Goal: Task Accomplishment & Management: Contribute content

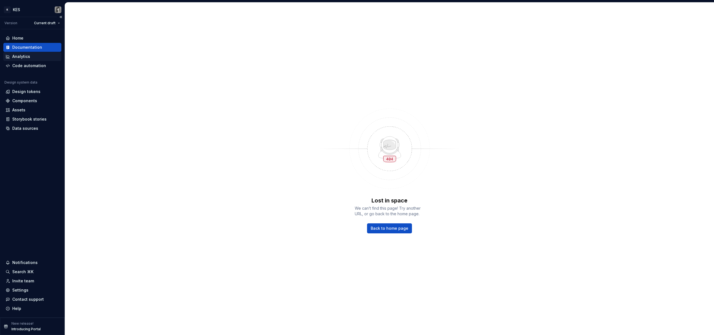
click at [46, 59] on div "Analytics" at bounding box center [33, 57] width 54 height 6
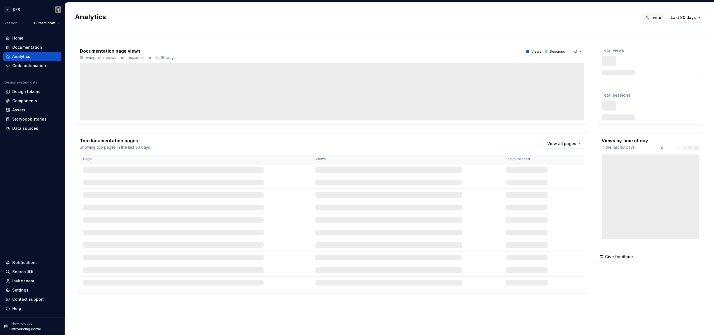
click at [43, 47] on div "Documentation" at bounding box center [33, 48] width 54 height 6
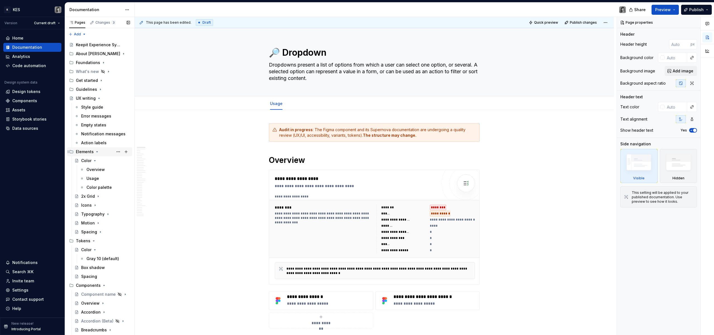
click at [98, 152] on icon "Page tree" at bounding box center [97, 152] width 4 height 4
click at [93, 162] on icon "Page tree" at bounding box center [93, 161] width 4 height 4
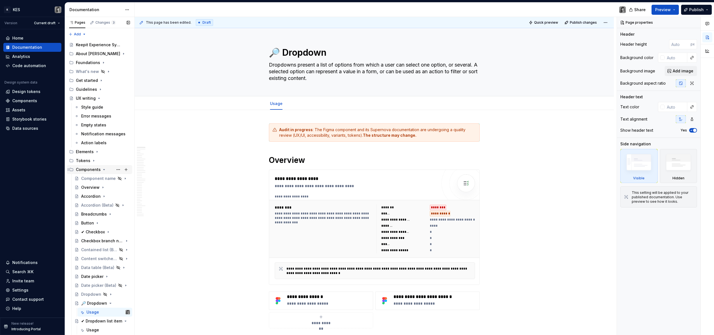
click at [104, 170] on icon "Page tree" at bounding box center [104, 170] width 4 height 4
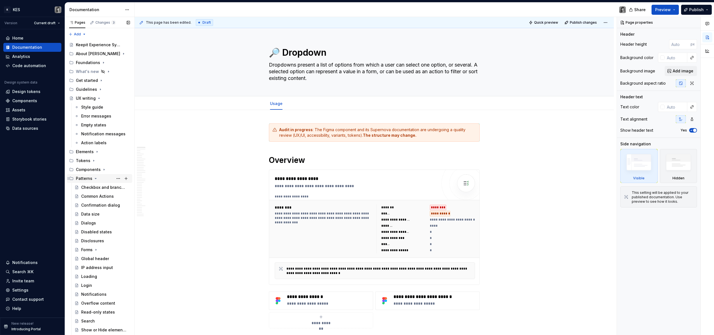
click at [96, 179] on icon "Page tree" at bounding box center [95, 178] width 4 height 4
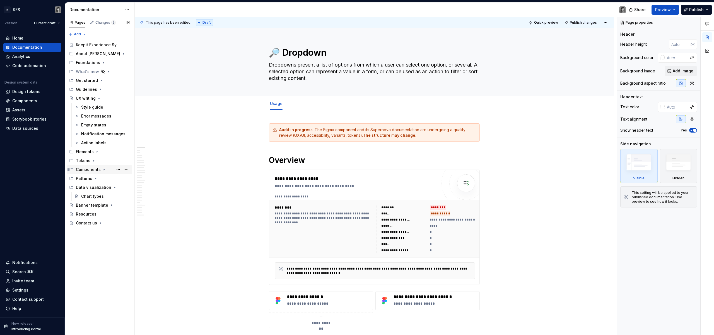
click at [93, 173] on div "Components" at bounding box center [103, 170] width 54 height 8
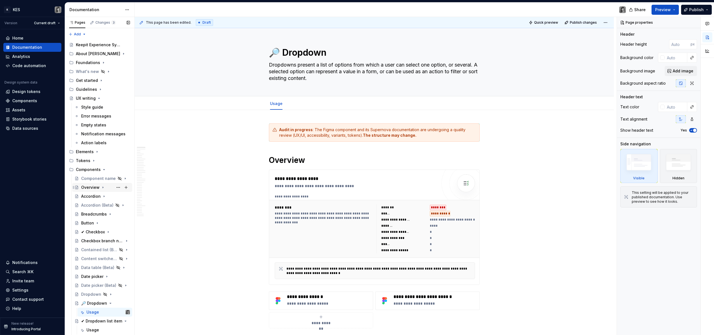
click at [91, 188] on div "Overview" at bounding box center [90, 188] width 18 height 6
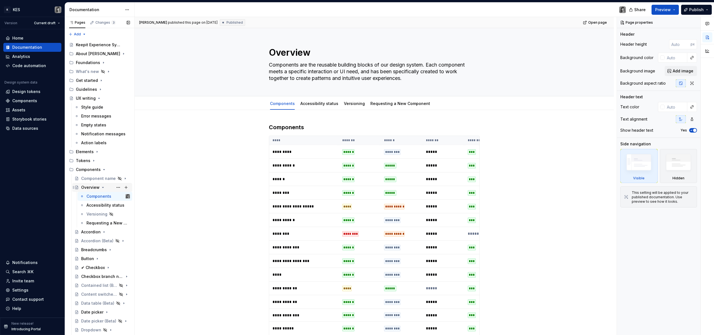
click at [104, 188] on icon "Page tree" at bounding box center [103, 187] width 4 height 4
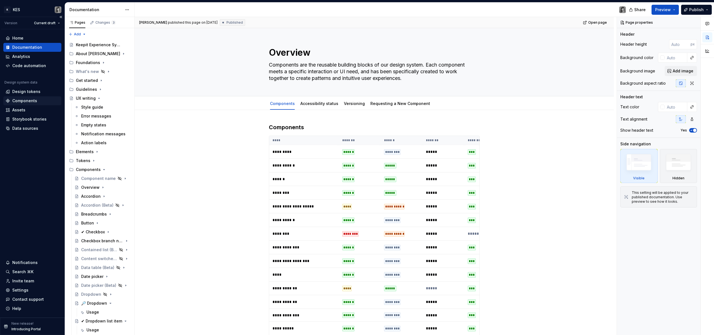
click at [37, 98] on div "Components" at bounding box center [33, 101] width 54 height 6
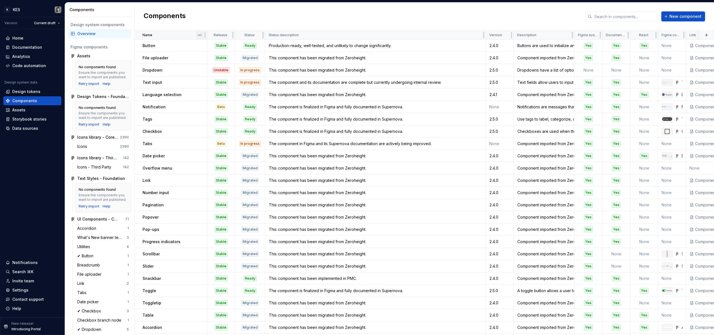
click at [200, 38] on html "K KES Version Current draft Home Documentation Analytics Code automation Design…" at bounding box center [357, 167] width 714 height 335
click at [217, 56] on div "Sort descending" at bounding box center [224, 55] width 36 height 6
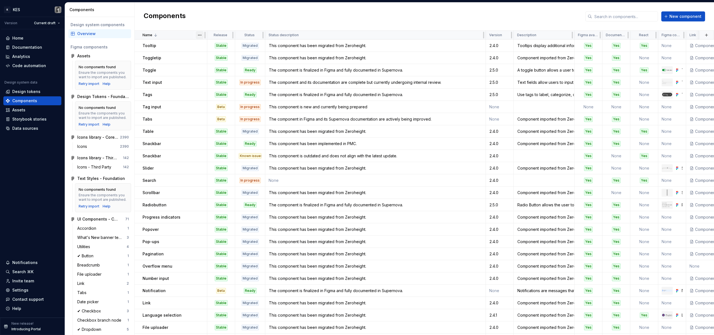
click at [201, 37] on html "K KES Version Current draft Home Documentation Analytics Code automation Design…" at bounding box center [357, 167] width 714 height 335
click at [207, 44] on div "Sort ascending" at bounding box center [224, 46] width 36 height 6
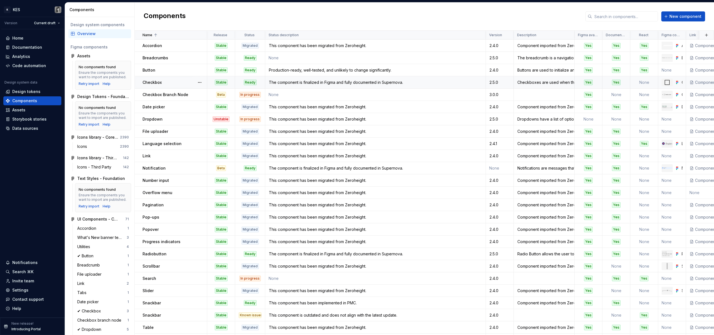
click at [178, 82] on div "Checkbox" at bounding box center [174, 83] width 64 height 6
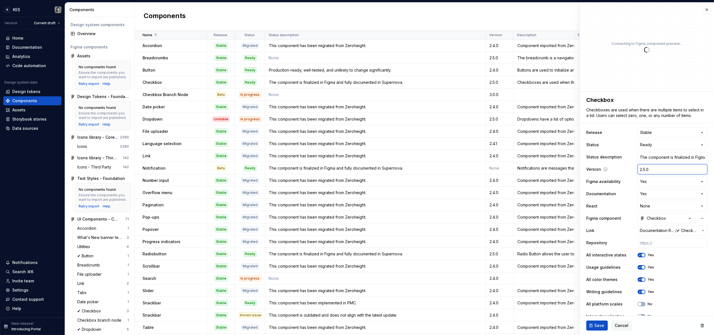
click at [645, 170] on input "2.5.0" at bounding box center [672, 169] width 70 height 10
type textarea "*"
type input "1"
type textarea "*"
type input "1."
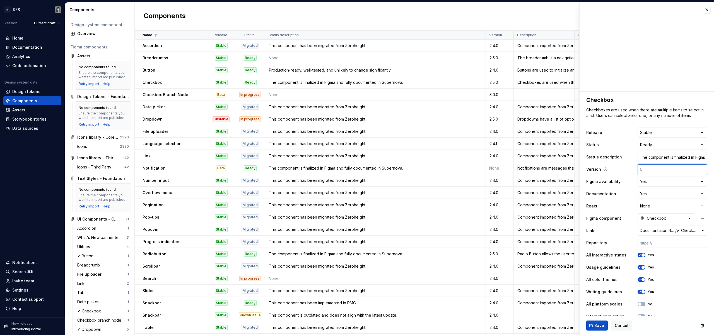
type textarea "*"
type input "1.."
type textarea "*"
type input "1..0"
type textarea "*"
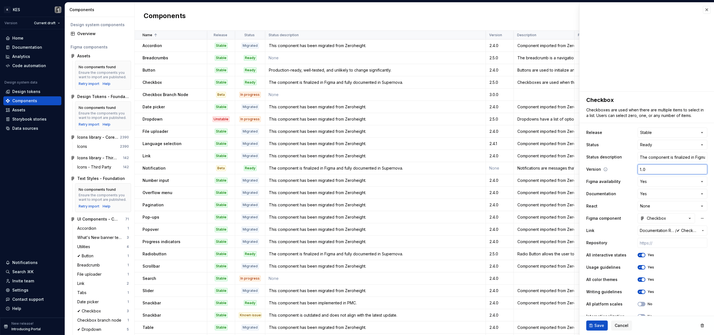
type input "1.."
type textarea "*"
type input "1."
type textarea "*"
type input "1.0"
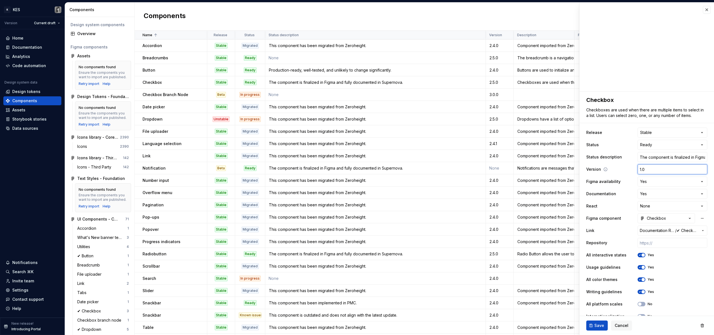
type textarea "*"
type input "1.0."
type textarea "*"
type input "1.0.0"
type textarea "*"
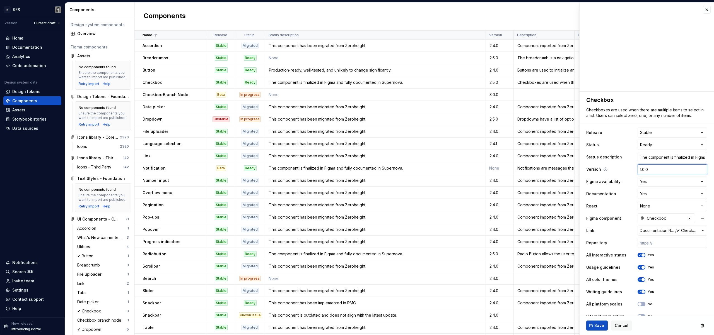
type input "1.0.0."
type textarea "*"
click at [639, 169] on input "1.0.0" at bounding box center [672, 169] width 70 height 10
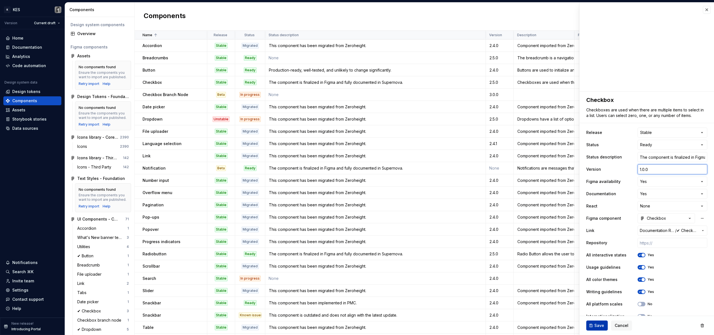
type input "1.0.0"
click at [602, 324] on span "Save" at bounding box center [599, 326] width 10 height 6
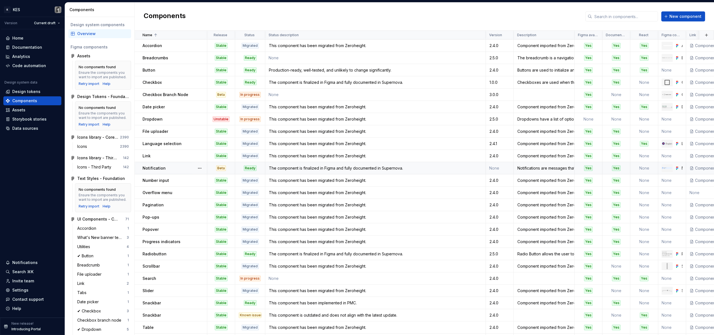
click at [180, 167] on div "Notification" at bounding box center [174, 169] width 64 height 6
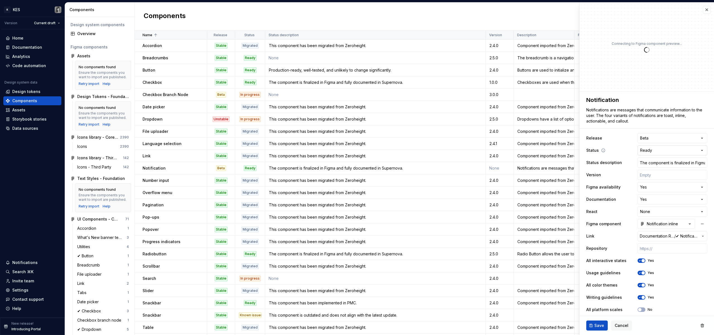
type textarea "*"
click at [664, 143] on body "K KES Version Current draft Home Documentation Analytics Code automation Design…" at bounding box center [357, 167] width 714 height 335
select select "**********"
click at [658, 152] on html "K KES Version Current draft Home Documentation Analytics Code automation Design…" at bounding box center [357, 167] width 714 height 335
click at [645, 176] on input "text" at bounding box center [672, 175] width 70 height 10
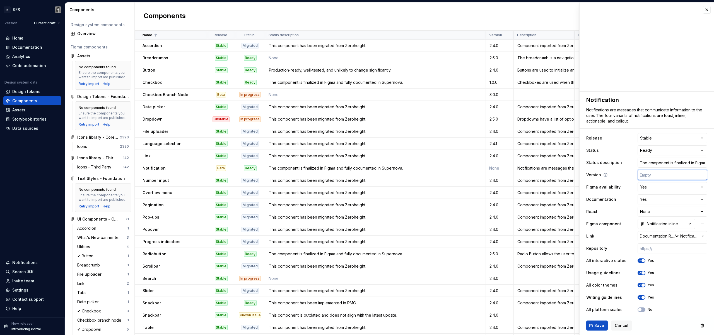
paste input "1.0.0"
type textarea "*"
type input "1.0.0"
click at [603, 324] on button "Save" at bounding box center [596, 326] width 21 height 10
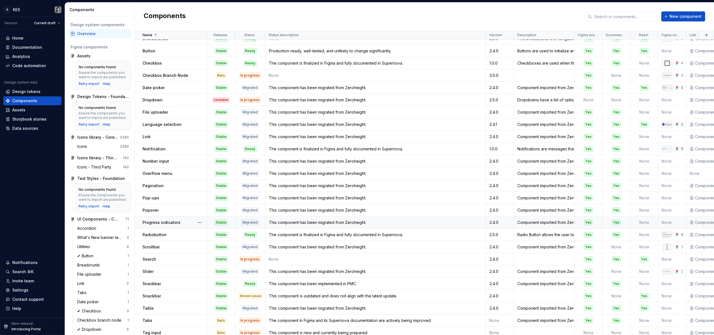
scroll to position [31, 0]
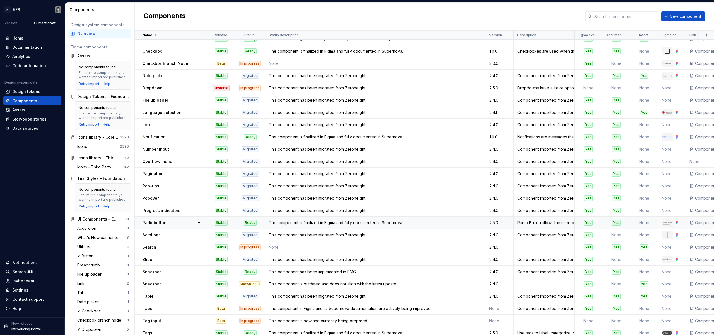
click at [174, 223] on div "Radiobutton" at bounding box center [174, 223] width 64 height 6
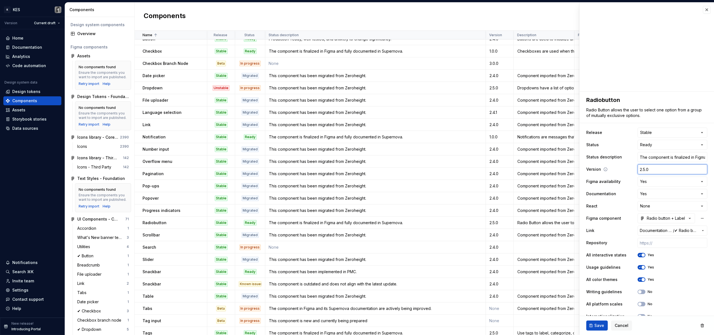
click at [649, 173] on input "2.5.0" at bounding box center [672, 169] width 70 height 10
click at [648, 173] on input "2.5.0" at bounding box center [672, 169] width 70 height 10
paste input "1.0"
type textarea "*"
type input "1.0.0"
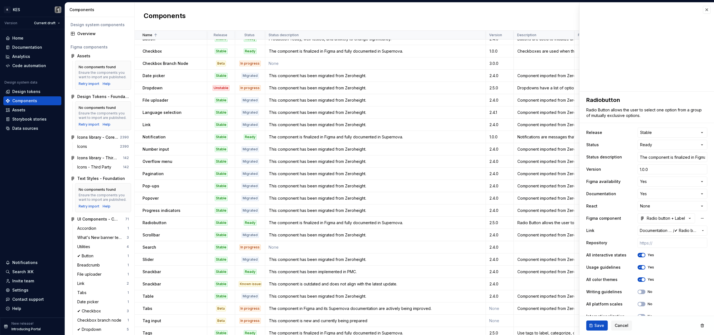
click at [597, 331] on div "Save Cancel" at bounding box center [646, 325] width 134 height 19
click at [600, 329] on button "Save" at bounding box center [596, 326] width 21 height 10
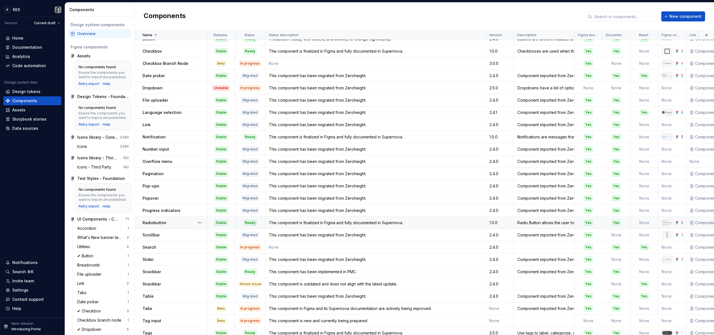
click at [172, 221] on div "Radiobutton" at bounding box center [174, 223] width 64 height 6
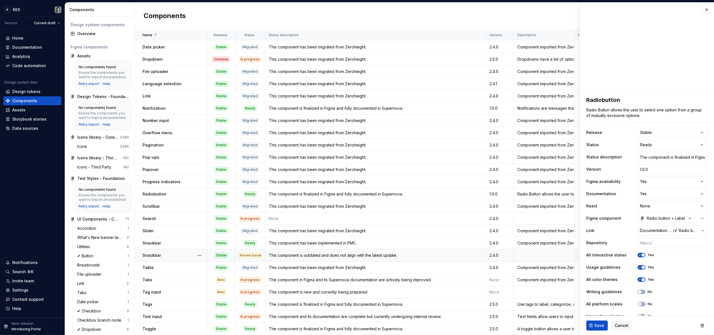
scroll to position [61, 0]
click at [173, 295] on td "Tag input" at bounding box center [171, 291] width 72 height 12
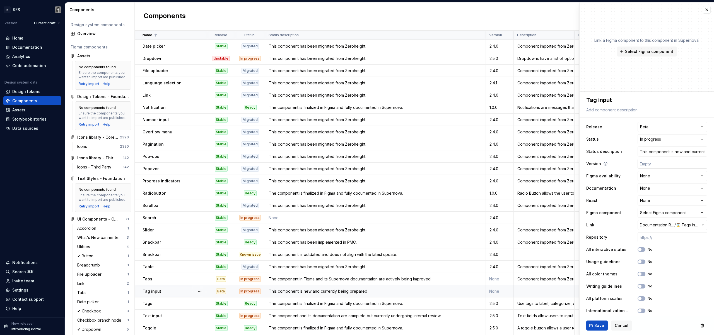
click at [653, 167] on input "text" at bounding box center [672, 164] width 70 height 10
paste input "1.0.0"
type textarea "*"
type input "1.0.0"
click at [600, 326] on span "Save" at bounding box center [599, 326] width 10 height 6
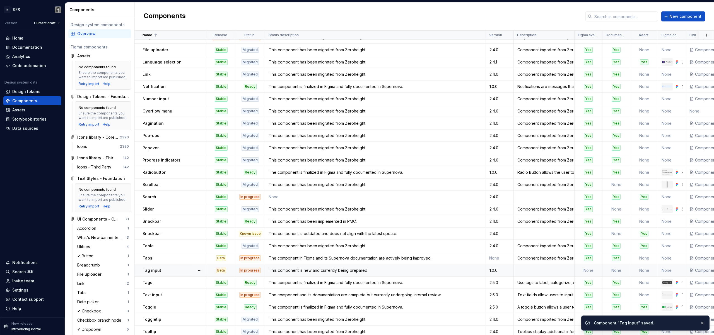
scroll to position [87, 0]
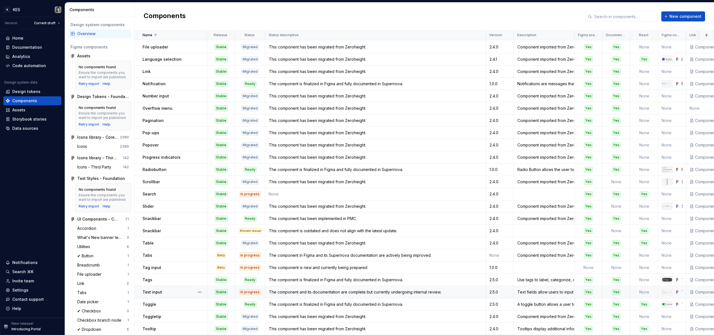
click at [181, 290] on div "Text input" at bounding box center [174, 293] width 64 height 6
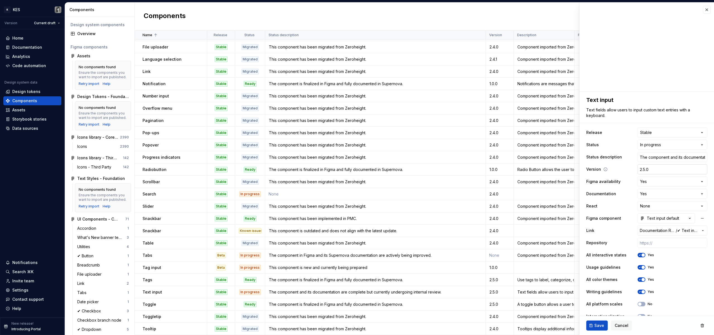
click at [658, 172] on input "2.5.0" at bounding box center [672, 169] width 70 height 10
paste input "1.0"
type textarea "*"
type input "1.0.0"
click at [596, 327] on span "Save" at bounding box center [599, 326] width 10 height 6
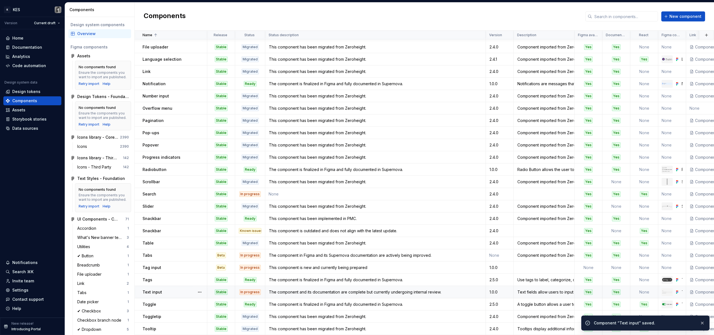
click at [180, 290] on div "Text input" at bounding box center [174, 293] width 64 height 6
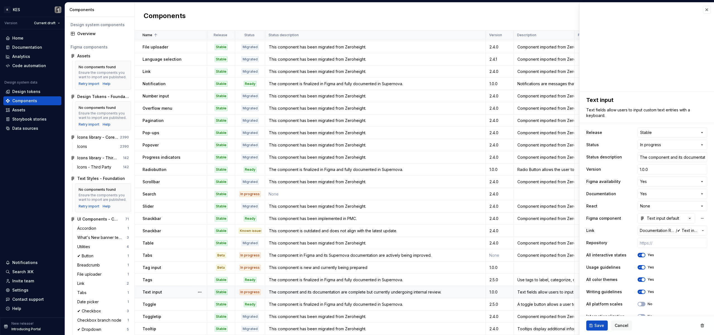
scroll to position [88, 0]
click at [174, 302] on div "Toggle" at bounding box center [174, 305] width 64 height 6
click at [641, 171] on input "2.5.0" at bounding box center [672, 169] width 70 height 10
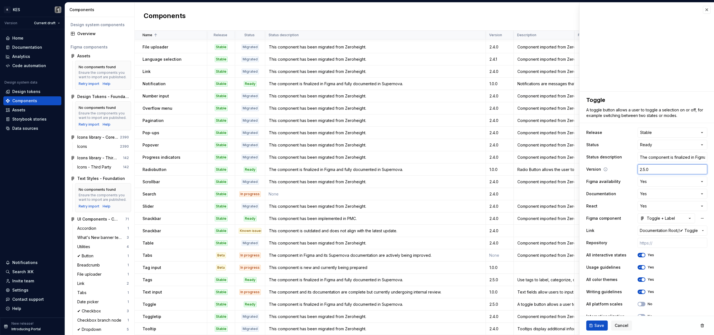
click at [641, 171] on input "2.5.0" at bounding box center [672, 169] width 70 height 10
paste input "1.0"
type textarea "*"
type input "1.0.0"
click at [598, 328] on span "Save" at bounding box center [599, 326] width 10 height 6
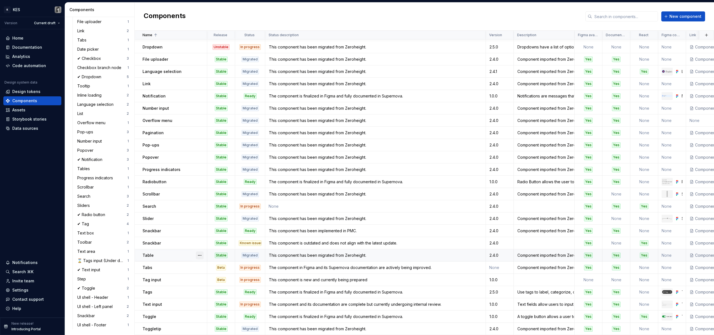
scroll to position [88, 0]
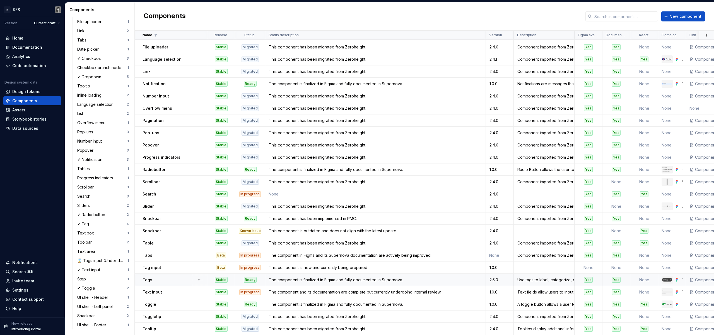
click at [168, 278] on div "Tags" at bounding box center [174, 280] width 64 height 6
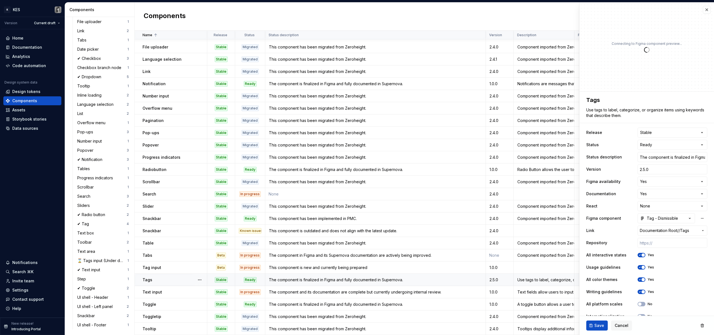
click at [645, 163] on div "**********" at bounding box center [646, 274] width 121 height 294
click at [646, 167] on input "2.5.0" at bounding box center [672, 169] width 70 height 10
paste input "1.0"
type textarea "*"
type input "1.0.0"
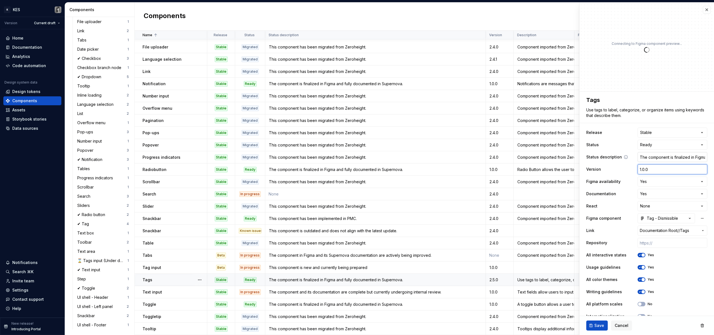
type textarea "*"
type input "1.0.0"
click at [601, 324] on span "Save" at bounding box center [599, 326] width 10 height 6
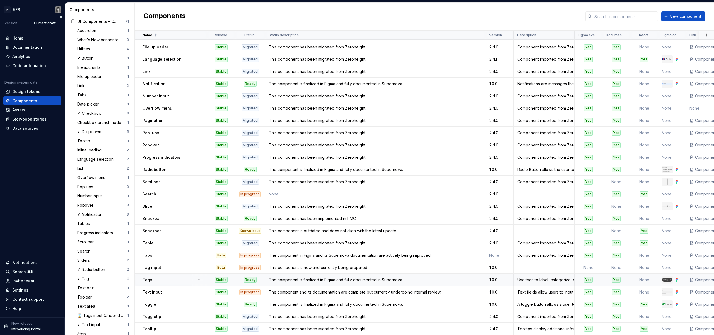
scroll to position [187, 0]
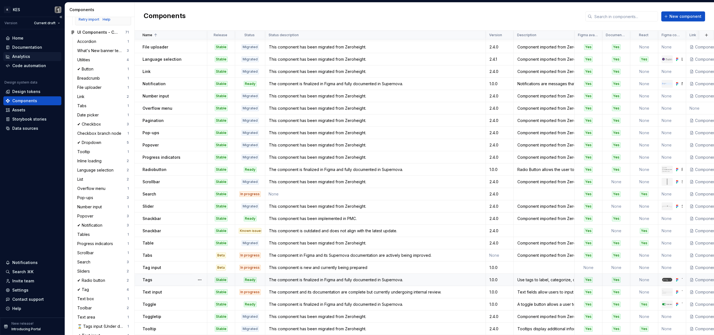
click at [27, 58] on div "Analytics" at bounding box center [21, 57] width 18 height 6
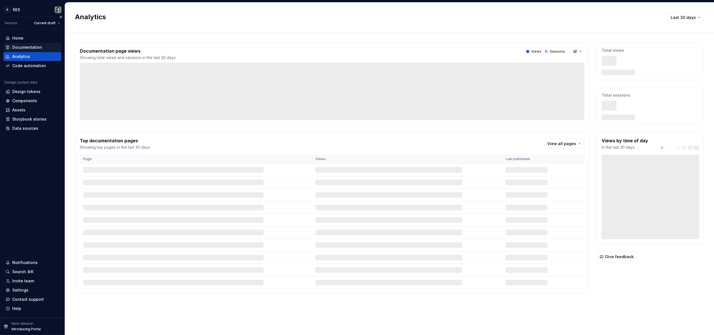
click at [28, 46] on div "Documentation" at bounding box center [27, 48] width 30 height 6
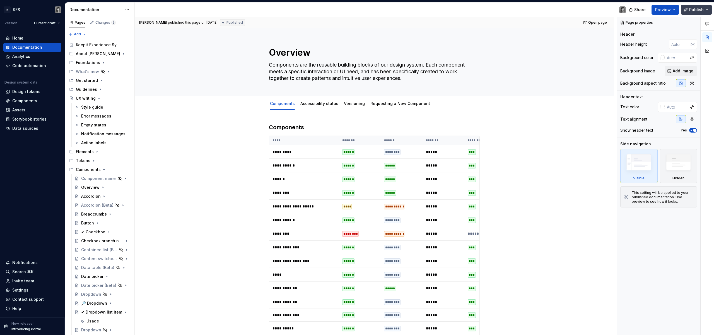
click at [707, 11] on button "Publish" at bounding box center [696, 10] width 31 height 10
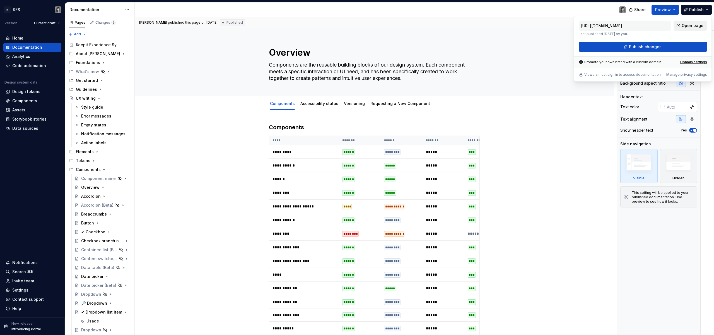
click at [693, 24] on span "Open page" at bounding box center [692, 26] width 22 height 6
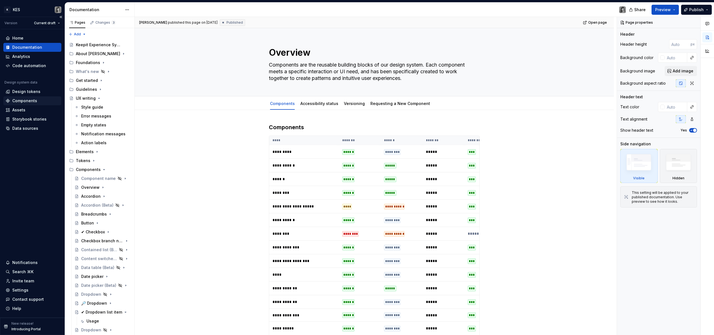
click at [30, 100] on div "Components" at bounding box center [24, 101] width 25 height 6
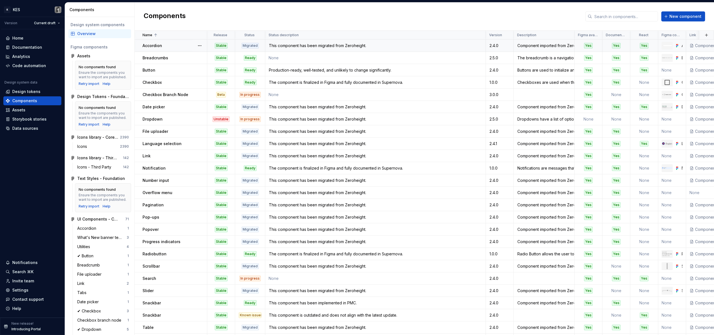
click at [219, 44] on div "Stable" at bounding box center [221, 46] width 13 height 6
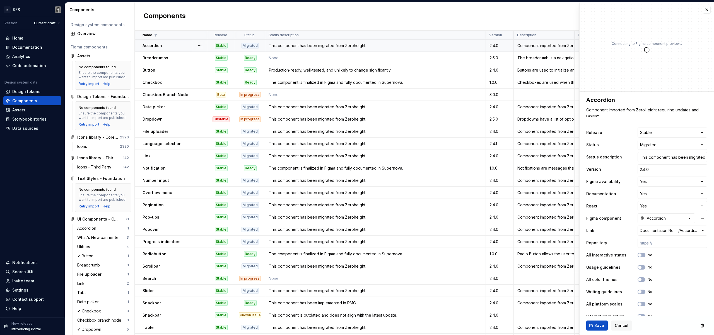
type textarea "*"
click at [657, 136] on html "K KES Version Current draft Home Documentation Analytics Code automation Design…" at bounding box center [357, 167] width 714 height 335
select select
click at [598, 323] on span "Save" at bounding box center [599, 326] width 10 height 6
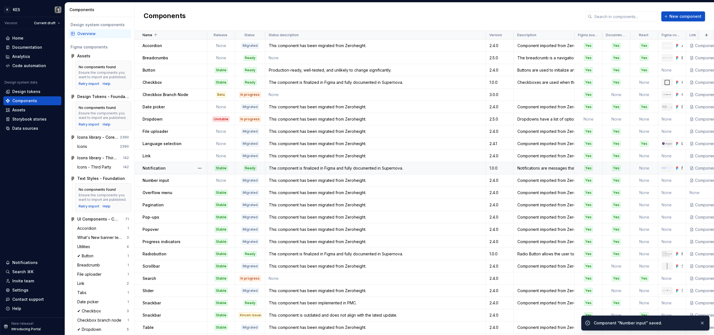
click at [190, 168] on div "Notification" at bounding box center [174, 169] width 64 height 6
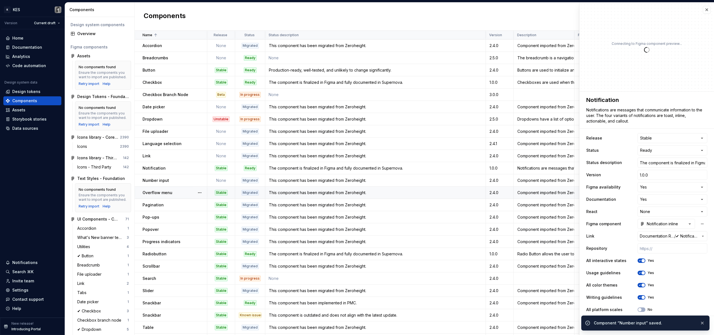
click at [181, 193] on div "Overflow menu" at bounding box center [174, 193] width 64 height 6
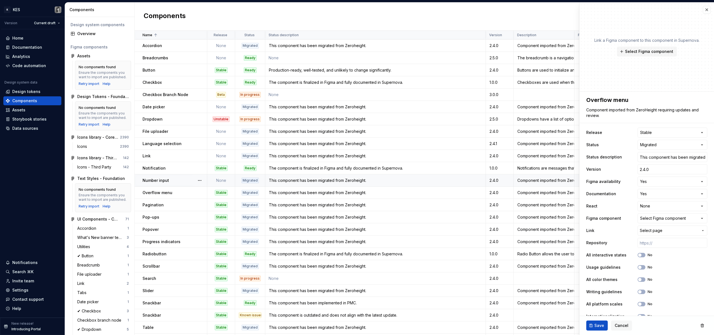
type textarea "*"
click at [636, 127] on div "**********" at bounding box center [646, 274] width 121 height 294
click at [653, 133] on html "K KES Version Current draft Home Documentation Analytics Code automation Design…" at bounding box center [357, 167] width 714 height 335
select select
click at [594, 328] on button "Save" at bounding box center [596, 326] width 21 height 10
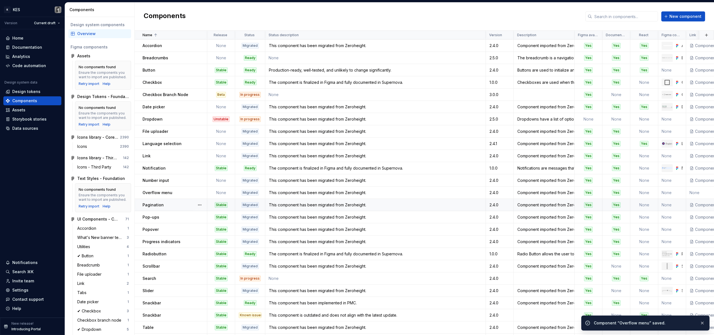
click at [175, 202] on div "Pagination" at bounding box center [174, 205] width 64 height 6
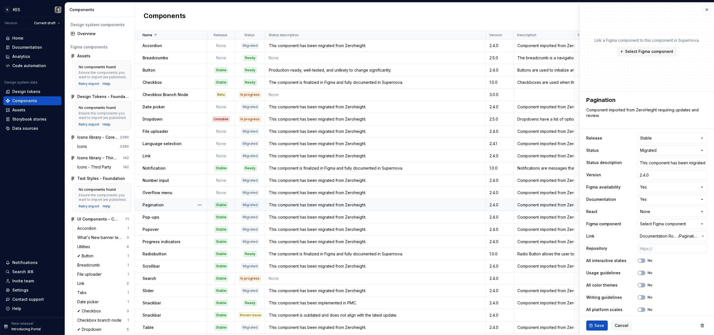
type textarea "*"
click at [655, 139] on html "K KES Version Current draft Home Documentation Analytics Code automation Design…" at bounding box center [357, 167] width 714 height 335
select select
click at [598, 322] on button "Save" at bounding box center [596, 326] width 21 height 10
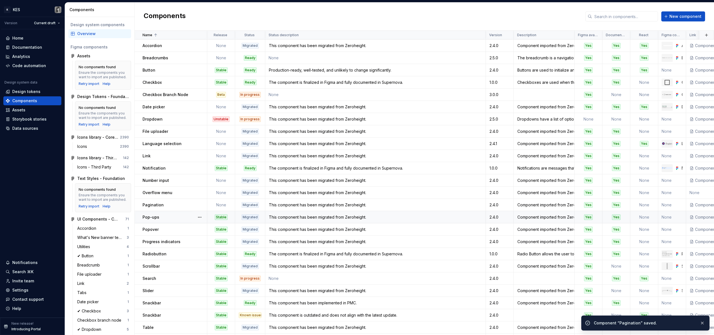
click at [185, 219] on div "Pop-ups" at bounding box center [174, 218] width 64 height 6
type textarea "*"
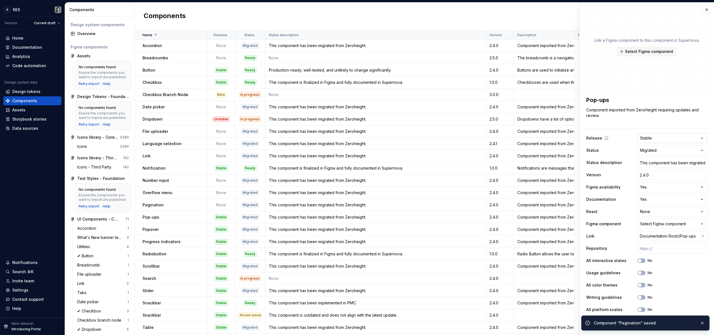
click at [654, 135] on html "K KES Version Current draft Home Documentation Analytics Code automation Design…" at bounding box center [357, 167] width 714 height 335
select select
click at [595, 323] on span "Save" at bounding box center [599, 326] width 10 height 6
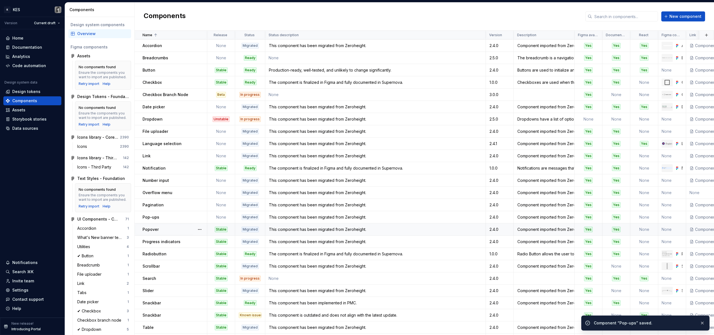
click at [187, 231] on div "Popover" at bounding box center [174, 230] width 64 height 6
type textarea "*"
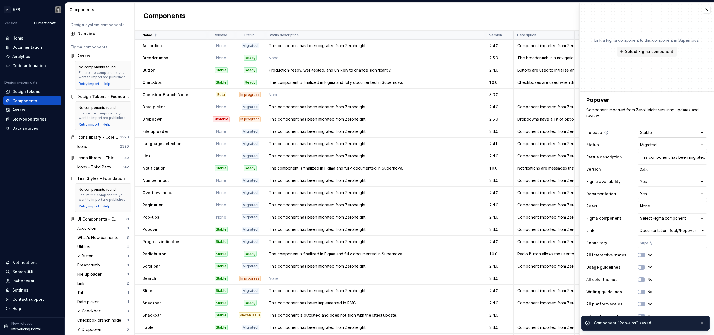
click at [663, 132] on html "K KES Version Current draft Home Documentation Analytics Code automation Design…" at bounding box center [357, 167] width 714 height 335
select select
click at [604, 328] on button "Save" at bounding box center [596, 326] width 21 height 10
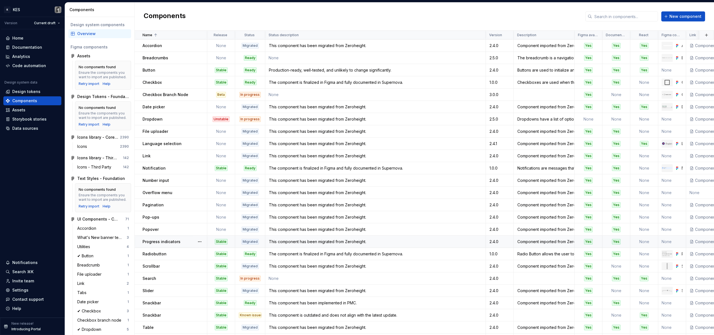
click at [191, 240] on div "Progress indicators" at bounding box center [174, 242] width 64 height 6
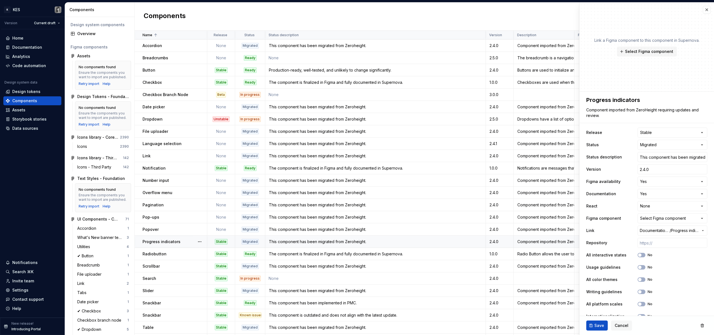
click at [191, 240] on div "Progress indicators" at bounding box center [174, 242] width 64 height 6
type textarea "*"
click at [683, 131] on html "K KES Version Current draft Home Documentation Analytics Code automation Design…" at bounding box center [357, 167] width 714 height 335
select select
click at [601, 326] on span "Save" at bounding box center [599, 326] width 10 height 6
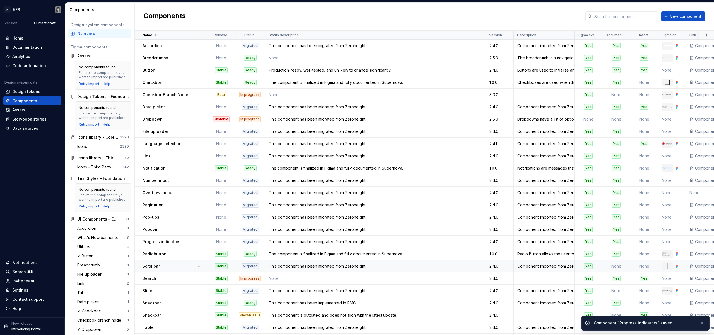
click at [178, 267] on div "Scrollbar" at bounding box center [174, 267] width 64 height 6
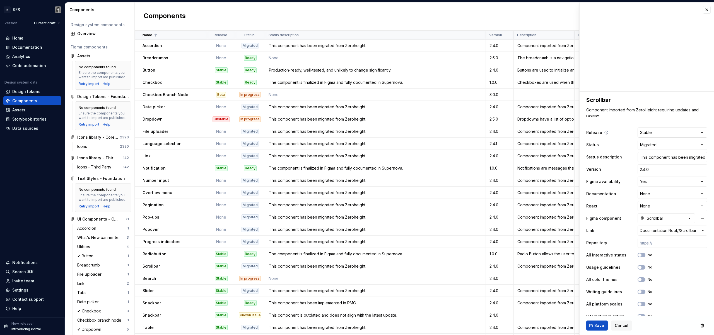
click at [658, 130] on html "K KES Version Current draft Home Documentation Analytics Code automation Design…" at bounding box center [357, 167] width 714 height 335
type textarea "*"
select select
click at [596, 325] on span "Save" at bounding box center [599, 326] width 10 height 6
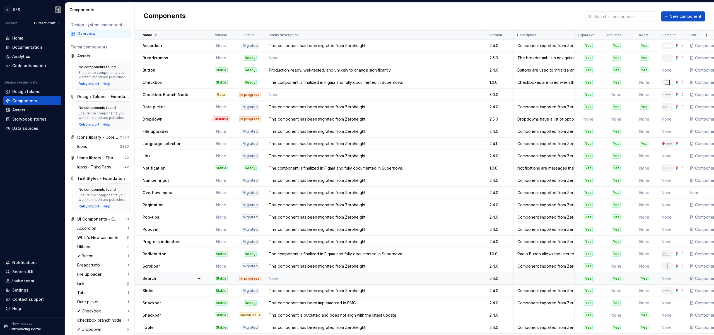
click at [178, 279] on div "Search" at bounding box center [174, 279] width 64 height 6
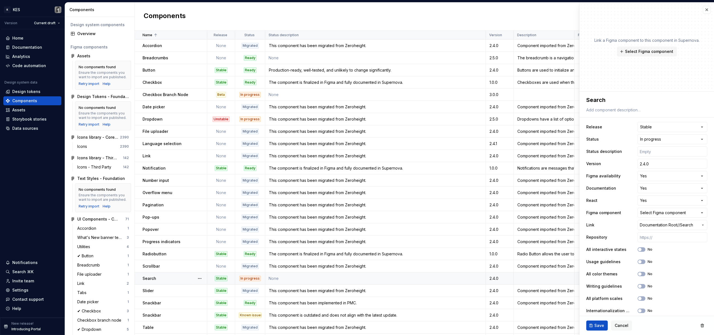
click at [181, 278] on div "Search" at bounding box center [174, 279] width 64 height 6
type textarea "*"
click at [656, 128] on html "K KES Version Current draft Home Documentation Analytics Code automation Design…" at bounding box center [357, 167] width 714 height 335
select select
click at [597, 330] on button "Save" at bounding box center [596, 326] width 21 height 10
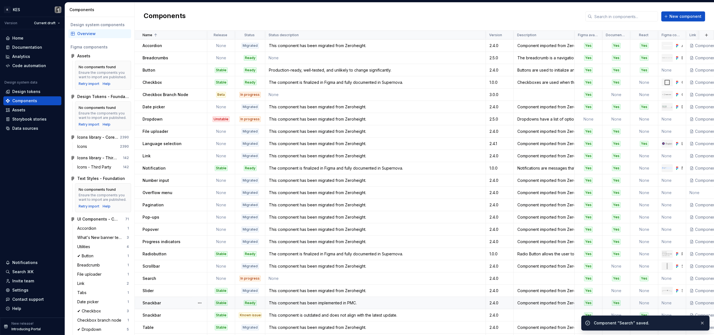
click at [180, 304] on div "Snackbar" at bounding box center [174, 303] width 64 height 6
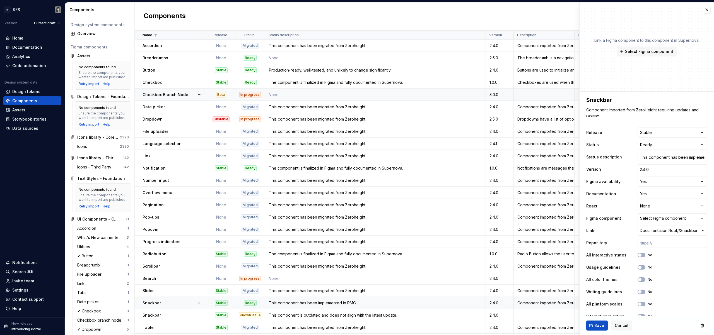
click at [192, 95] on div at bounding box center [199, 95] width 14 height 12
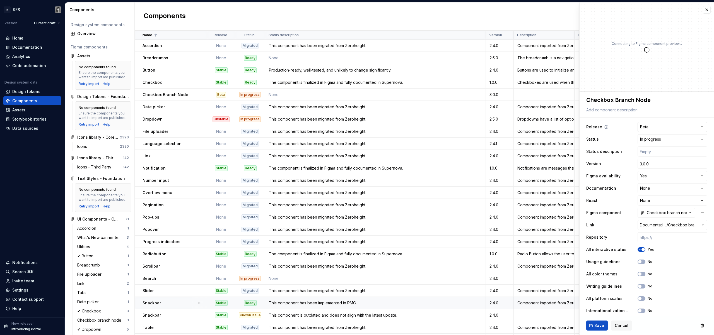
click at [666, 125] on html "K KES Version Current draft Home Documentation Analytics Code automation Design…" at bounding box center [357, 167] width 714 height 335
type textarea "*"
select select
click at [593, 326] on button "Save" at bounding box center [596, 326] width 21 height 10
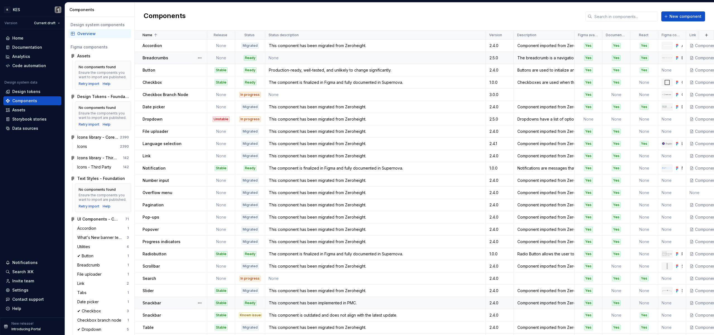
click at [185, 59] on div "Breadcrumbs" at bounding box center [174, 58] width 64 height 6
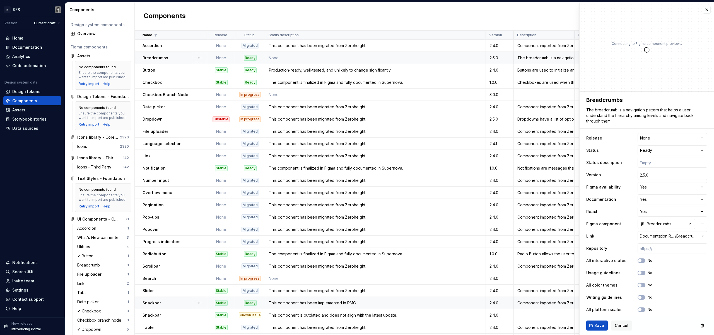
type textarea "*"
click at [665, 152] on html "K KES Version Current draft Home Documentation Analytics Code automation Design…" at bounding box center [357, 167] width 714 height 335
select select "**********"
click at [598, 322] on button "Save" at bounding box center [596, 326] width 21 height 10
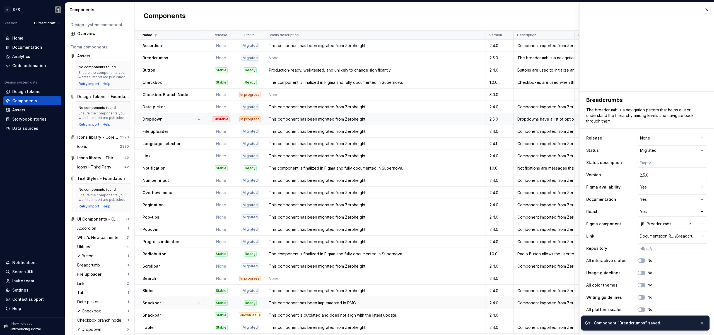
scroll to position [1, 0]
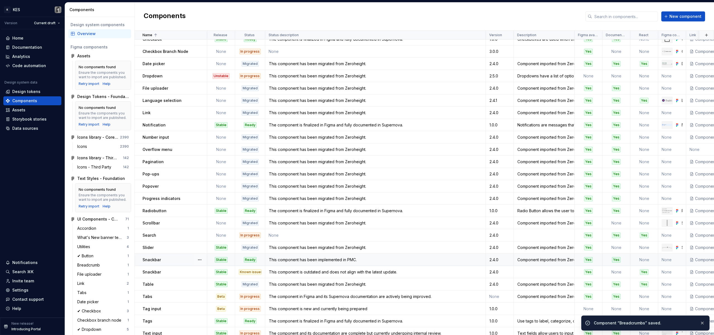
scroll to position [88, 0]
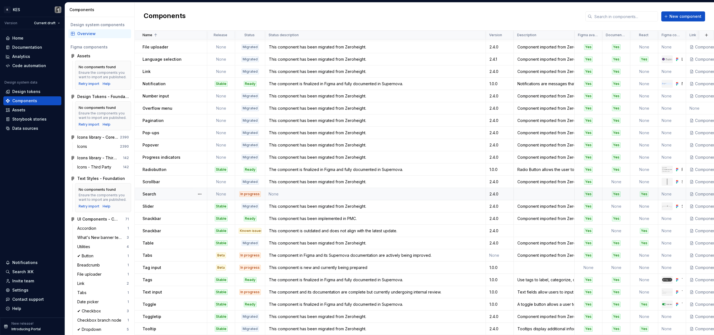
click at [256, 193] on div "In progress" at bounding box center [249, 194] width 21 height 6
type textarea "*"
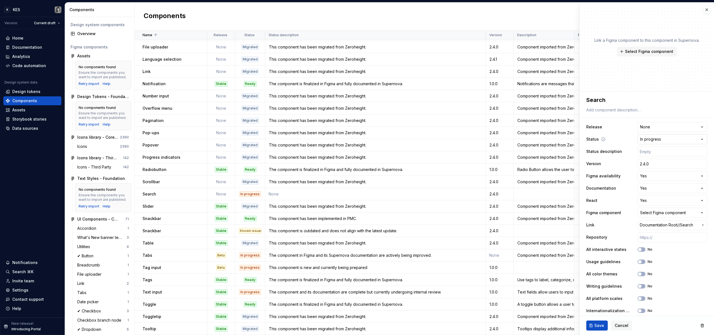
click at [667, 138] on html "K KES Version Current draft Home Documentation Analytics Code automation Design…" at bounding box center [357, 167] width 714 height 335
select select "**********"
click at [596, 323] on span "Save" at bounding box center [599, 326] width 10 height 6
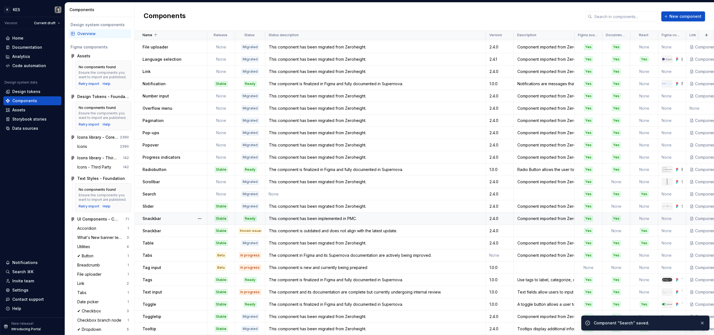
click at [178, 216] on div "Snackbar" at bounding box center [174, 219] width 64 height 6
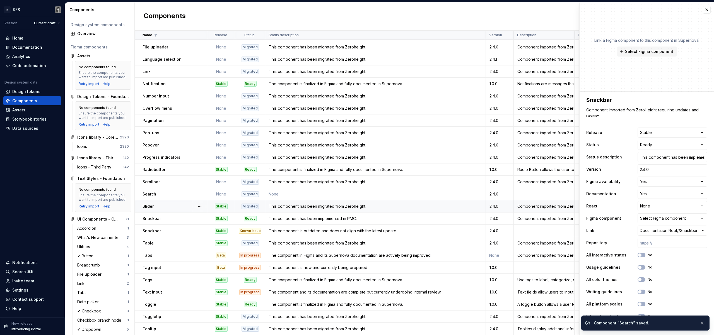
click at [169, 326] on div "Tooltip" at bounding box center [174, 329] width 64 height 6
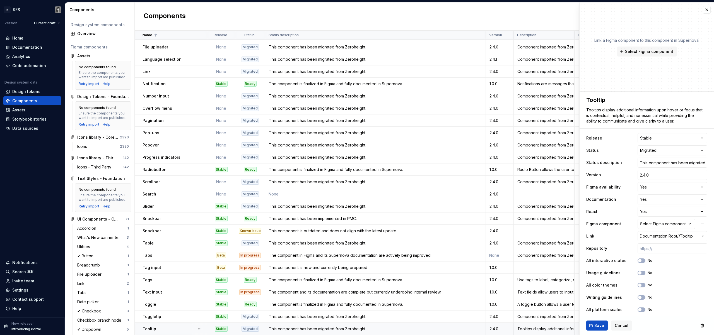
type textarea "*"
click at [655, 137] on html "K KES Version Current draft Home Documentation Analytics Code automation Design…" at bounding box center [357, 167] width 714 height 335
select select
click at [595, 327] on span "Save" at bounding box center [599, 326] width 10 height 6
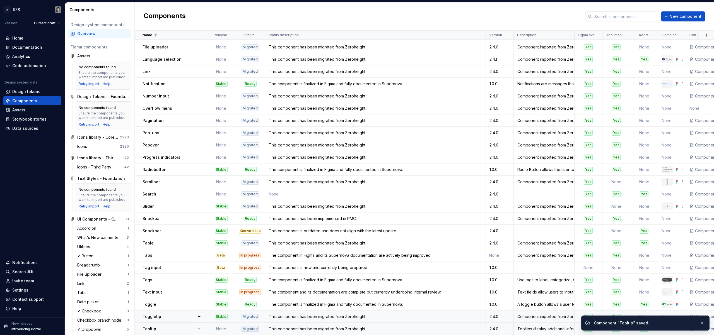
click at [183, 314] on div "Toggletip" at bounding box center [174, 317] width 64 height 6
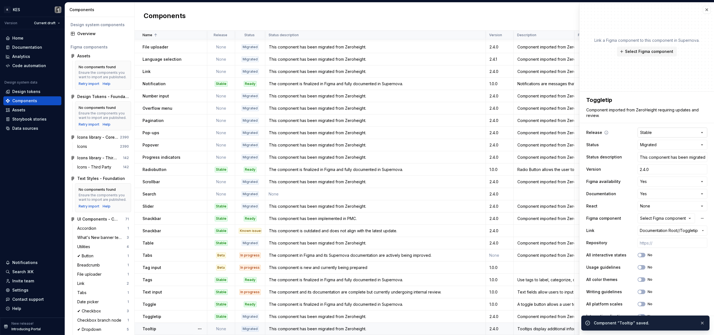
click at [665, 132] on html "K KES Version Current draft Home Documentation Analytics Code automation Design…" at bounding box center [357, 167] width 714 height 335
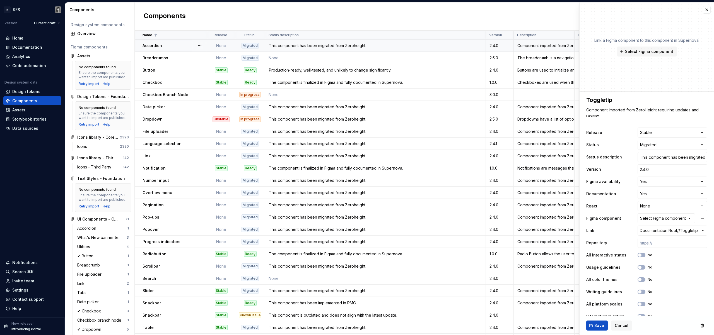
click at [505, 47] on div "2.4.0" at bounding box center [499, 46] width 27 height 6
click at [658, 171] on input "2.4.0" at bounding box center [672, 169] width 70 height 10
type textarea "*"
click at [660, 169] on input "2.4.0" at bounding box center [672, 169] width 70 height 10
type input "2.4."
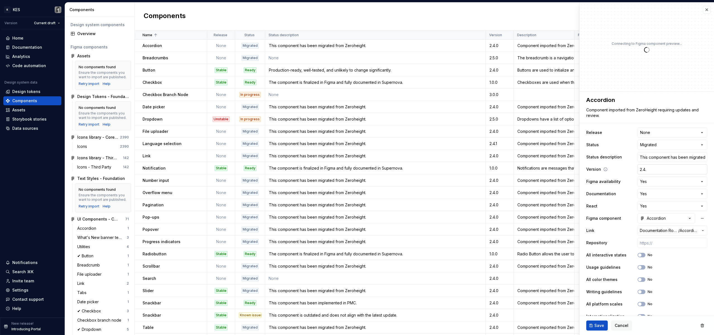
type textarea "*"
type input "2.4"
type textarea "*"
type input "2."
type textarea "*"
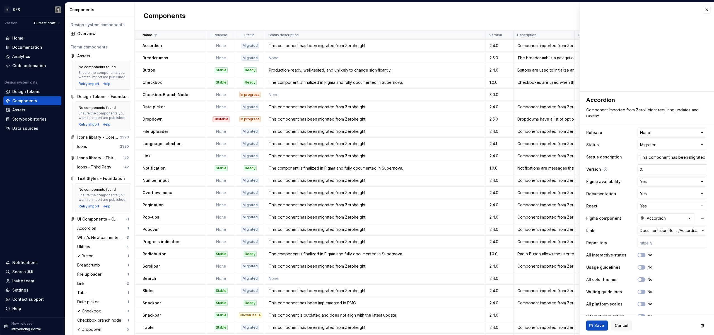
type input "2.3"
type textarea "*"
type input "2."
type textarea "*"
type input "2.4"
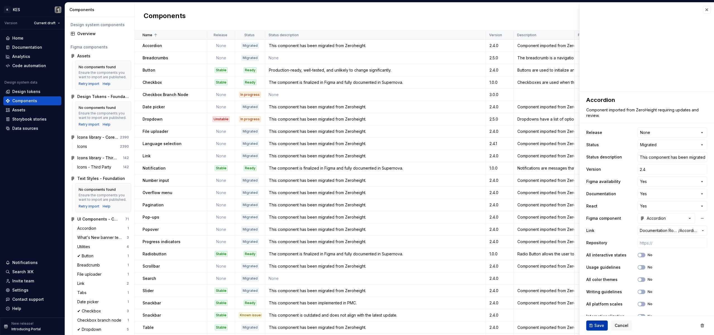
click at [596, 328] on span "Save" at bounding box center [599, 326] width 10 height 6
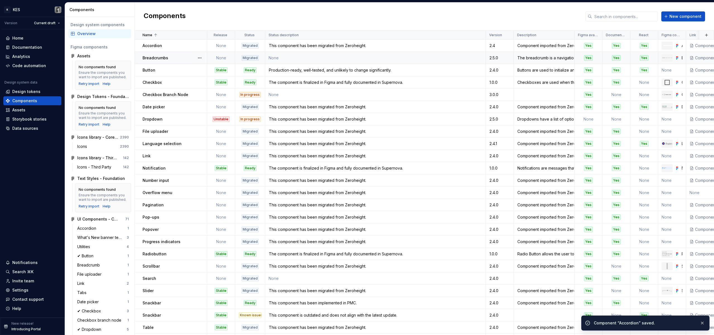
click at [447, 60] on td "None" at bounding box center [375, 58] width 220 height 12
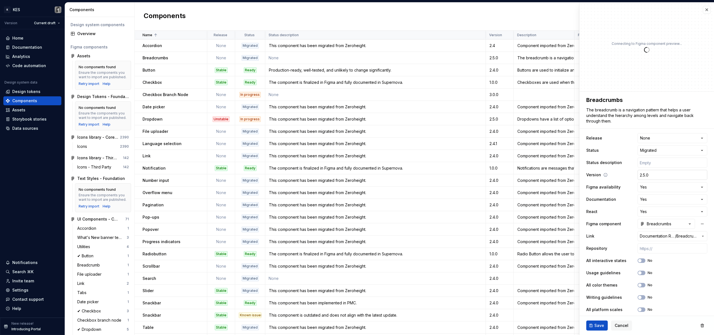
click at [650, 177] on input "2.5.0" at bounding box center [672, 175] width 70 height 10
paste input "4"
type textarea "*"
type input "2.4"
click at [601, 327] on span "Save" at bounding box center [599, 326] width 10 height 6
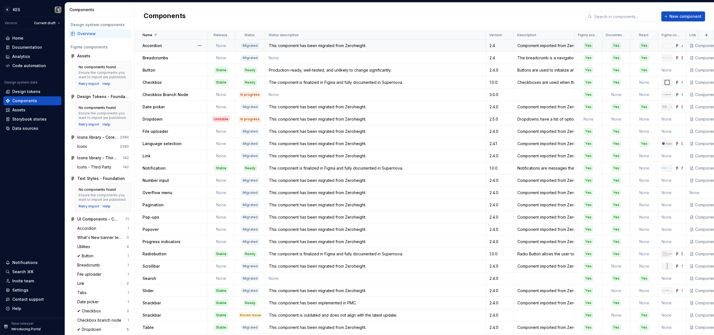
click at [293, 48] on div "This component has been migrated from Zeroheight." at bounding box center [375, 46] width 220 height 6
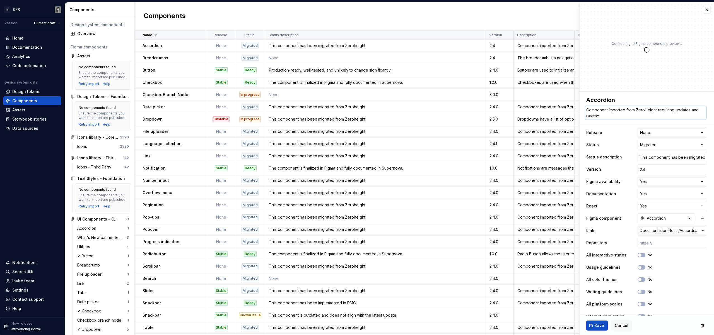
click at [683, 113] on textarea "Component imported from ZeroHeight requiring updates and review." at bounding box center [645, 112] width 121 height 13
click at [303, 53] on td "None" at bounding box center [375, 58] width 220 height 12
click at [331, 45] on div "This component has been migrated from Zeroheight." at bounding box center [375, 46] width 220 height 6
click at [552, 61] on td "The breadcrumb is a navigation pattern that helps a user understand the hierarc…" at bounding box center [543, 58] width 61 height 12
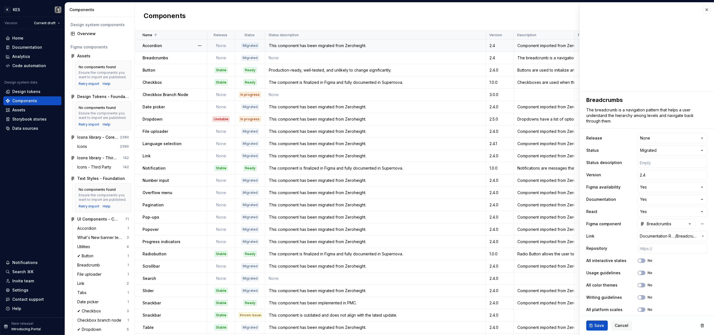
click at [405, 51] on td "This component has been migrated from Zeroheight." at bounding box center [375, 46] width 220 height 12
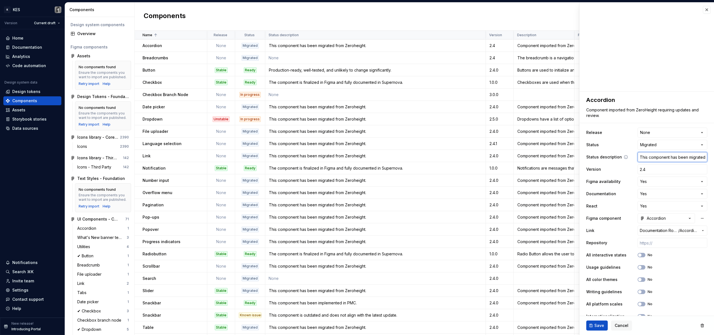
click at [666, 157] on input "This component has been migrated from Zeroheight." at bounding box center [672, 157] width 70 height 10
click at [371, 58] on td "None" at bounding box center [375, 58] width 220 height 12
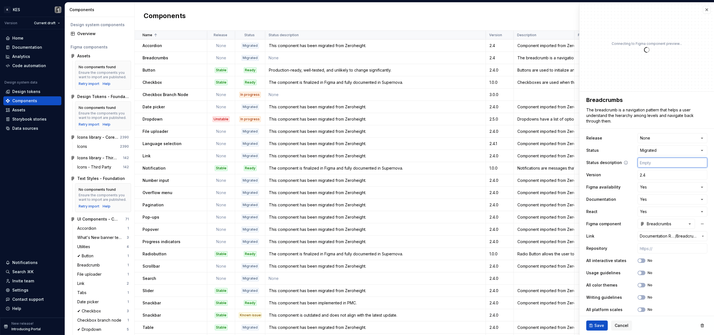
click at [657, 162] on input "text" at bounding box center [672, 163] width 70 height 10
paste input "This component has been migrated from Zeroheight."
type textarea "*"
type input "This component has been migrated from Zeroheight."
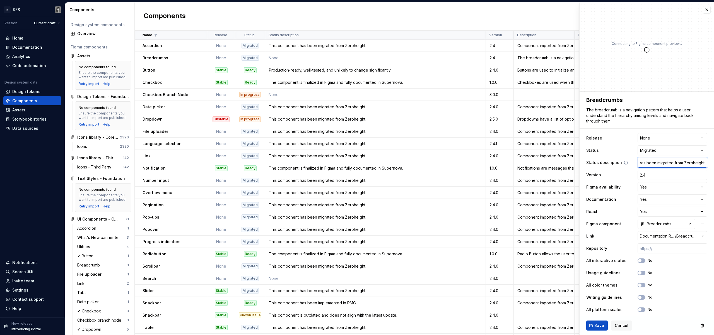
type textarea "*"
type input "This component has been migrated from Zeroheight."
click at [593, 329] on button "Save" at bounding box center [596, 326] width 21 height 10
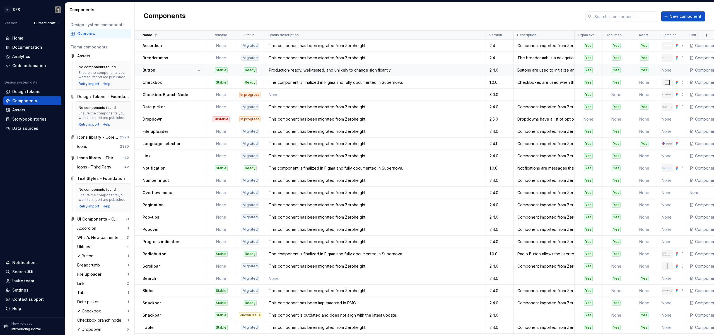
click at [388, 68] on div "Production-ready, well-tested, and unlikely to change significantly." at bounding box center [375, 70] width 220 height 6
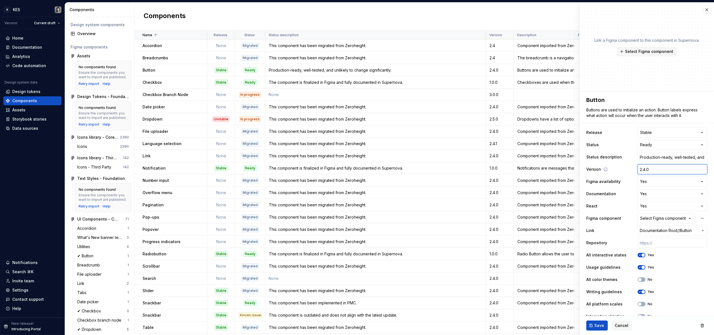
click at [644, 173] on input "2.4.0" at bounding box center [672, 169] width 70 height 10
type textarea "*"
type input "1"
type textarea "*"
type input "1."
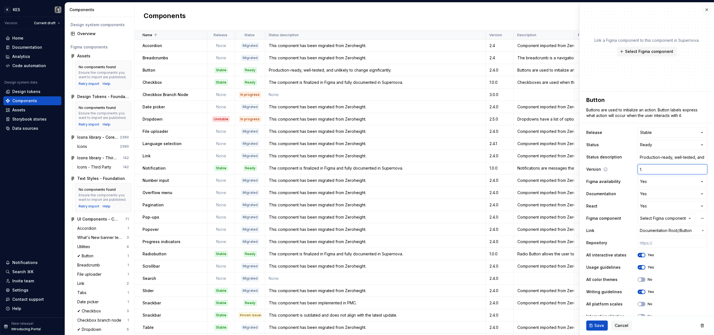
type textarea "*"
type input "1.0"
type textarea "*"
type input "1.0."
type textarea "*"
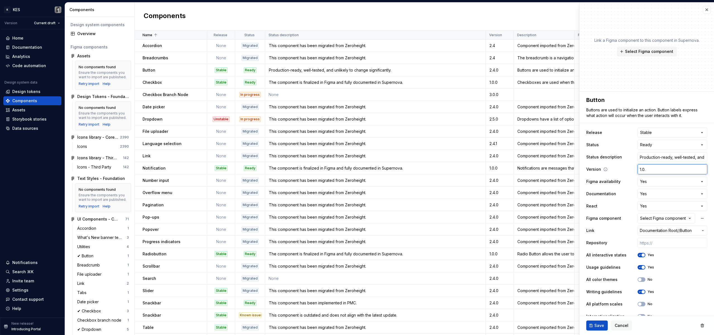
type input "1.0.0"
type textarea "*"
type input "1.0.0."
type textarea "*"
type input "1.0.0"
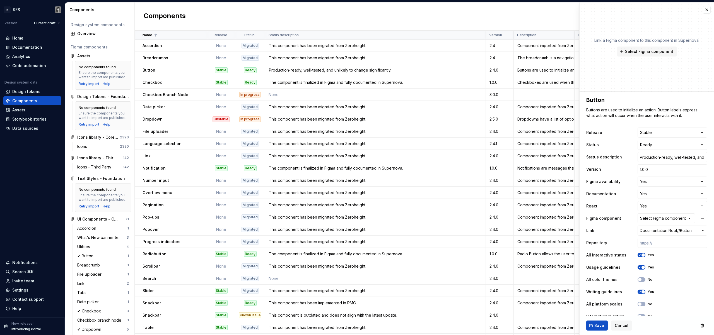
click at [651, 207] on html "K KES Version Current draft Home Documentation Analytics Code automation Design…" at bounding box center [357, 167] width 714 height 335
type textarea "*"
select select
type textarea "*"
click at [678, 220] on div "Select Figma component" at bounding box center [663, 219] width 46 height 6
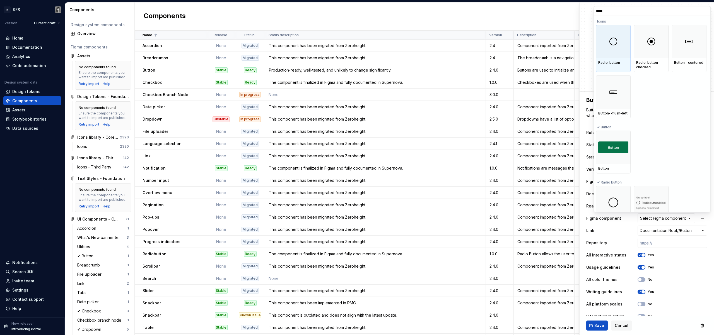
type input "******"
click at [619, 135] on div at bounding box center [613, 147] width 35 height 33
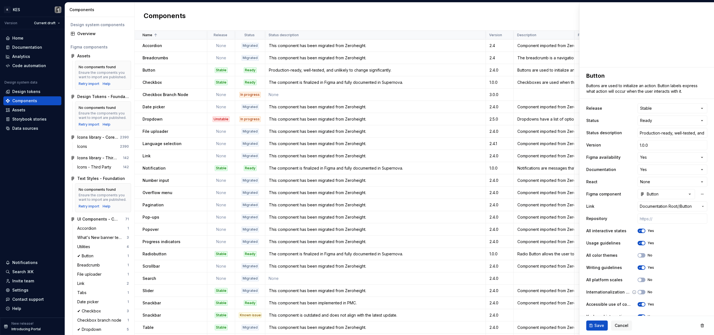
scroll to position [49, 0]
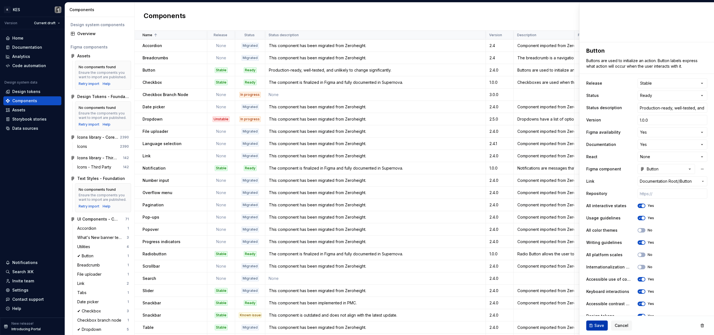
click at [597, 326] on span "Save" at bounding box center [599, 326] width 10 height 6
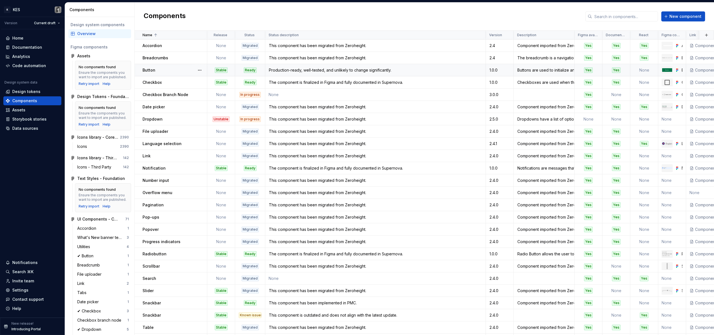
click at [360, 69] on div "Production-ready, well-tested, and unlikely to change significantly." at bounding box center [375, 70] width 220 height 6
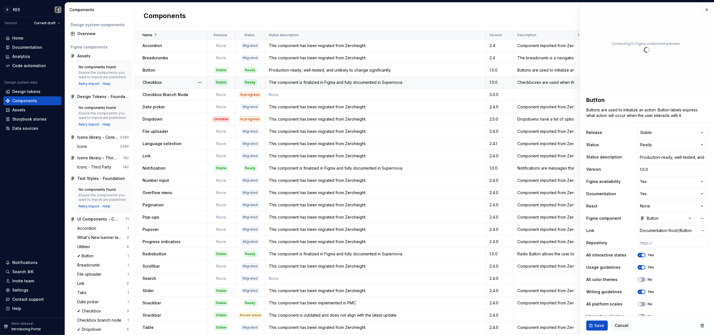
click at [327, 83] on div "The component is finalized in Figma and fully documented in Supernova." at bounding box center [375, 83] width 220 height 6
click at [661, 157] on input "The component is finalized in Figma and fully documented in Supernova." at bounding box center [672, 157] width 70 height 10
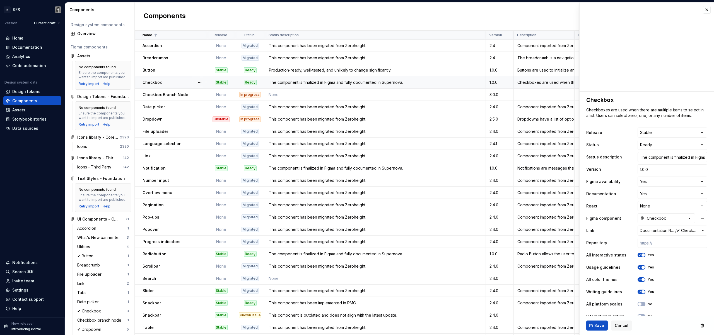
click at [358, 78] on td "The component is finalized in Figma and fully documented in Supernova." at bounding box center [375, 82] width 220 height 12
click at [357, 71] on div "Production-ready, well-tested, and unlikely to change significantly." at bounding box center [375, 70] width 220 height 6
click at [379, 70] on div "Production-ready, well-tested, and unlikely to change significantly." at bounding box center [375, 70] width 220 height 6
click at [657, 151] on div "**********" at bounding box center [646, 274] width 121 height 294
click at [656, 157] on input "Production-ready, well-tested, and unlikely to change significantly." at bounding box center [672, 157] width 70 height 10
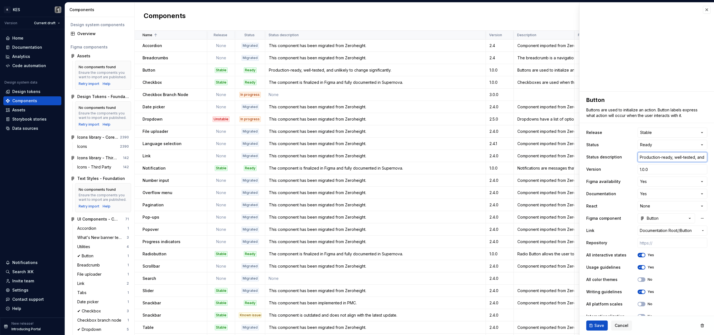
paste input "The component is finalized in Figma and fully documented in Supernova"
type textarea "*"
type input "The component is finalized in Figma and fully documented in Supernova."
click at [594, 330] on button "Save" at bounding box center [596, 326] width 21 height 10
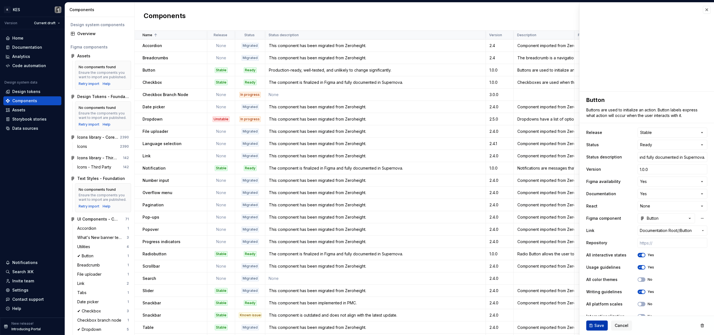
scroll to position [0, 0]
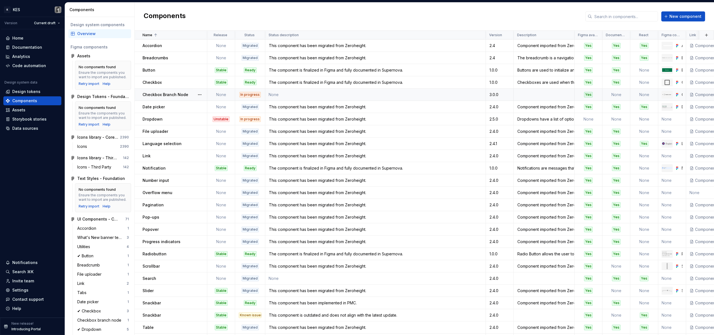
click at [496, 94] on div "3.0.0" at bounding box center [499, 95] width 27 height 6
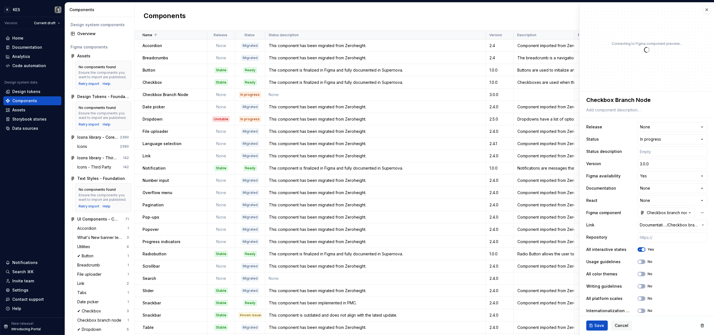
type textarea "*"
click at [656, 168] on input "3.0.0" at bounding box center [672, 164] width 70 height 10
type textarea "*"
click at [598, 327] on span "Save" at bounding box center [599, 326] width 10 height 6
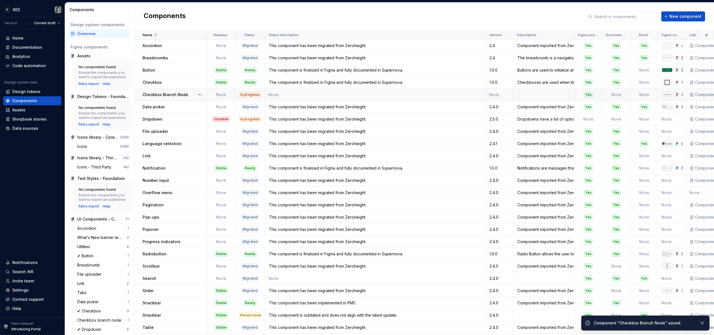
click at [560, 94] on td at bounding box center [543, 95] width 61 height 12
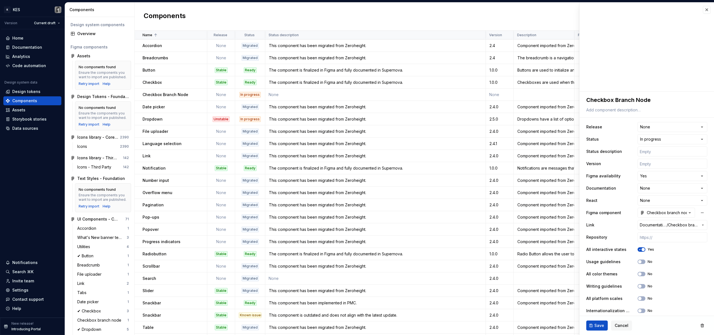
click at [602, 327] on span "Save" at bounding box center [599, 326] width 10 height 6
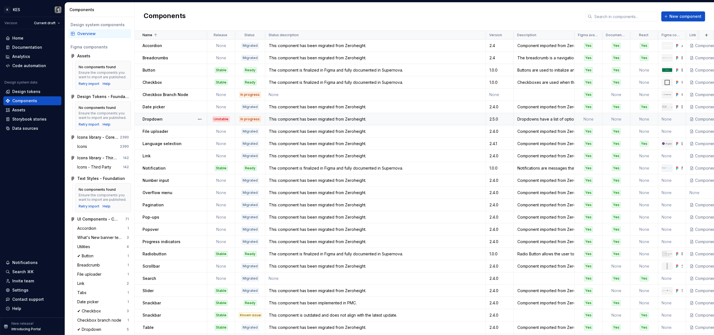
click at [189, 118] on div "Dropdown" at bounding box center [174, 120] width 64 height 6
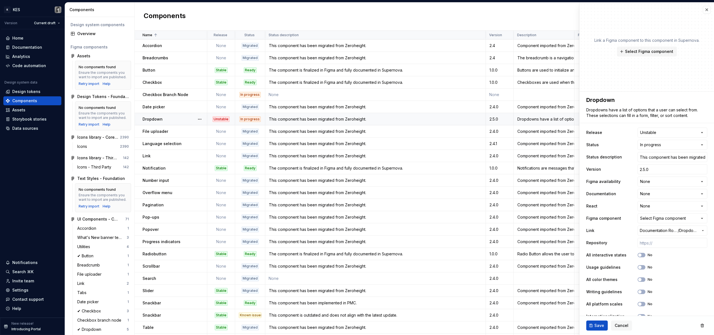
click at [329, 121] on div "This component has been migrated from Zeroheight." at bounding box center [375, 120] width 220 height 6
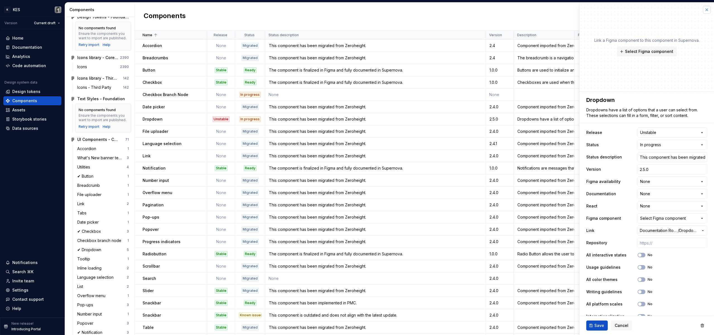
click at [702, 12] on button "button" at bounding box center [706, 10] width 8 height 8
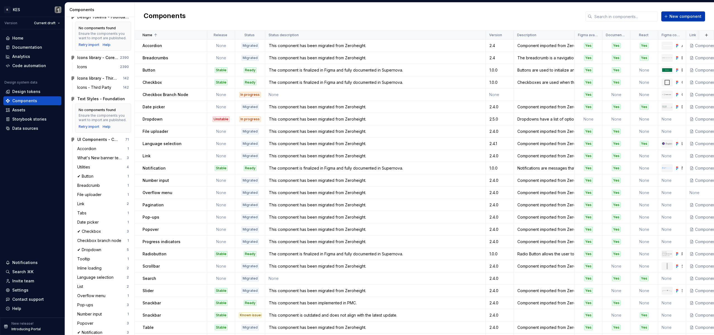
click at [686, 16] on span "New component" at bounding box center [685, 17] width 32 height 6
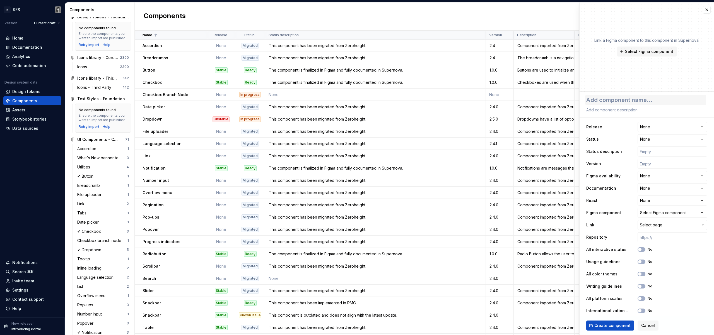
type textarea "*"
type textarea "C"
type textarea "*"
type textarea "Ch"
type textarea "*"
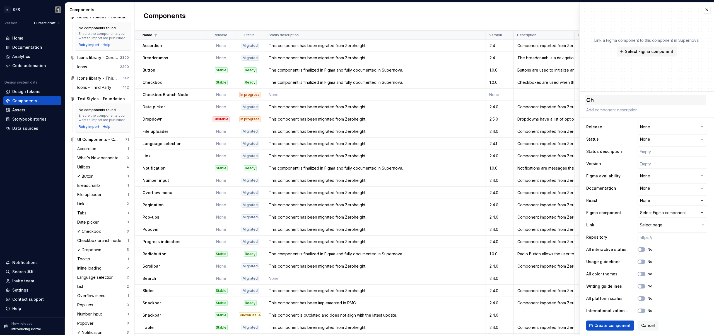
type textarea "Che"
type textarea "*"
type textarea "Chec"
type textarea "*"
type textarea "Check"
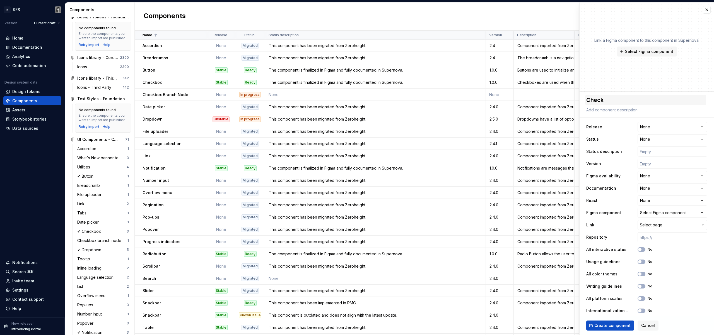
type textarea "*"
type textarea "Checkb"
type textarea "*"
type textarea "Checkbo"
type textarea "*"
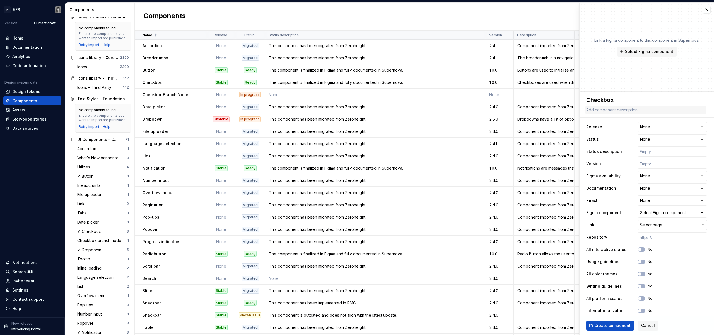
type textarea "Checkbox"
click at [626, 113] on textarea at bounding box center [645, 110] width 121 height 8
click at [618, 108] on textarea at bounding box center [645, 110] width 121 height 8
paste textarea "Checkboxes are used when there are multiple items to select in a list. Users ca…"
type textarea "*"
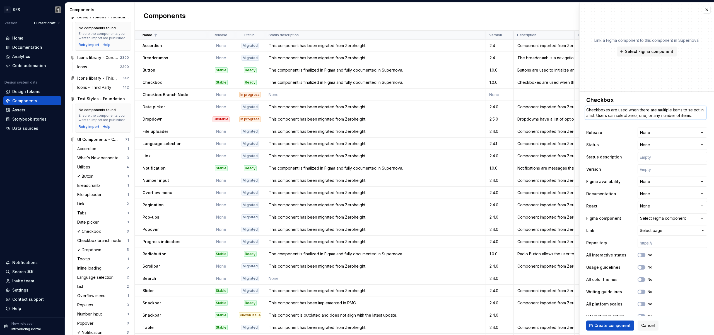
scroll to position [4, 0]
type textarea "Checkboxes are used when there are multiple items to select in a list. Users ca…"
click at [654, 132] on html "K KES Version Current draft Home Documentation Analytics Code automation Design…" at bounding box center [357, 167] width 714 height 335
select select "**********"
type textarea "*"
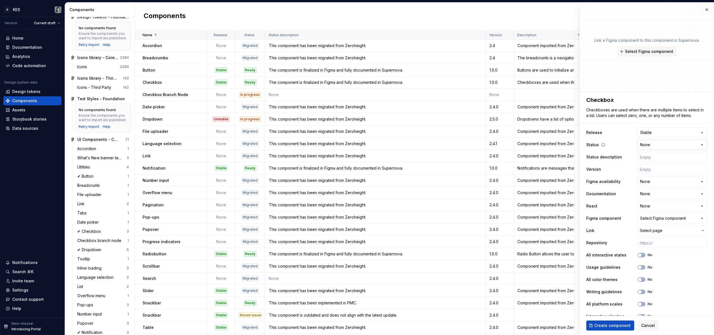
click at [651, 147] on html "K KES Version Current draft Home Documentation Analytics Code automation Design…" at bounding box center [357, 167] width 714 height 335
select select "**********"
click at [649, 162] on input "text" at bounding box center [672, 157] width 70 height 10
type textarea "*"
click at [640, 172] on input "text" at bounding box center [672, 169] width 70 height 10
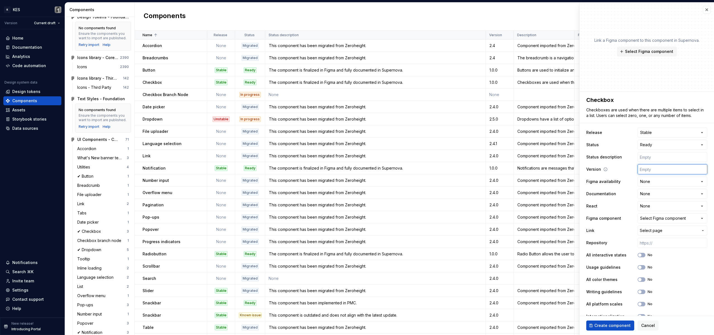
type input "1"
type textarea "*"
type input "1."
type textarea "*"
type input "1.0"
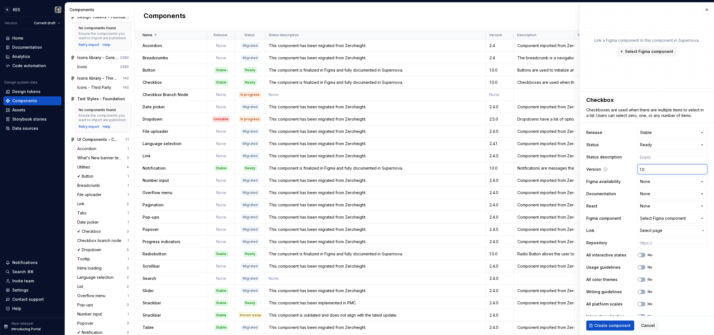
type textarea "*"
type input "1.0."
type textarea "*"
type input "1.0.0"
type textarea "*"
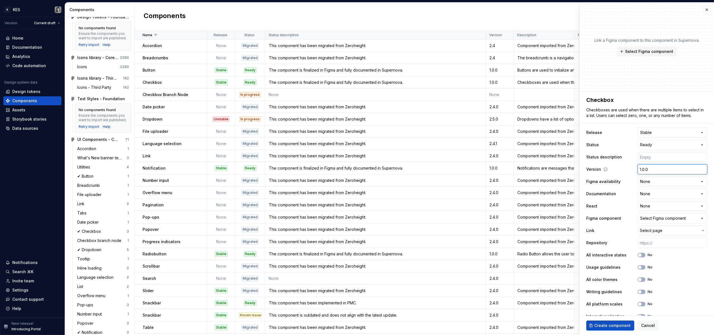
type input "1.0.0."
type textarea "*"
type input "1.0.0"
paste input "The component is finalized in Figma and fully documented in Supernova."
type textarea "*"
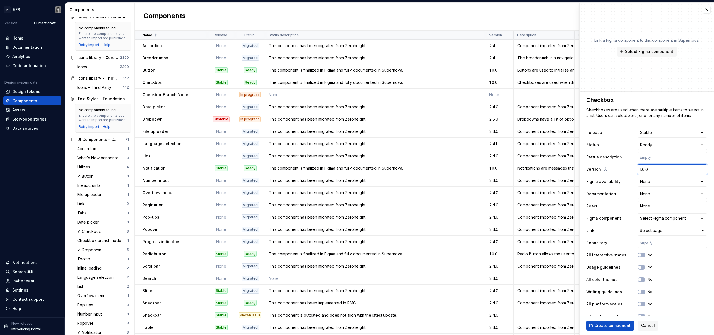
type input "The component is finalized in Figma and fully documented in Supernova."
type textarea "*"
type input "1.0.0"
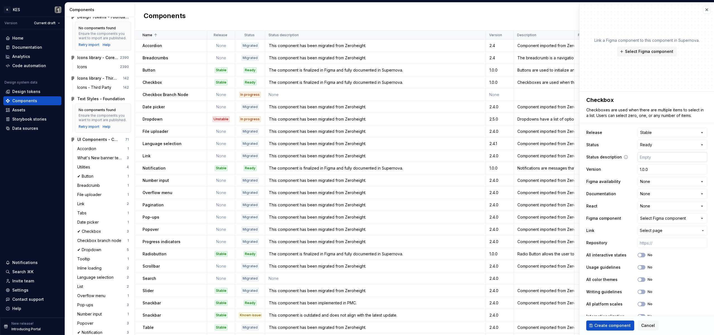
click at [649, 159] on input "text" at bounding box center [672, 157] width 70 height 10
paste input "The component is finalized in Figma and fully documented in Supernova."
type textarea "*"
type input "The component is finalized in Figma and fully documented in Supernova."
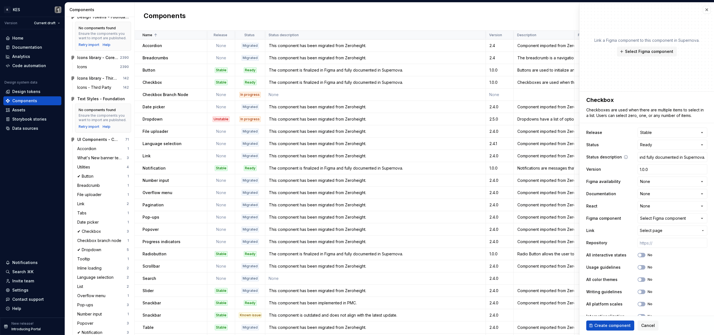
click at [619, 162] on div "Status description The component is finalized in Figma and fully documented in …" at bounding box center [646, 157] width 121 height 10
click at [656, 181] on html "K KES Version Current draft Home Documentation Analytics Code automation Design…" at bounding box center [357, 167] width 714 height 335
select select "**********"
type textarea "*"
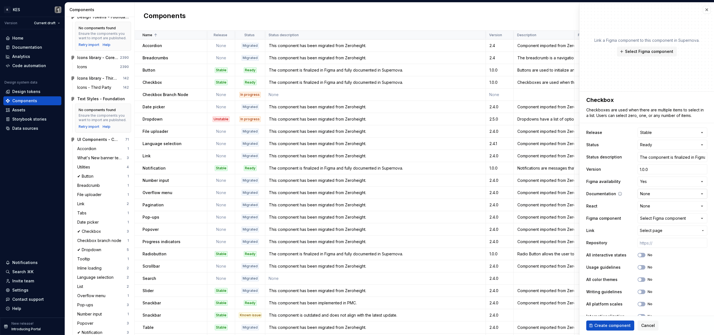
click at [653, 195] on html "K KES Version Current draft Home Documentation Analytics Code automation Design…" at bounding box center [357, 167] width 714 height 335
select select "**********"
type textarea "*"
click at [660, 229] on span "Select page" at bounding box center [668, 231] width 59 height 6
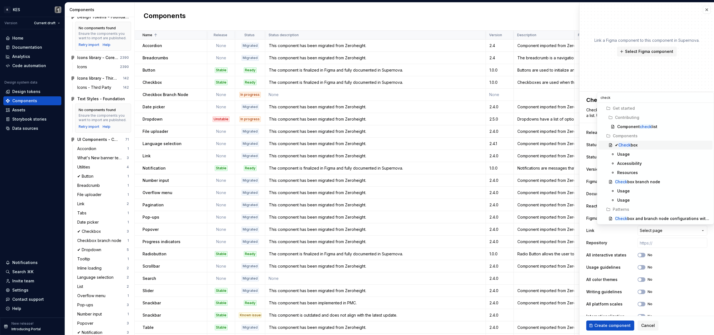
type input "check"
click at [640, 144] on div "✔ Check box" at bounding box center [662, 145] width 95 height 6
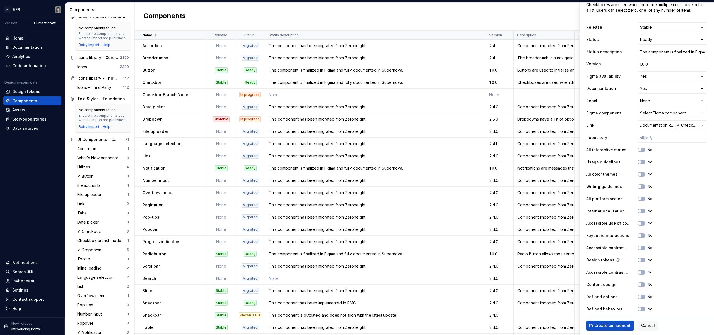
scroll to position [108, 0]
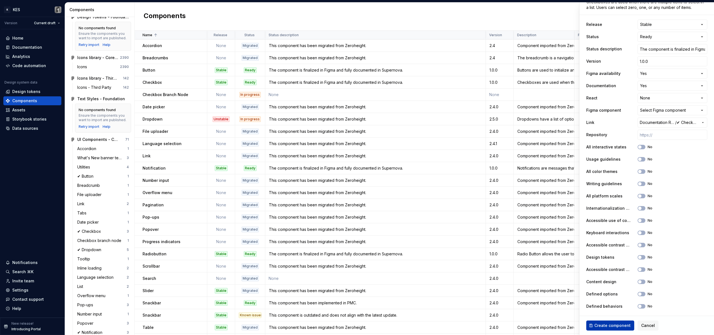
click at [619, 328] on span "Create component" at bounding box center [612, 326] width 36 height 6
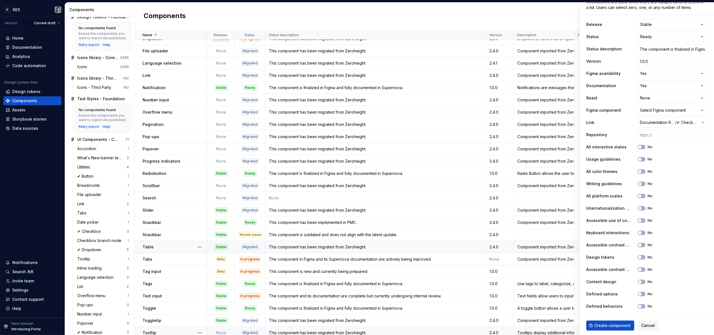
scroll to position [88, 0]
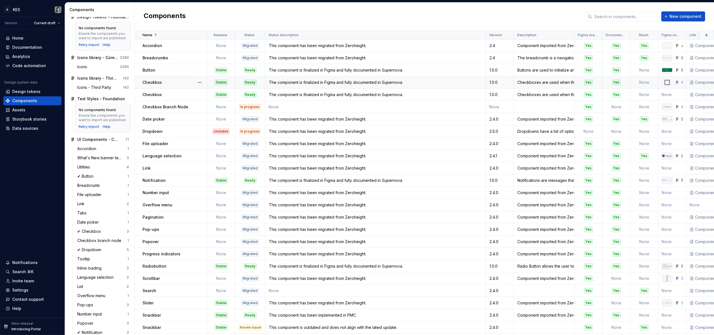
click at [175, 83] on div "Checkbox" at bounding box center [174, 83] width 64 height 6
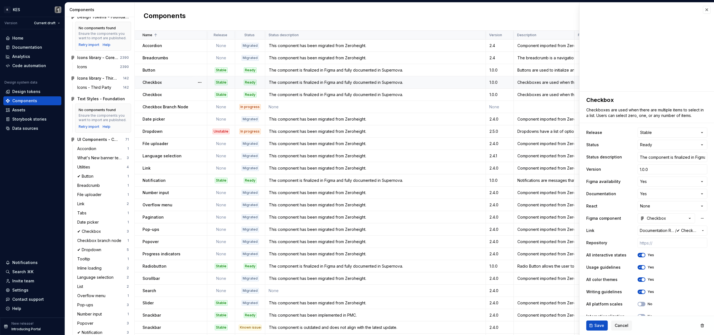
click at [178, 89] on td "Checkbox" at bounding box center [171, 95] width 72 height 12
click at [490, 94] on div "1.0.0" at bounding box center [499, 95] width 27 height 6
click at [483, 84] on div "The component is finalized in Figma and fully documented in Supernova." at bounding box center [375, 83] width 220 height 6
click at [471, 94] on div "The component is finalized in Figma and fully documented in Supernova." at bounding box center [375, 95] width 220 height 6
click at [475, 81] on div "The component is finalized in Figma and fully documented in Supernova." at bounding box center [375, 83] width 220 height 6
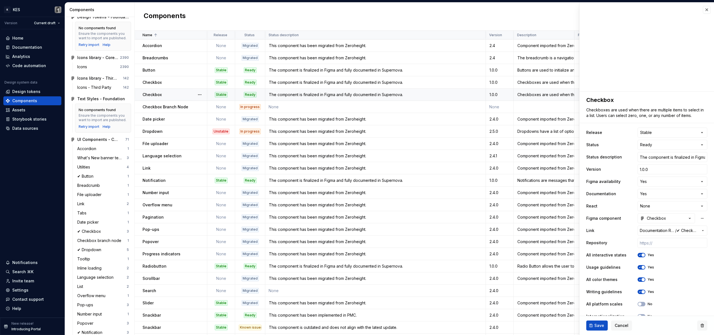
click at [698, 326] on button "button" at bounding box center [702, 326] width 10 height 10
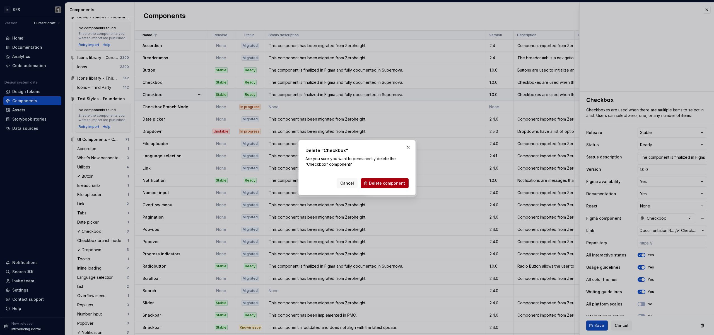
click at [398, 184] on span "Delete component" at bounding box center [387, 184] width 36 height 6
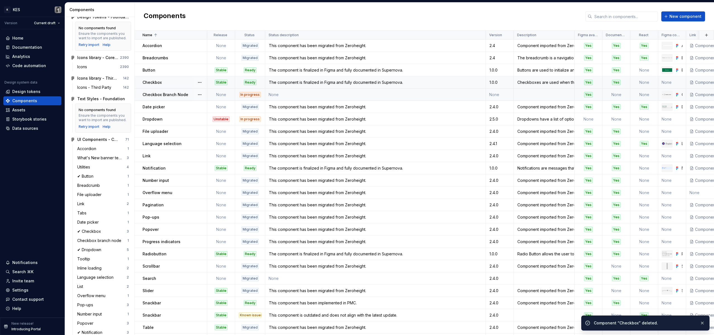
click at [180, 88] on td "Checkbox" at bounding box center [171, 82] width 72 height 12
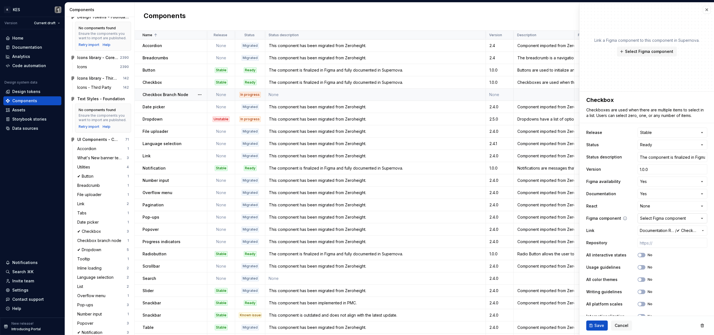
type textarea "*"
click at [660, 217] on div "Select Figma component" at bounding box center [663, 219] width 46 height 6
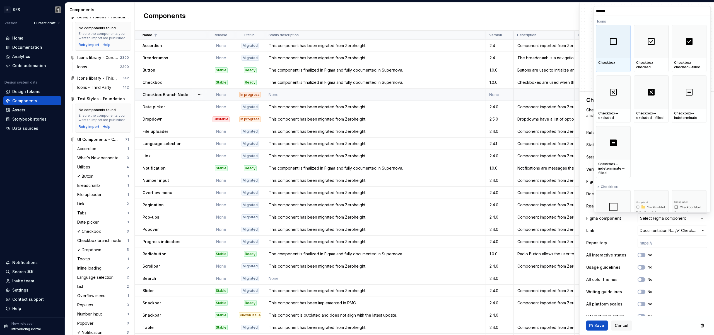
type input "********"
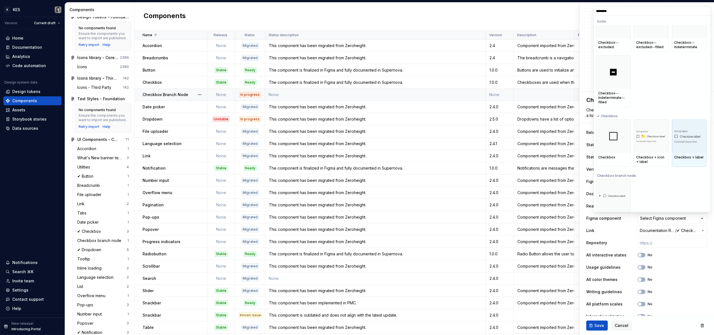
scroll to position [80, 0]
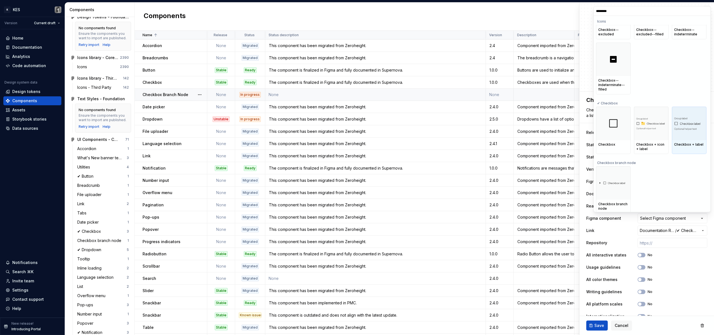
click at [679, 130] on img at bounding box center [689, 124] width 30 height 14
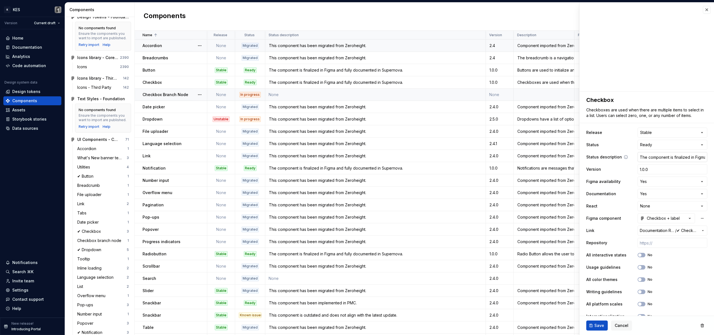
click at [661, 156] on input "The component is finalized in Figma and fully documented in Supernova." at bounding box center [672, 157] width 70 height 10
click at [165, 120] on div "Dropdown" at bounding box center [174, 120] width 64 height 6
click at [651, 133] on html "K KES Version Current draft Home Documentation Analytics Code automation Design…" at bounding box center [357, 167] width 714 height 335
type textarea "*"
select select
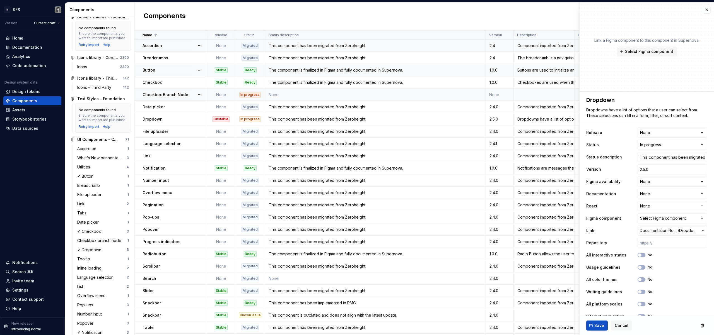
click at [230, 71] on div "Stable" at bounding box center [220, 70] width 27 height 6
click at [669, 136] on html "K KES Version Current draft Home Documentation Analytics Code automation Design…" at bounding box center [357, 167] width 714 height 335
type textarea "*"
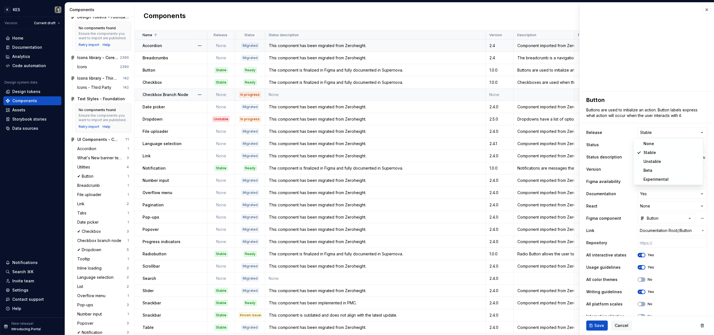
select select
click at [596, 329] on button "Save" at bounding box center [596, 326] width 21 height 10
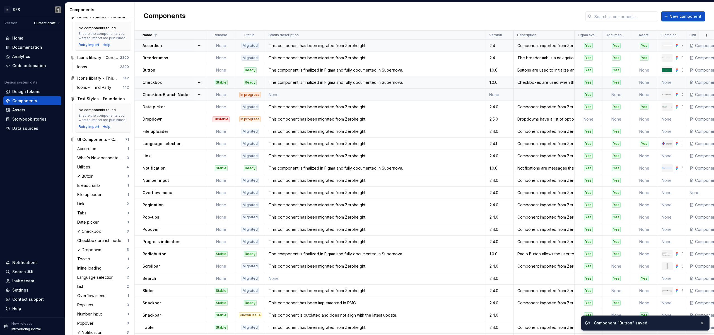
click at [180, 82] on div "Checkbox" at bounding box center [174, 83] width 64 height 6
type textarea "*"
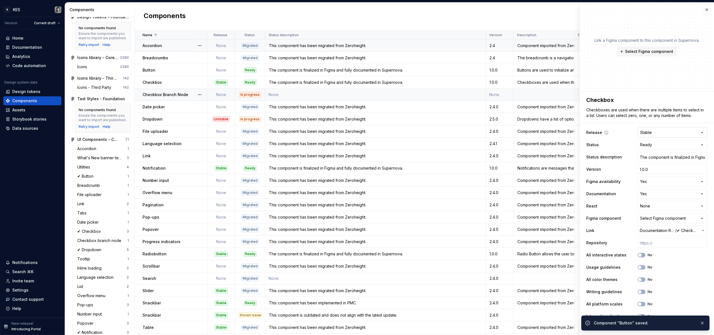
click at [661, 137] on html "K KES Version Current draft Home Documentation Analytics Code automation Design…" at bounding box center [357, 167] width 714 height 335
select select
click at [703, 323] on button "button" at bounding box center [701, 323] width 7 height 8
click at [593, 327] on button "Save" at bounding box center [596, 326] width 21 height 10
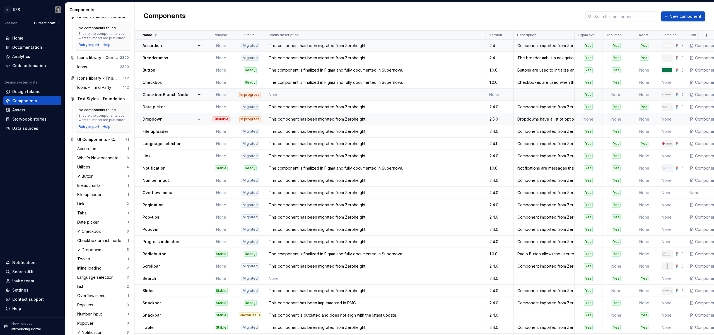
click at [187, 122] on div "Dropdown" at bounding box center [174, 120] width 64 height 6
type textarea "*"
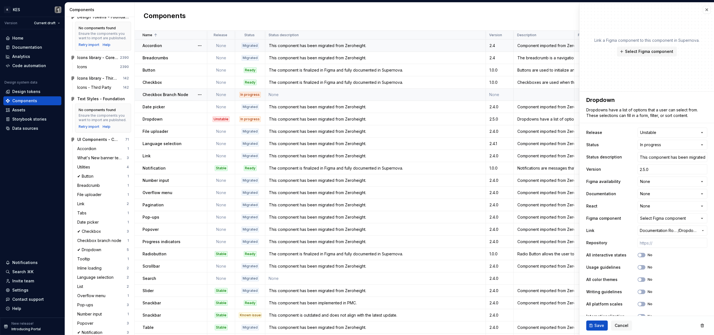
click at [661, 129] on html "K KES Version Current draft Home Documentation Analytics Code automation Design…" at bounding box center [357, 167] width 714 height 335
select select
click at [597, 328] on span "Save" at bounding box center [599, 326] width 10 height 6
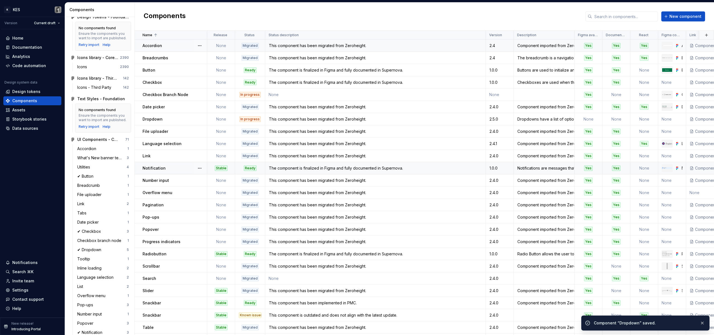
click at [181, 168] on div "Notification" at bounding box center [174, 169] width 64 height 6
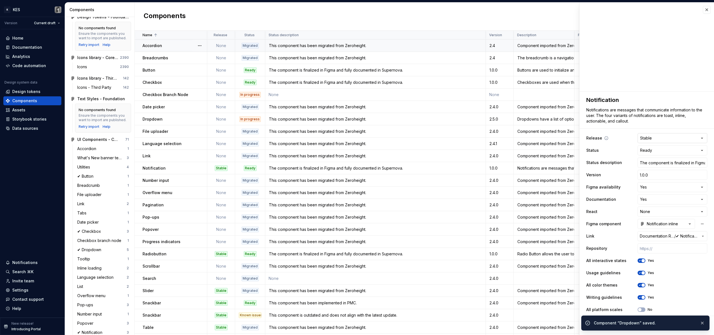
click at [671, 138] on html "K KES Version Current draft Home Documentation Analytics Code automation Design…" at bounding box center [357, 167] width 714 height 335
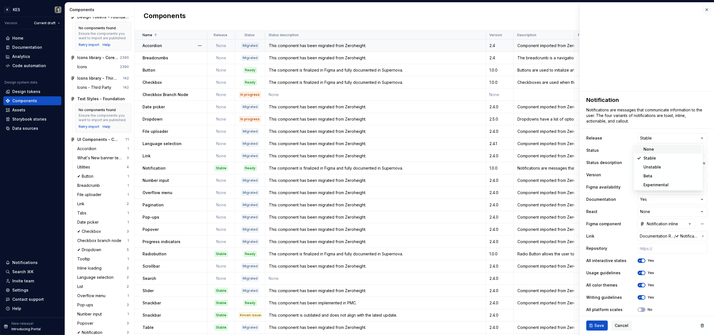
type textarea "*"
select select
click at [596, 327] on span "Save" at bounding box center [599, 326] width 10 height 6
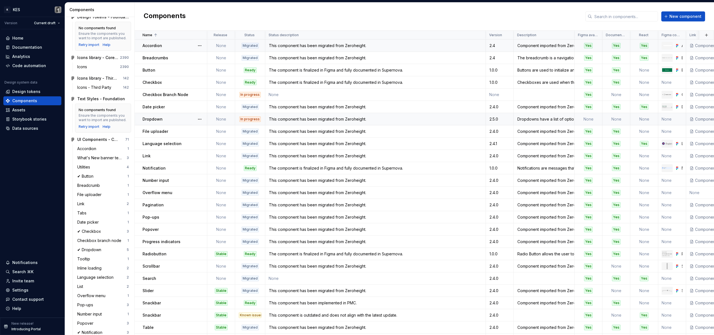
click at [170, 122] on div "Dropdown" at bounding box center [174, 120] width 64 height 6
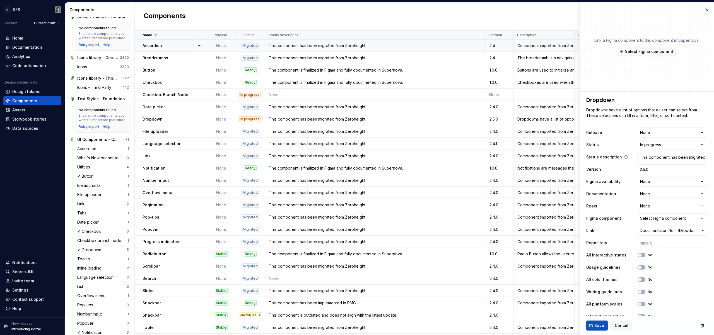
click at [655, 157] on input "This component has been migrated from Zeroheight." at bounding box center [672, 157] width 70 height 10
paste input "Audit in progress: The Figma component and its Supernova documentation are unde…"
type textarea "*"
type input "Audit in progress: The Figma component and its Supernova documentation are unde…"
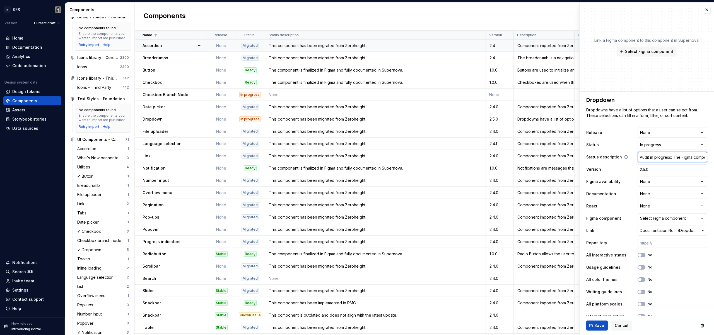
scroll to position [0, 254]
drag, startPoint x: 653, startPoint y: 157, endPoint x: 707, endPoint y: 157, distance: 54.1
click at [707, 157] on div "**********" at bounding box center [646, 258] width 134 height 333
click at [689, 157] on input "Audit in progress: The Figma component and its Supernova documentation are unde…" at bounding box center [672, 157] width 70 height 10
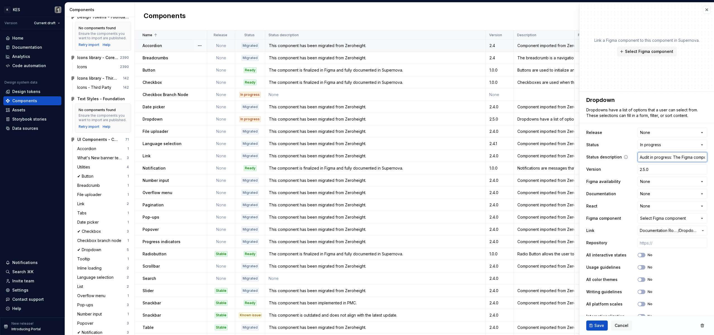
drag, startPoint x: 695, startPoint y: 157, endPoint x: 614, endPoint y: 154, distance: 81.4
click at [566, 152] on body "K KES Version Current draft Home Documentation Analytics Code automation Design…" at bounding box center [357, 167] width 714 height 335
click at [656, 157] on input "Audit in progress: The Figma component and its Supernova documentation are unde…" at bounding box center [672, 157] width 70 height 10
click at [668, 158] on input "Audit in progress: The Figma component and its Supernova documentation are unde…" at bounding box center [672, 157] width 70 height 10
drag, startPoint x: 669, startPoint y: 158, endPoint x: 713, endPoint y: 159, distance: 43.8
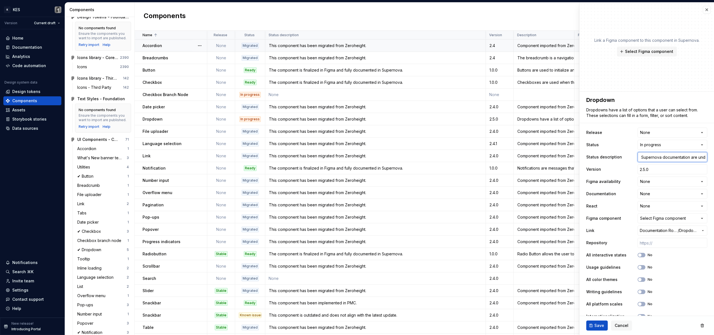
click at [713, 159] on div "**********" at bounding box center [646, 168] width 135 height 333
drag, startPoint x: 673, startPoint y: 157, endPoint x: 682, endPoint y: 157, distance: 9.5
click at [673, 157] on input "Audit in progress: The Figma component and its Supernova documentation are unde…" at bounding box center [672, 157] width 70 height 10
drag, startPoint x: 668, startPoint y: 158, endPoint x: 688, endPoint y: 158, distance: 19.5
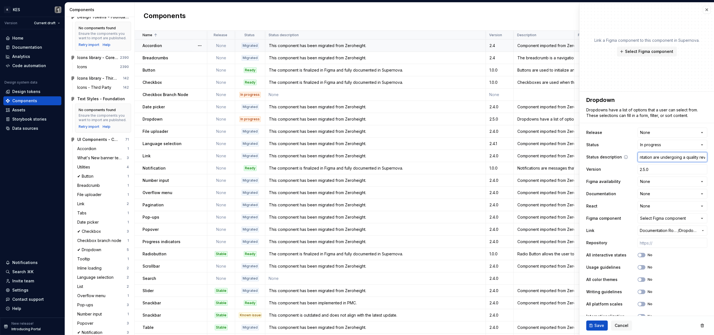
click at [688, 158] on input "Audit in progress: The Figma component and its Supernova documentation are unde…" at bounding box center [672, 157] width 70 height 10
type textarea "*"
drag, startPoint x: 690, startPoint y: 158, endPoint x: 703, endPoint y: 158, distance: 13.4
click at [703, 158] on div "**********" at bounding box center [646, 258] width 134 height 333
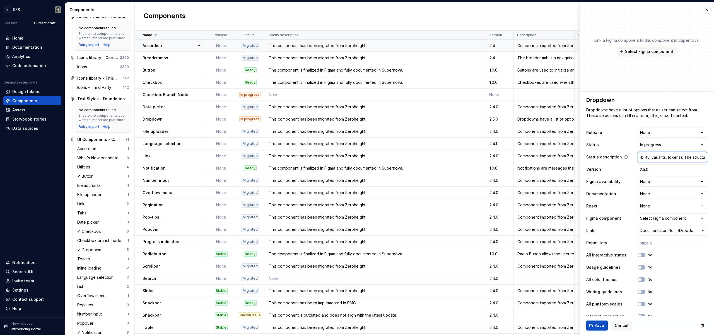
click at [677, 157] on input "Audit in progress: The Figma component and its Supernova documentation are unde…" at bounding box center [672, 157] width 70 height 10
drag, startPoint x: 662, startPoint y: 157, endPoint x: 643, endPoint y: 157, distance: 19.2
click at [632, 157] on div "Status description Audit in progress: The Figma component and its Supernova doc…" at bounding box center [646, 157] width 121 height 10
click at [676, 157] on input "Audit in progress: The Figma component and its Supernova documentation are unde…" at bounding box center [672, 157] width 70 height 10
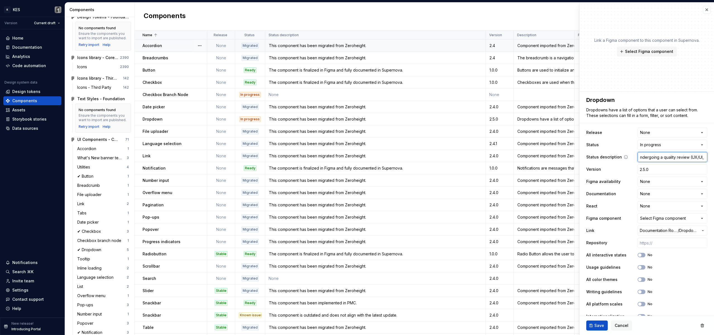
drag, startPoint x: 685, startPoint y: 157, endPoint x: 689, endPoint y: 156, distance: 4.4
click at [690, 156] on input "Audit in progress: The Figma component and its Supernova documentation are unde…" at bounding box center [672, 157] width 70 height 10
click at [683, 158] on input "Audit in progress: The Figma component and its Supernova documentation are unde…" at bounding box center [672, 157] width 70 height 10
drag, startPoint x: 685, startPoint y: 157, endPoint x: 713, endPoint y: 156, distance: 28.5
click at [713, 156] on div "**********" at bounding box center [646, 168] width 135 height 333
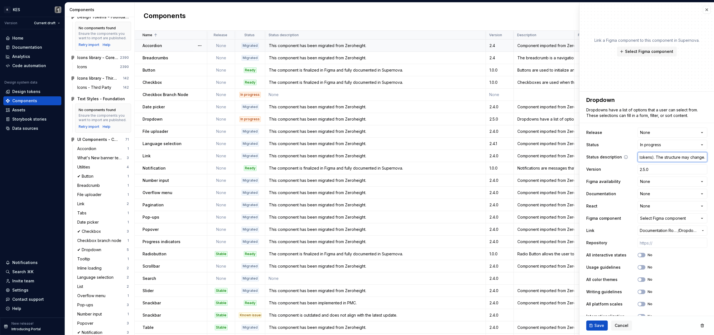
type input "Audit in progress: The Figma component and its Supernova documentation are unde…"
type textarea "*"
type input "Audit in progress: The Figma component and its Supernova documentation are unde…"
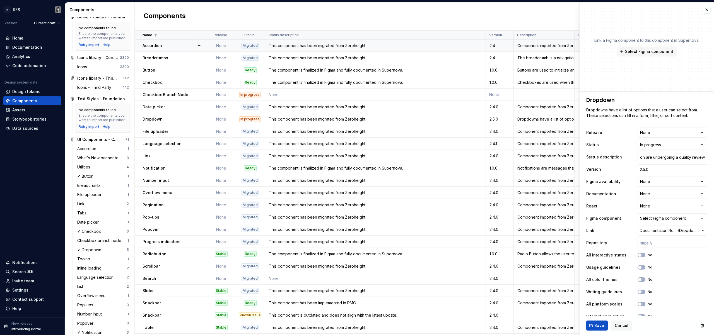
click at [664, 151] on div "**********" at bounding box center [646, 274] width 121 height 294
click at [670, 154] on input "Audit in progress: The Figma component and its Supernova documentation are unde…" at bounding box center [672, 157] width 70 height 10
click at [658, 158] on input "Audit in progress: The Figma component and its Supernova documentation are unde…" at bounding box center [672, 157] width 70 height 10
click at [600, 327] on span "Save" at bounding box center [599, 326] width 10 height 6
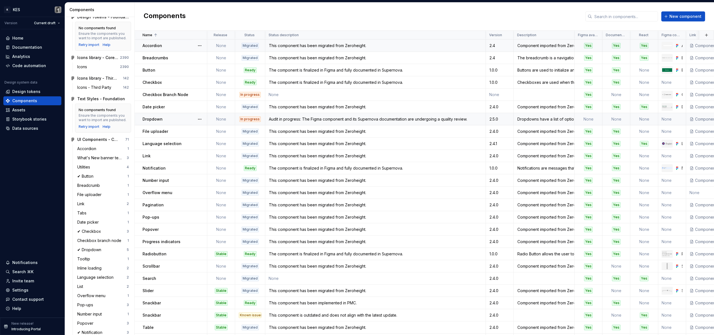
click at [558, 122] on div "Dropdowns have a list of options that a user can select from. These selections …" at bounding box center [544, 120] width 60 height 6
type textarea "*"
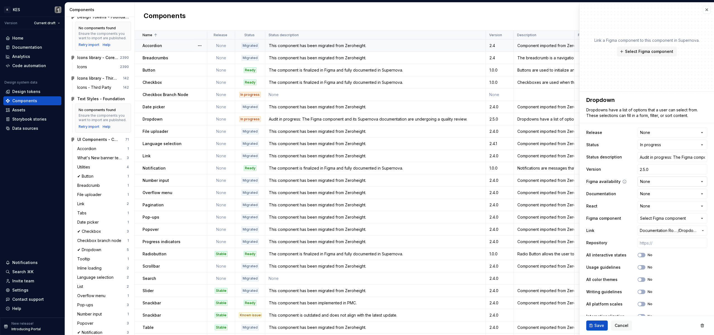
click at [680, 179] on html "K KES Version Current draft Home Documentation Analytics Code automation Design…" at bounding box center [357, 167] width 714 height 335
select select "**********"
type textarea "*"
click at [671, 194] on html "K KES Version Current draft Home Documentation Analytics Code automation Design…" at bounding box center [357, 167] width 714 height 335
click at [612, 200] on html "K KES Version Current draft Home Documentation Analytics Code automation Design…" at bounding box center [357, 167] width 714 height 335
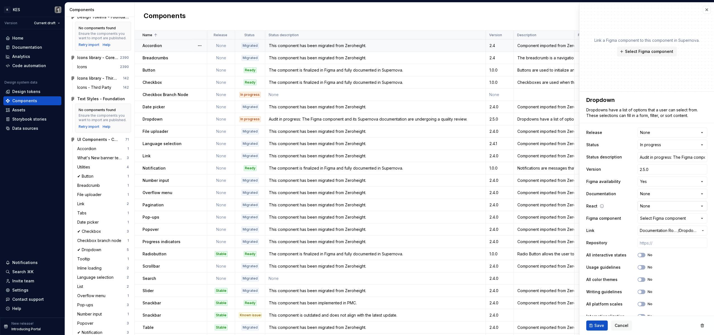
click at [660, 207] on html "K KES Version Current draft Home Documentation Analytics Code automation Design…" at bounding box center [357, 167] width 714 height 335
click at [658, 220] on div "Select Figma component" at bounding box center [663, 219] width 46 height 6
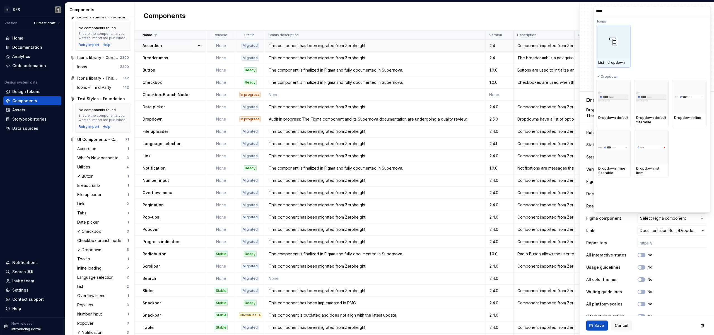
type input "******"
click at [625, 102] on div at bounding box center [613, 96] width 35 height 33
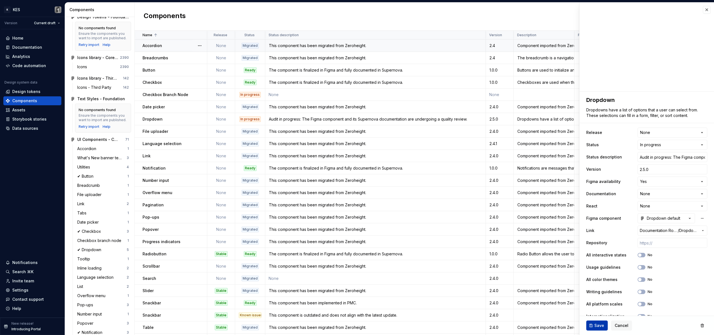
click at [594, 326] on span "Save" at bounding box center [599, 326] width 10 height 6
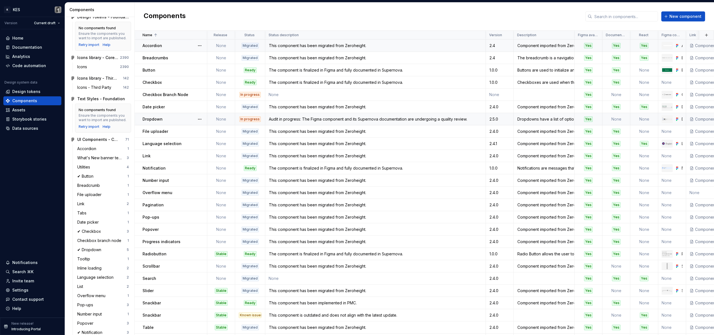
click at [618, 120] on td "None" at bounding box center [616, 119] width 28 height 12
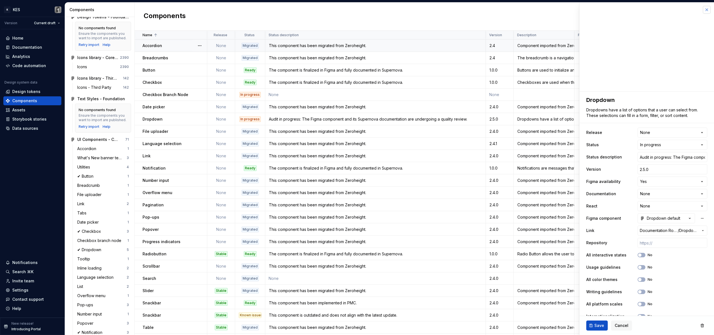
click at [704, 11] on button "button" at bounding box center [706, 10] width 8 height 8
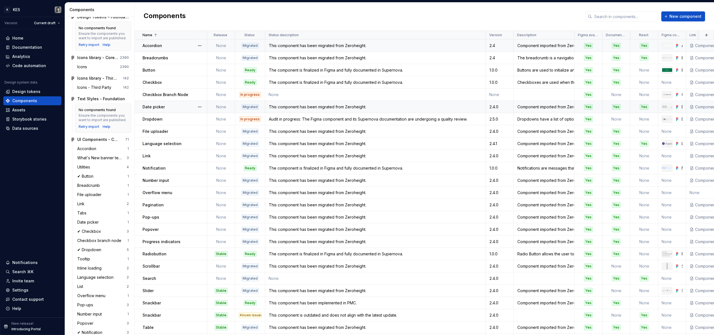
click at [504, 107] on div "2.4.0" at bounding box center [499, 107] width 27 height 6
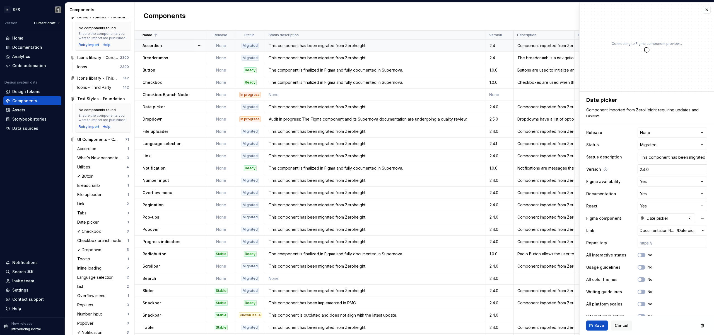
type textarea "*"
click at [653, 173] on input "2.4.0" at bounding box center [672, 169] width 70 height 10
click at [656, 172] on input "2.4.0" at bounding box center [672, 169] width 70 height 10
type input "2.4."
type textarea "*"
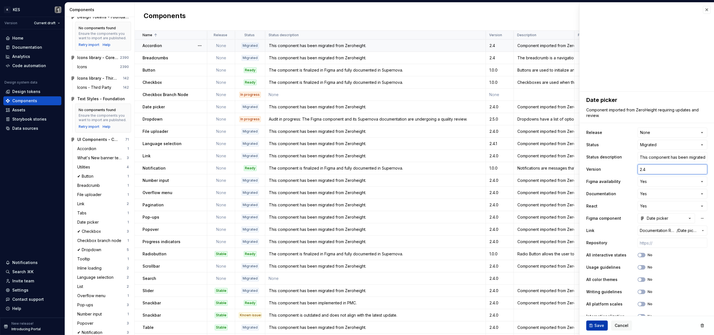
type input "2.4"
click at [595, 326] on span "Save" at bounding box center [599, 326] width 10 height 6
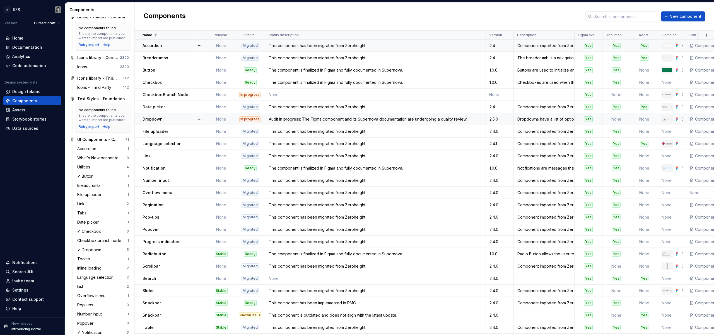
click at [467, 115] on td "Audit in progress: The Figma component and its Supernova documentation are unde…" at bounding box center [375, 119] width 220 height 12
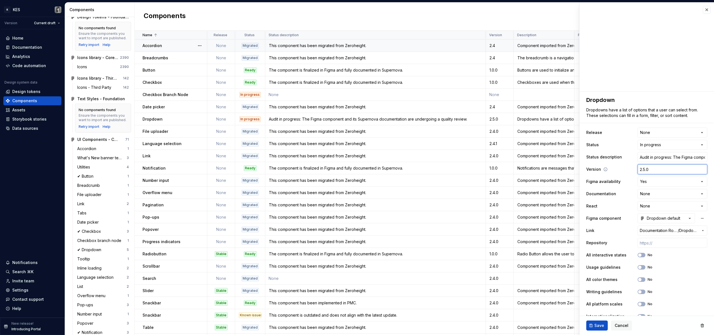
click at [649, 173] on input "2.5.0" at bounding box center [672, 169] width 70 height 10
type textarea "*"
click at [602, 327] on span "Save" at bounding box center [599, 326] width 10 height 6
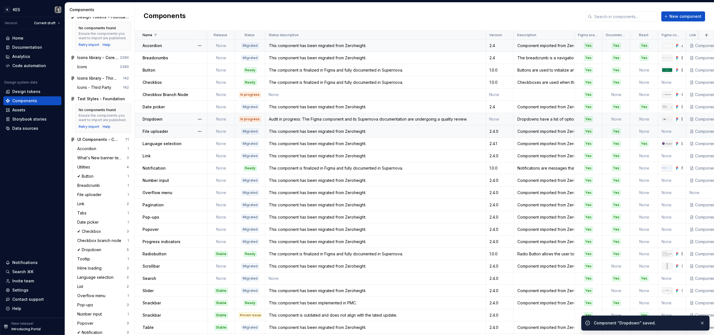
click at [495, 119] on td "None" at bounding box center [500, 119] width 28 height 12
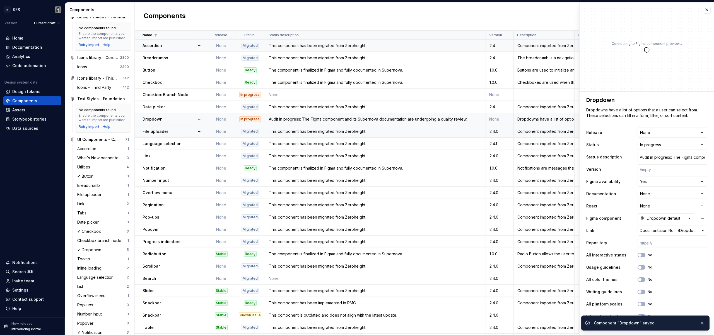
type textarea "*"
click at [645, 170] on input "text" at bounding box center [672, 169] width 70 height 10
type input "1"
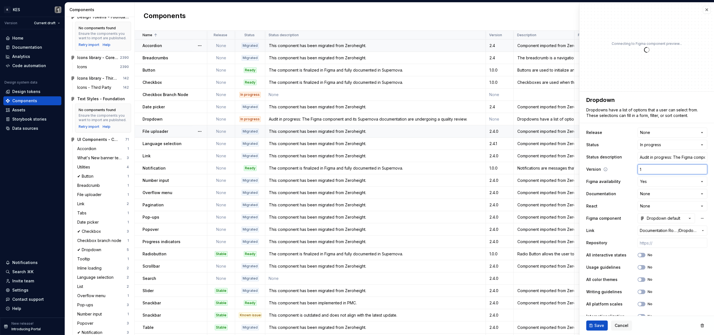
type textarea "*"
type input "1."
type textarea "*"
type input "1.0"
type textarea "*"
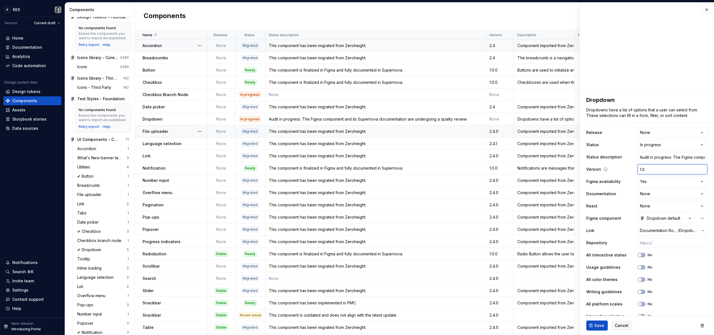
type input "1.0."
type textarea "*"
type input "1.0.0"
click at [593, 328] on button "Save" at bounding box center [596, 326] width 21 height 10
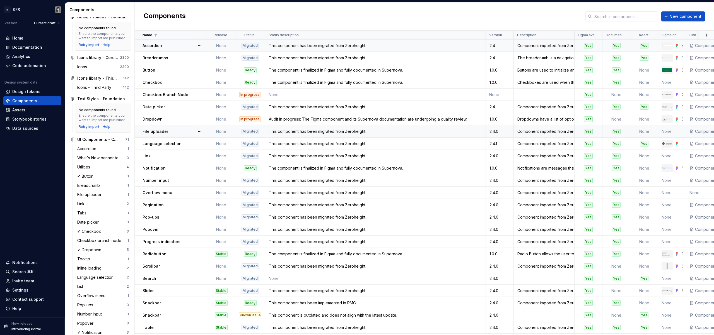
click at [504, 132] on div "2.4.0" at bounding box center [499, 132] width 27 height 6
type textarea "*"
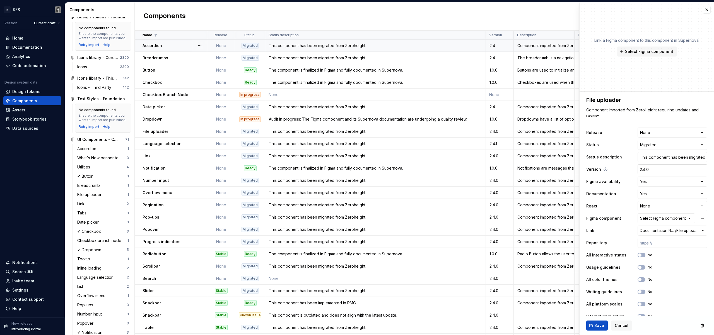
click at [656, 168] on input "2.4.0" at bounding box center [672, 169] width 70 height 10
click at [659, 170] on input "2.4.0" at bounding box center [672, 169] width 70 height 10
type input "2.4."
type textarea "*"
type input "2.4"
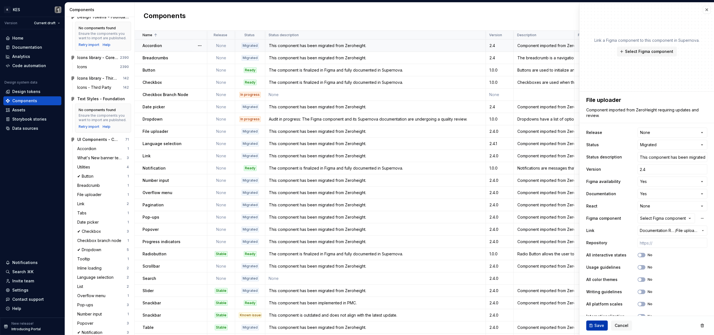
click at [600, 329] on button "Save" at bounding box center [596, 326] width 21 height 10
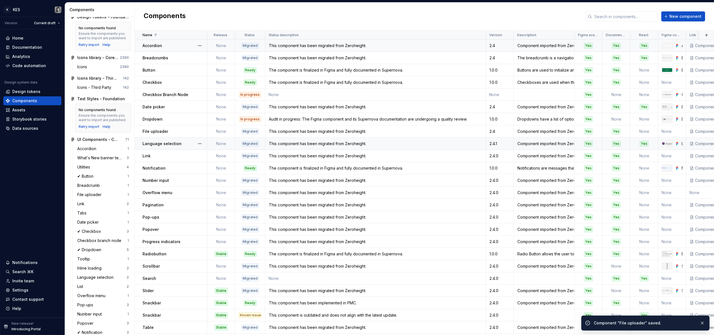
click at [505, 144] on div "2.4.1" at bounding box center [499, 144] width 27 height 6
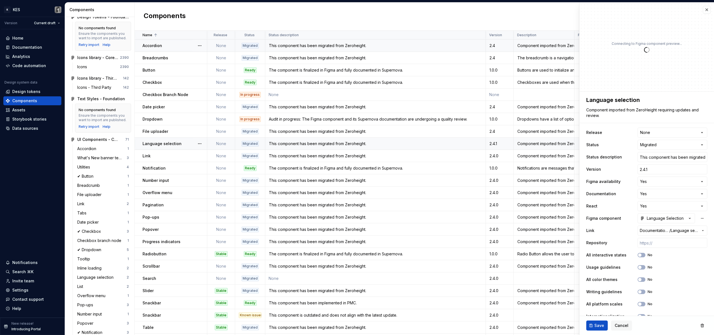
type textarea "*"
click at [657, 171] on input "2.4.1" at bounding box center [672, 169] width 70 height 10
click at [663, 171] on input "2.4.1" at bounding box center [672, 169] width 70 height 10
type input "2.4."
type textarea "*"
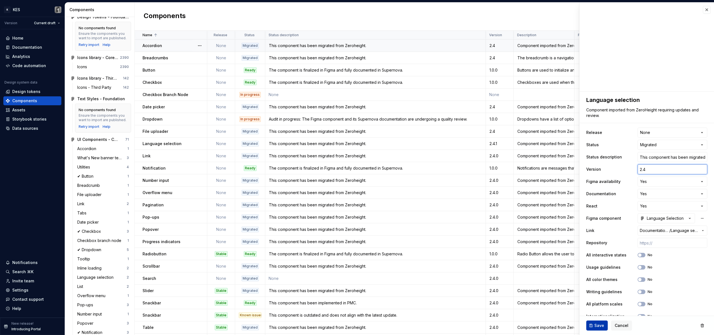
type input "2.4"
click at [594, 329] on button "Save" at bounding box center [596, 326] width 21 height 10
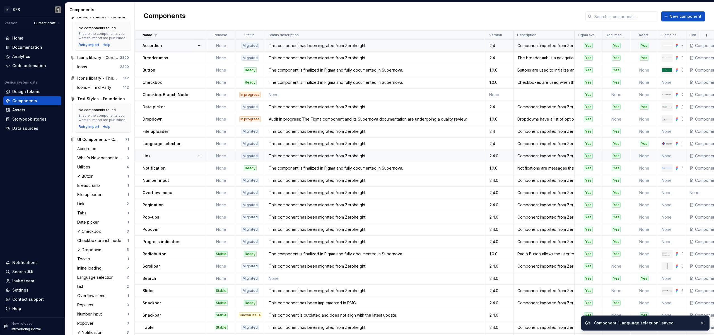
click at [474, 161] on td "This component has been migrated from Zeroheight." at bounding box center [375, 156] width 220 height 12
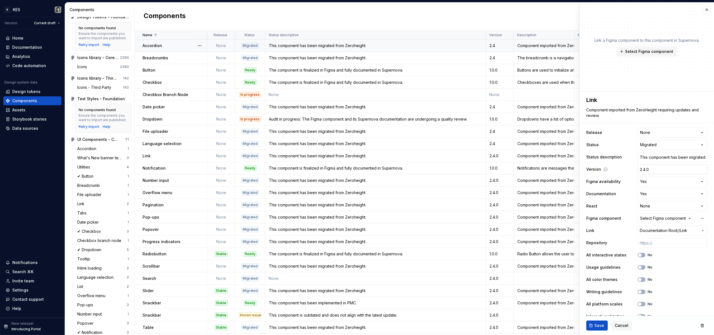
click at [651, 170] on input "2.4.0" at bounding box center [672, 169] width 70 height 10
click at [658, 171] on input "2.4.0" at bounding box center [672, 169] width 70 height 10
type textarea "*"
type input "2.4\"
type textarea "*"
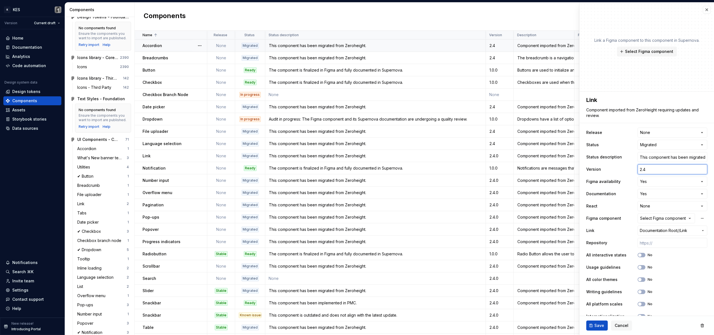
type input "2.4"
click at [601, 327] on span "Save" at bounding box center [599, 326] width 10 height 6
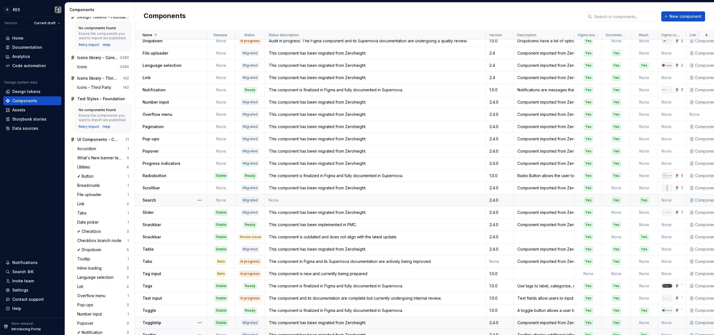
scroll to position [88, 0]
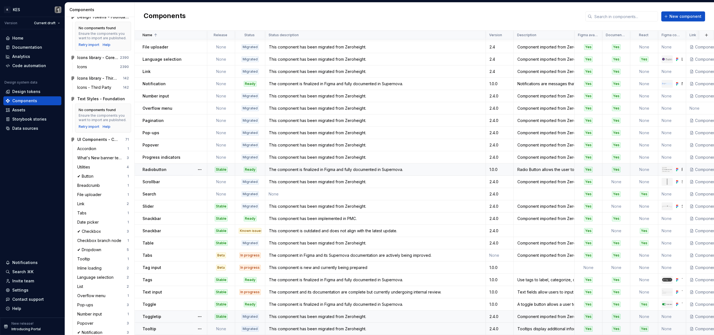
click at [319, 170] on td "The component is finalized in Figma and fully documented in Supernova." at bounding box center [375, 170] width 220 height 12
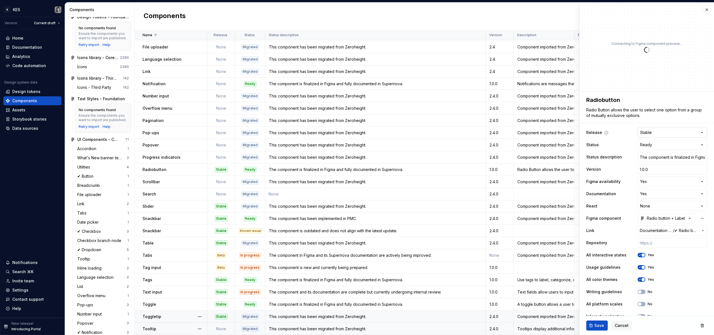
click at [665, 128] on html "K KES Version Current draft Home Documentation Analytics Code automation Design…" at bounding box center [357, 167] width 714 height 335
type textarea "*"
select select
type textarea "*"
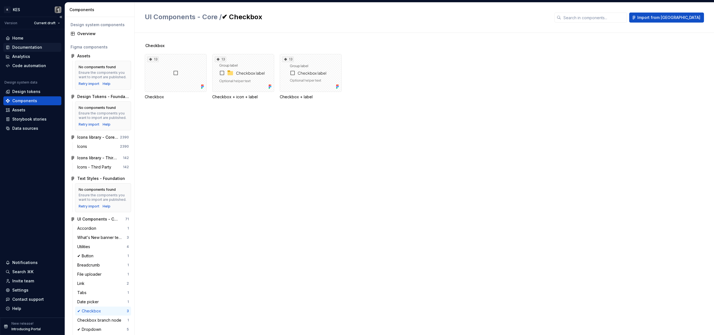
click at [32, 47] on div "Documentation" at bounding box center [27, 48] width 30 height 6
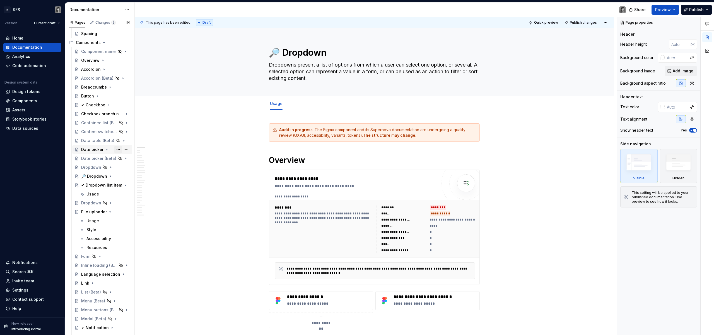
scroll to position [130, 0]
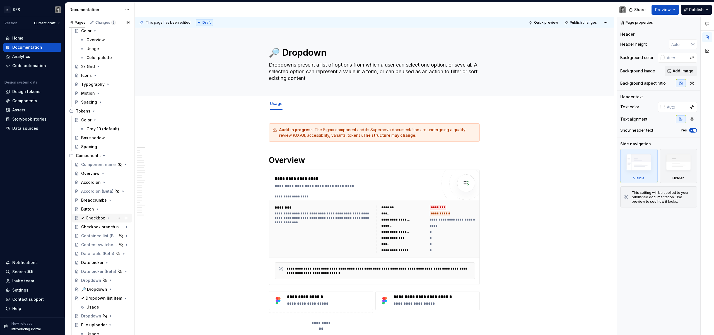
click at [95, 217] on div "✔ Checkbox" at bounding box center [93, 218] width 24 height 6
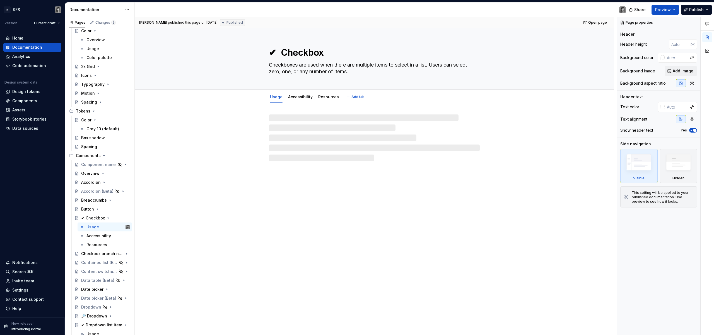
click at [303, 55] on textarea "✔ Checkbox" at bounding box center [373, 52] width 211 height 13
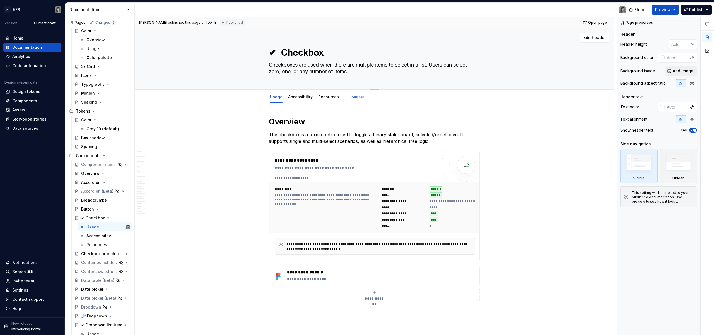
click at [308, 65] on textarea "Checkboxes are used when there are multiple items to select in a list. Users ca…" at bounding box center [373, 68] width 211 height 16
click at [459, 200] on span "**********" at bounding box center [487, 201] width 115 height 4
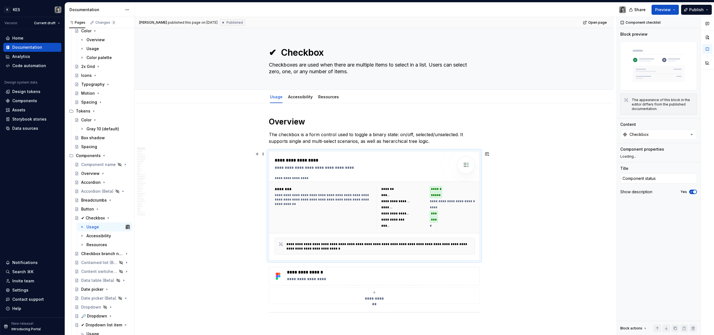
drag, startPoint x: 459, startPoint y: 200, endPoint x: 459, endPoint y: 203, distance: 2.8
click at [459, 200] on span "**********" at bounding box center [487, 201] width 115 height 4
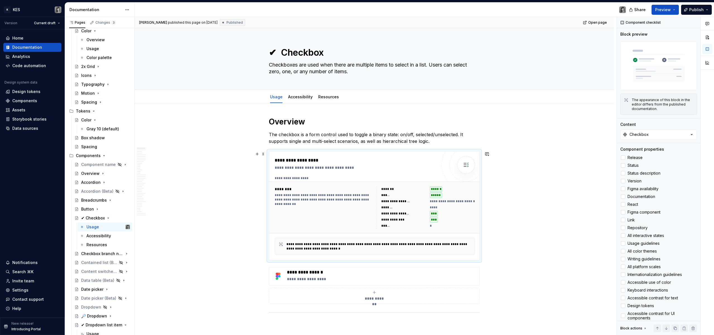
click at [459, 203] on span "**********" at bounding box center [487, 201] width 115 height 4
click at [710, 10] on button "Publish" at bounding box center [696, 10] width 31 height 10
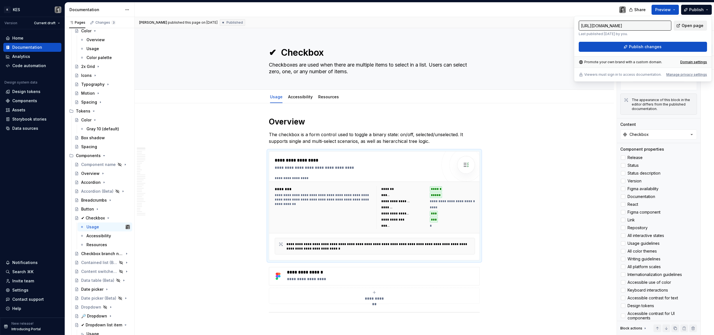
click at [696, 27] on span "Open page" at bounding box center [692, 26] width 22 height 6
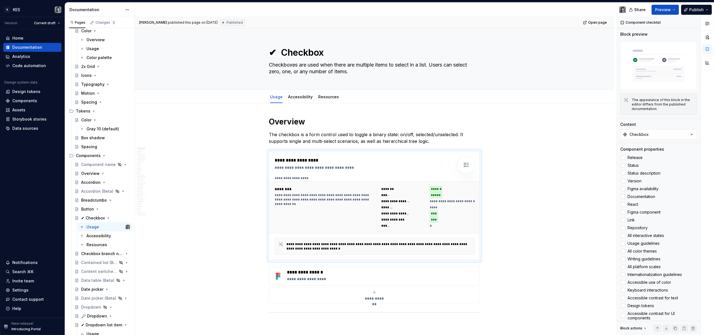
type textarea "*"
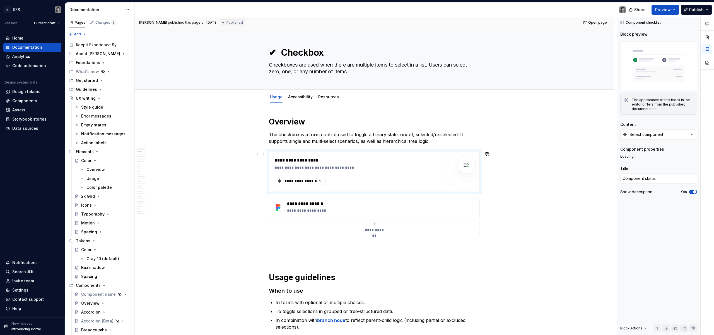
click at [394, 184] on div "**********" at bounding box center [356, 171] width 162 height 29
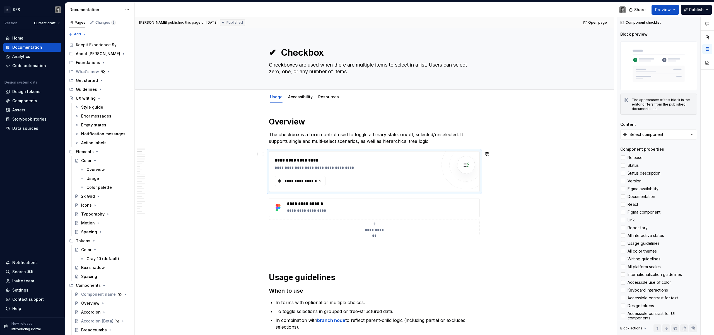
click at [289, 187] on div "**********" at bounding box center [374, 172] width 210 height 40
click at [292, 183] on div "**********" at bounding box center [300, 181] width 33 height 6
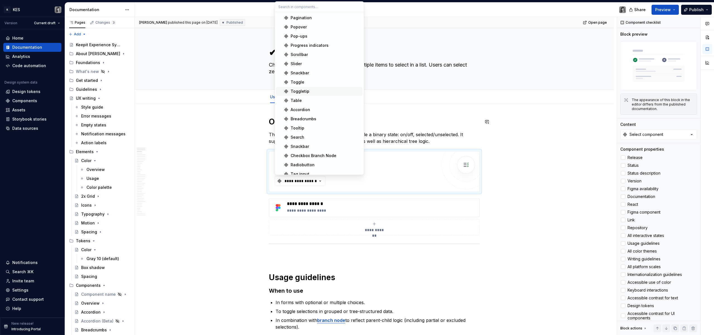
scroll to position [124, 0]
click at [317, 165] on span "Checkbox" at bounding box center [319, 169] width 86 height 9
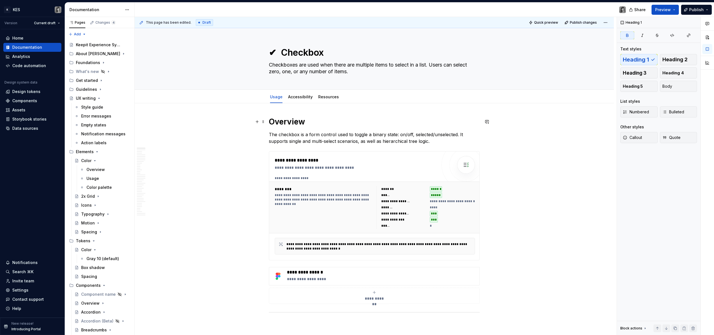
click at [310, 122] on h1 "Overview" at bounding box center [374, 122] width 211 height 10
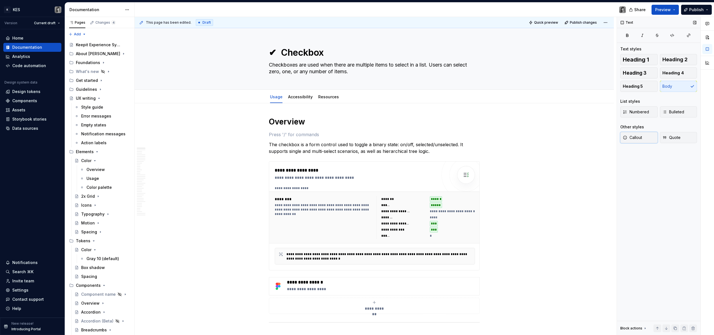
click at [639, 138] on span "Callout" at bounding box center [631, 138] width 19 height 6
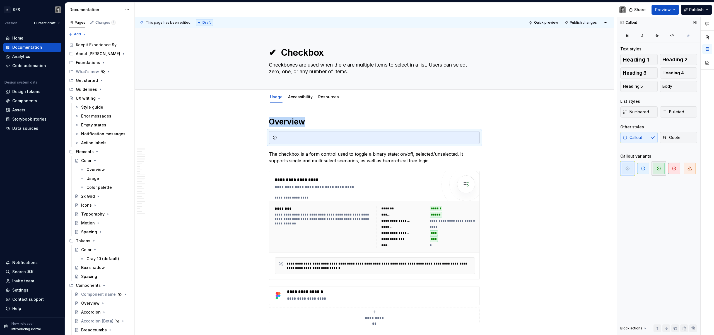
click at [664, 170] on button "button" at bounding box center [658, 168] width 14 height 14
click at [318, 140] on div at bounding box center [377, 138] width 197 height 6
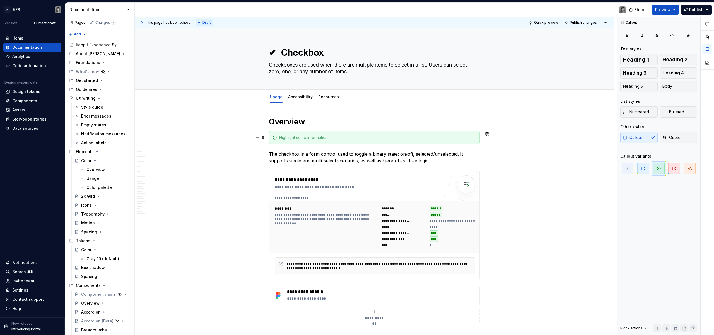
click at [314, 140] on div at bounding box center [374, 137] width 211 height 13
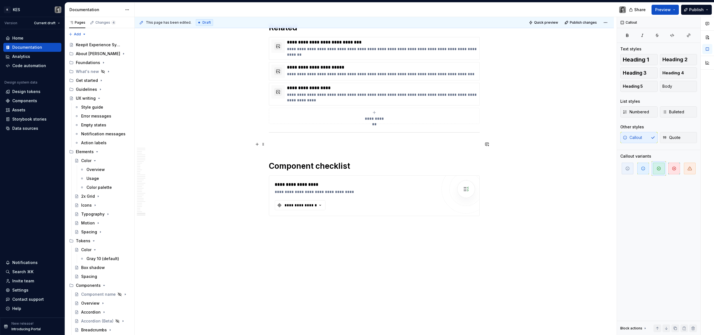
scroll to position [5836, 0]
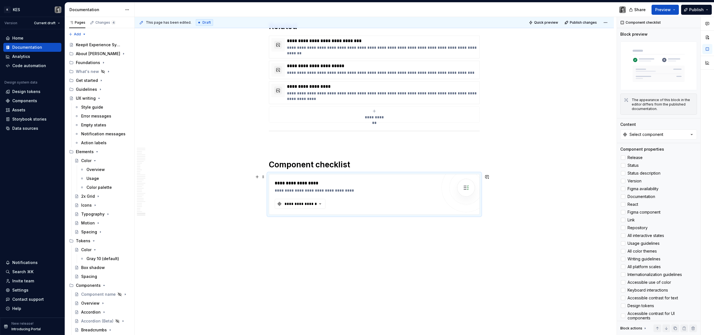
click at [382, 193] on div "**********" at bounding box center [356, 194] width 162 height 29
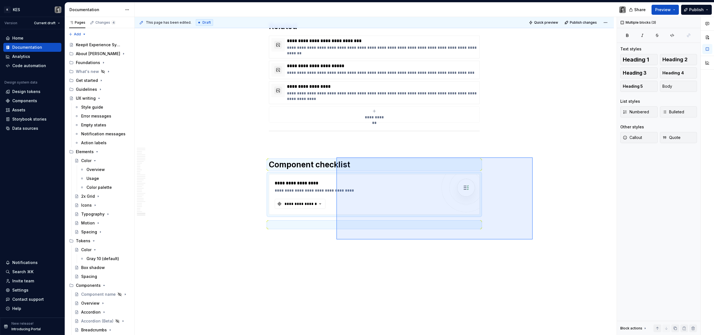
drag, startPoint x: 529, startPoint y: 159, endPoint x: 338, endPoint y: 238, distance: 207.0
click at [336, 240] on div "This page has been edited. Draft Quick preview Publish changes ✔ Checkbox Check…" at bounding box center [376, 176] width 482 height 319
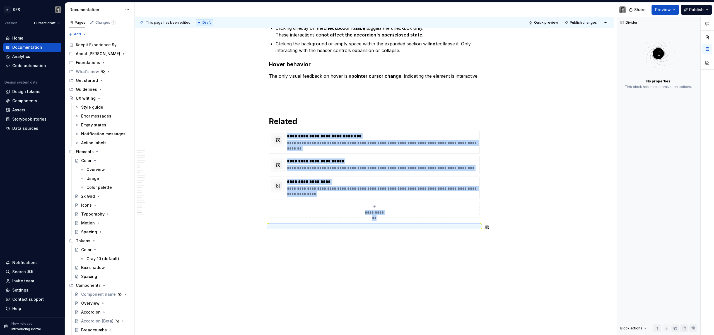
scroll to position [5741, 0]
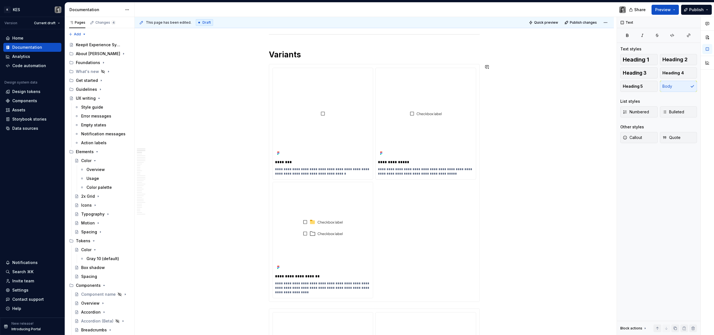
scroll to position [0, 0]
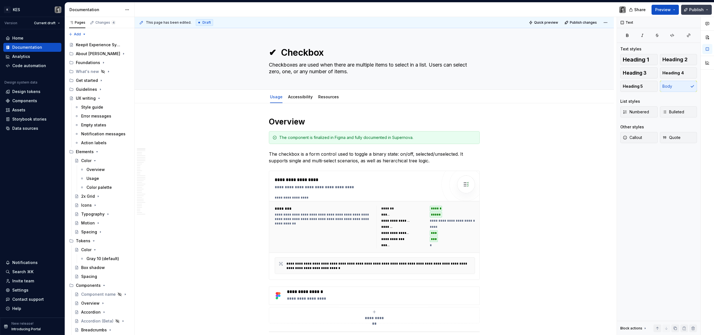
click at [710, 10] on button "Publish" at bounding box center [696, 10] width 31 height 10
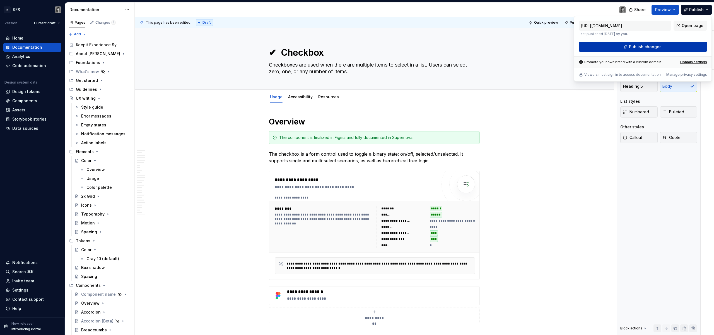
click at [668, 45] on button "Publish changes" at bounding box center [642, 47] width 128 height 10
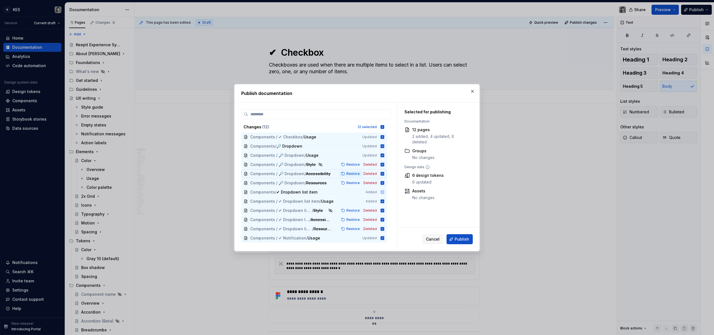
click at [349, 174] on span "Restore" at bounding box center [352, 174] width 13 height 4
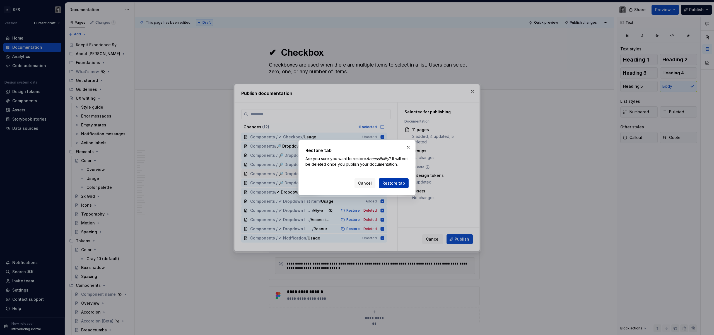
click at [397, 184] on span "Restore tab" at bounding box center [393, 184] width 23 height 6
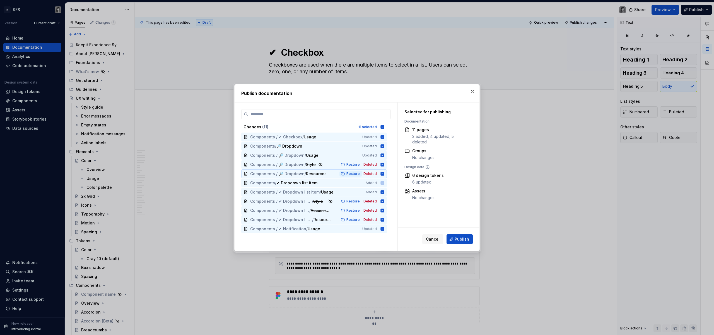
click at [350, 174] on span "Restore" at bounding box center [352, 174] width 13 height 4
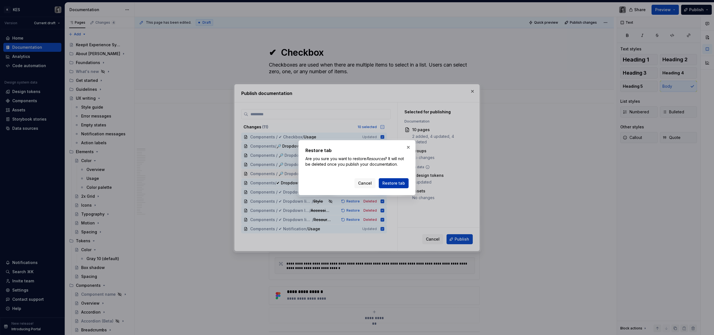
click at [396, 186] on button "Restore tab" at bounding box center [394, 183] width 30 height 10
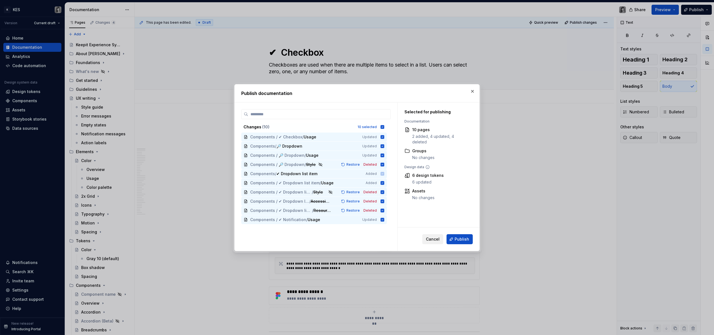
click at [426, 236] on button "Cancel" at bounding box center [432, 239] width 21 height 10
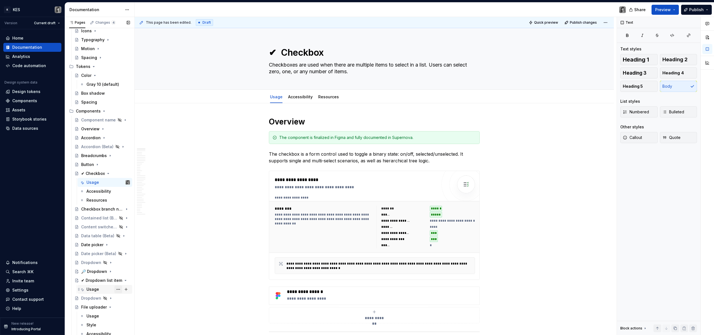
scroll to position [194, 0]
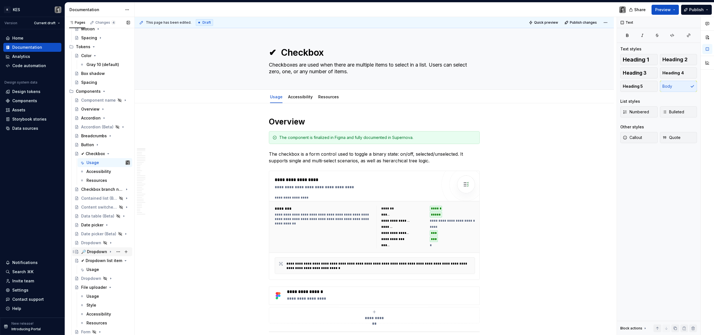
click at [108, 253] on icon "Page tree" at bounding box center [110, 252] width 4 height 4
click at [700, 11] on span "Publish" at bounding box center [696, 10] width 14 height 6
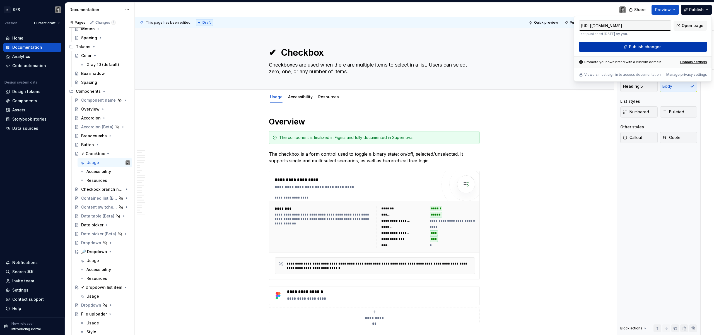
click at [668, 46] on button "Publish changes" at bounding box center [642, 47] width 128 height 10
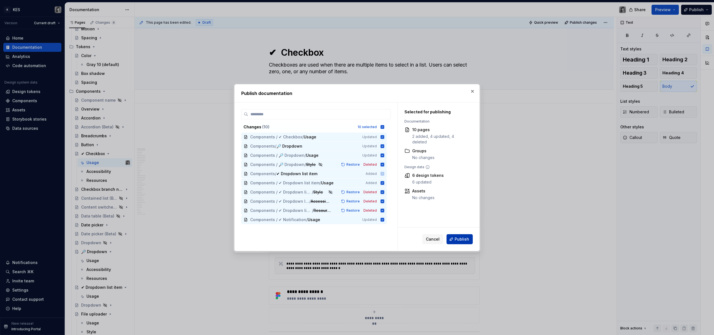
click at [462, 242] on button "Publish" at bounding box center [459, 239] width 26 height 10
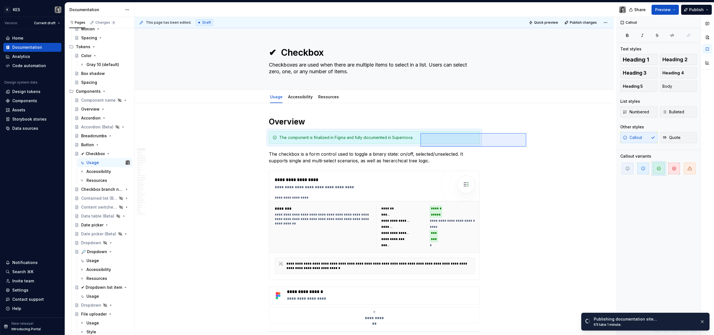
drag, startPoint x: 526, startPoint y: 133, endPoint x: 419, endPoint y: 147, distance: 107.9
click at [419, 147] on div "This page has been edited. Draft Quick preview Publish changes ✔ Checkbox Check…" at bounding box center [376, 176] width 482 height 319
copy strong "Overview"
click at [290, 136] on div "The component is finalized in Figma and fully documented in Supernova." at bounding box center [377, 138] width 197 height 6
click at [264, 138] on span at bounding box center [263, 138] width 4 height 8
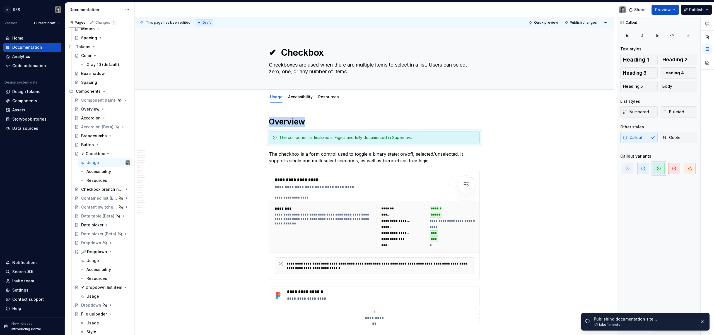
drag, startPoint x: 265, startPoint y: 136, endPoint x: 309, endPoint y: 134, distance: 44.1
click at [309, 134] on div "The component is finalized in Figma and fully documented in Supernova." at bounding box center [374, 137] width 211 height 13
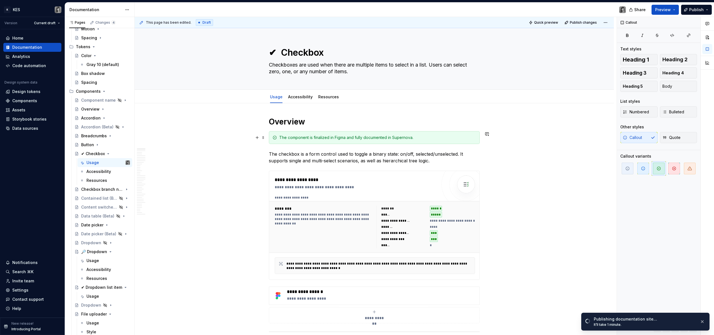
click at [356, 117] on h1 "Overview" at bounding box center [374, 122] width 211 height 10
drag, startPoint x: 309, startPoint y: 134, endPoint x: 264, endPoint y: 138, distance: 45.3
click at [264, 138] on span at bounding box center [263, 138] width 4 height 8
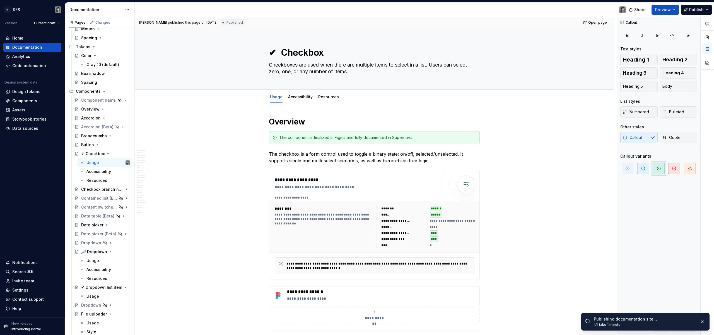
drag, startPoint x: 264, startPoint y: 138, endPoint x: 268, endPoint y: 137, distance: 4.5
click at [268, 137] on div "Katarzyna Tomżyńska published this page on September 9, 2025 Published Open pag…" at bounding box center [376, 176] width 482 height 319
drag, startPoint x: 268, startPoint y: 137, endPoint x: 266, endPoint y: 117, distance: 20.1
click at [266, 117] on div "Katarzyna Tomżyńska published this page on September 9, 2025 Published Open pag…" at bounding box center [376, 176] width 482 height 319
drag, startPoint x: 266, startPoint y: 117, endPoint x: 278, endPoint y: 136, distance: 22.7
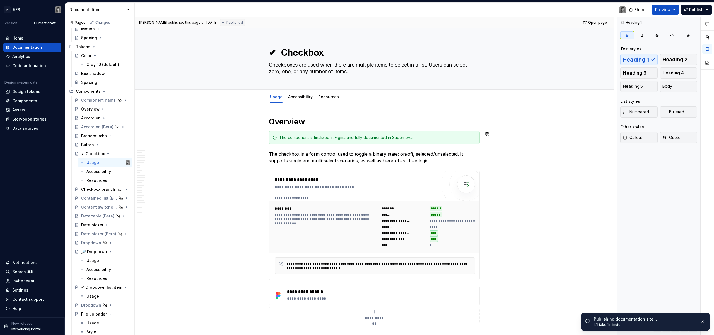
click at [278, 136] on div "The component is finalized in Figma and fully documented in Supernova." at bounding box center [374, 137] width 211 height 13
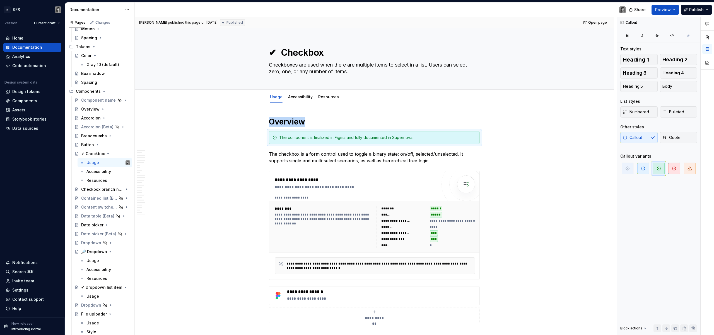
click at [89, 253] on div "🔎 Dropdown" at bounding box center [94, 252] width 26 height 6
drag, startPoint x: 264, startPoint y: 137, endPoint x: 100, endPoint y: 253, distance: 200.3
click at [100, 253] on div "🔎 Dropdown" at bounding box center [94, 252] width 26 height 6
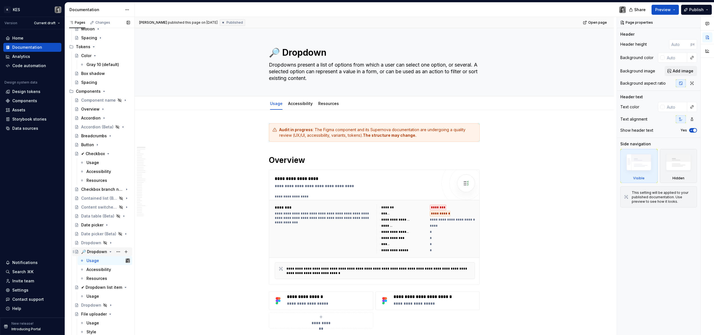
click at [325, 130] on div "Audit in progress : The Figma component and its Supernova documentation are und…" at bounding box center [377, 132] width 197 height 11
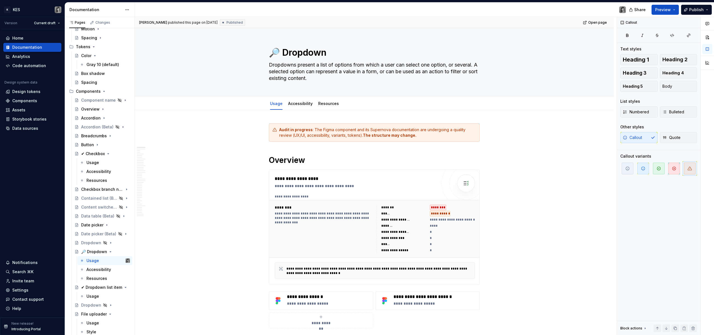
drag, startPoint x: 100, startPoint y: 253, endPoint x: 263, endPoint y: 128, distance: 204.6
click at [263, 128] on div "Katarzyna Tomżyńska published this page on September 9, 2025 Published Open pag…" at bounding box center [376, 176] width 482 height 319
click at [293, 132] on strong "Audit in progress" at bounding box center [295, 129] width 33 height 5
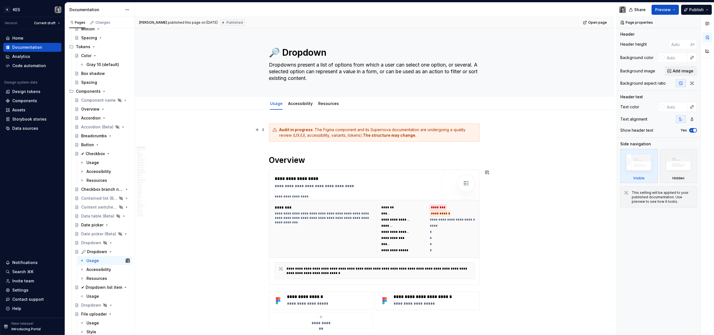
drag, startPoint x: 263, startPoint y: 128, endPoint x: 528, endPoint y: 140, distance: 265.3
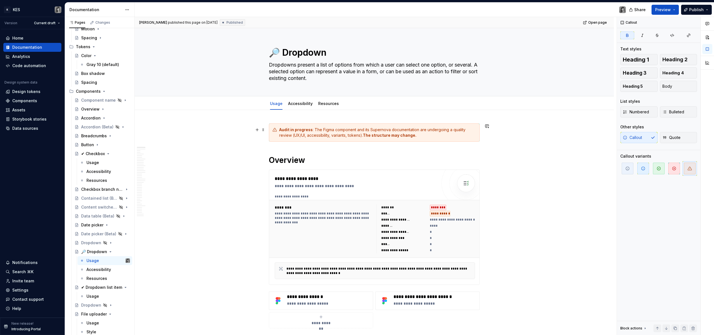
drag, startPoint x: 528, startPoint y: 140, endPoint x: 373, endPoint y: 135, distance: 155.0
click at [373, 135] on strong "The structure may change." at bounding box center [390, 135] width 54 height 5
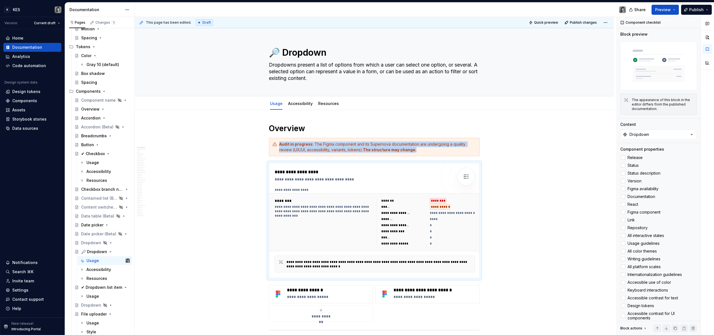
click at [623, 205] on icon at bounding box center [623, 205] width 0 height 0
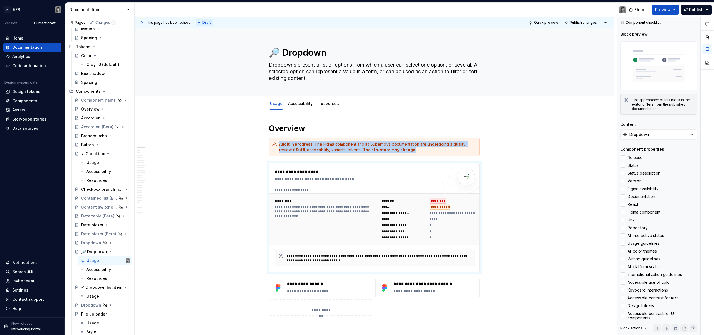
click at [623, 203] on div at bounding box center [622, 204] width 4 height 4
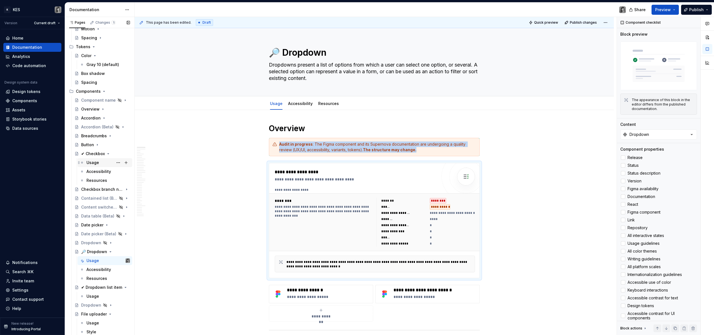
click at [94, 162] on div "Usage" at bounding box center [92, 163] width 13 height 6
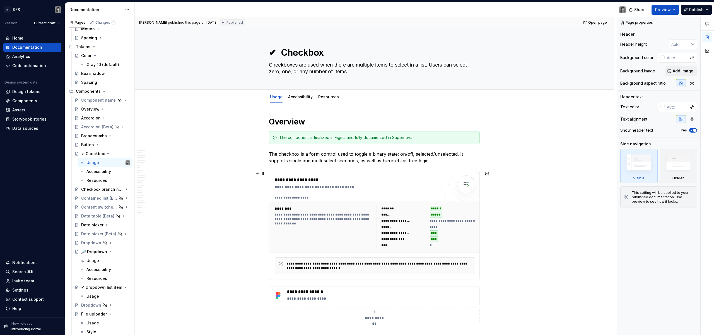
click at [461, 213] on div "*****" at bounding box center [452, 215] width 45 height 6
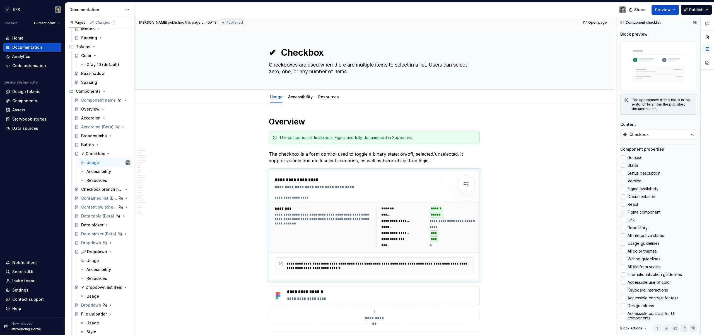
click at [639, 213] on label "Figma component" at bounding box center [658, 212] width 77 height 7
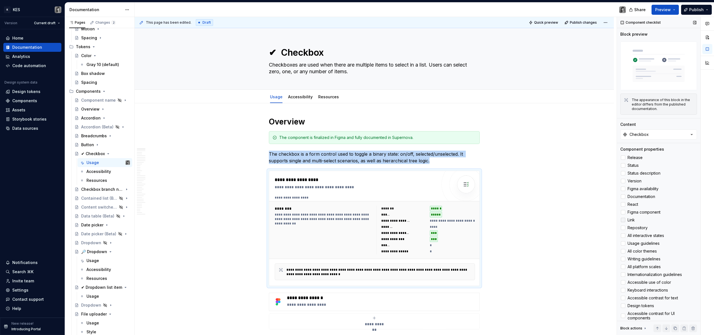
click at [631, 219] on span "Link" at bounding box center [630, 220] width 7 height 4
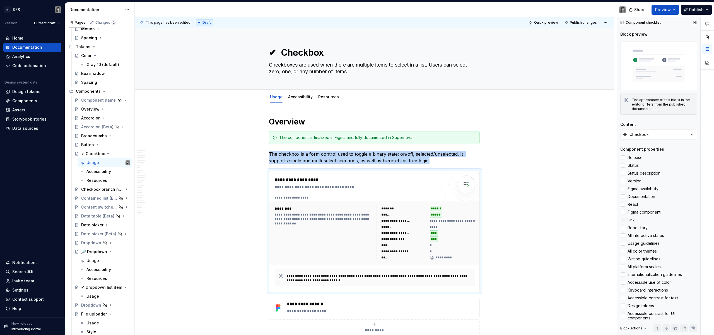
click at [631, 219] on span "Link" at bounding box center [630, 220] width 7 height 4
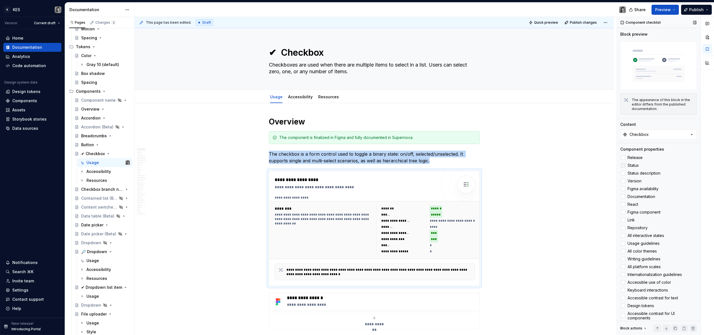
click at [634, 164] on span "Status" at bounding box center [632, 165] width 11 height 4
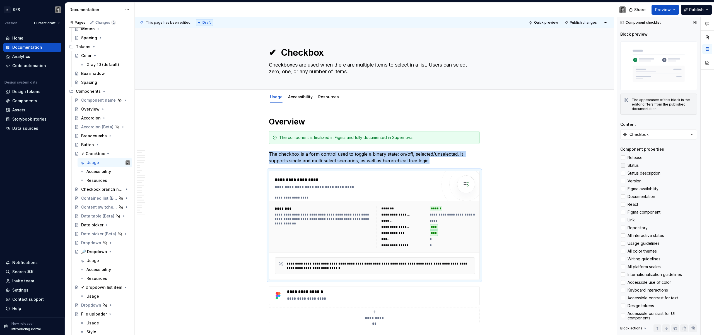
click at [634, 164] on span "Status" at bounding box center [632, 165] width 11 height 4
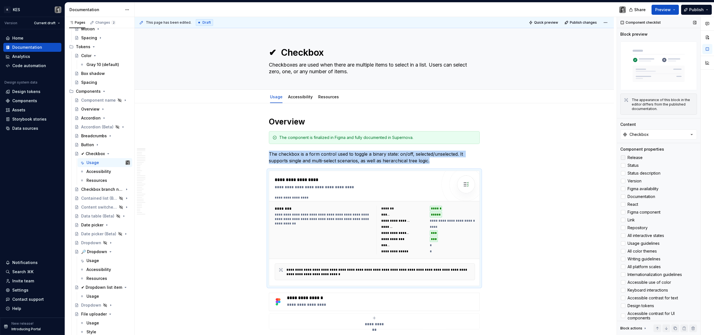
click at [634, 157] on span "Release" at bounding box center [634, 158] width 15 height 4
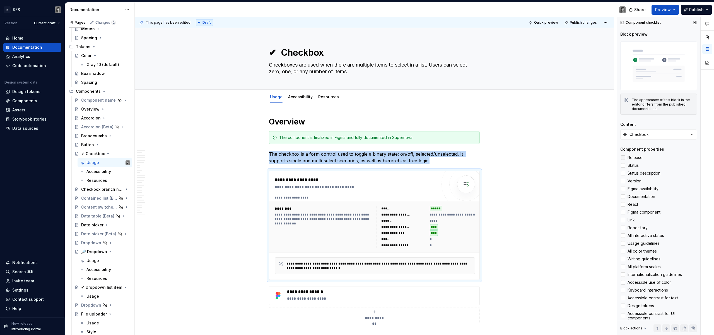
click at [634, 157] on span "Release" at bounding box center [634, 158] width 15 height 4
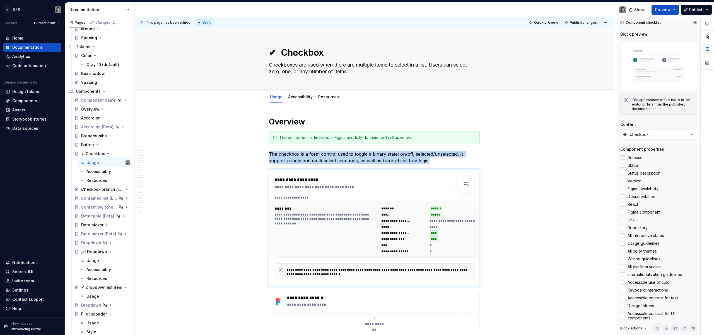
click at [634, 157] on span "Release" at bounding box center [634, 158] width 15 height 4
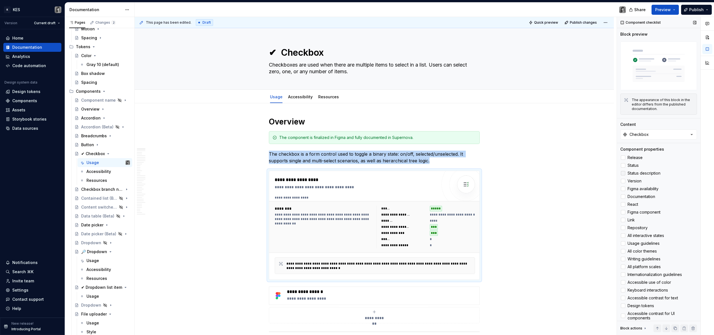
click at [642, 171] on span "Status description" at bounding box center [643, 173] width 33 height 4
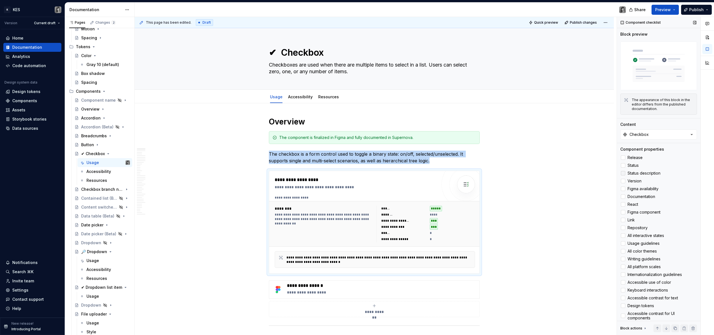
click at [642, 171] on span "Status description" at bounding box center [643, 173] width 33 height 4
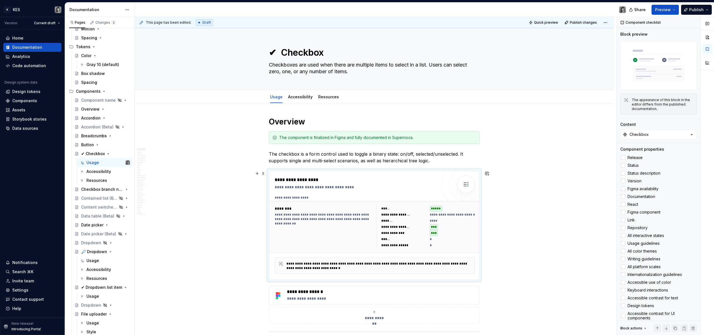
click at [384, 206] on div "******" at bounding box center [403, 209] width 45 height 6
click at [506, 187] on div "This page has been edited. Draft Quick preview Publish changes ✔ Checkbox Check…" at bounding box center [376, 176] width 482 height 319
drag, startPoint x: 518, startPoint y: 195, endPoint x: 435, endPoint y: 222, distance: 87.1
click at [435, 222] on div "This page has been edited. Draft Quick preview Publish changes ✔ Checkbox Check…" at bounding box center [376, 176] width 482 height 319
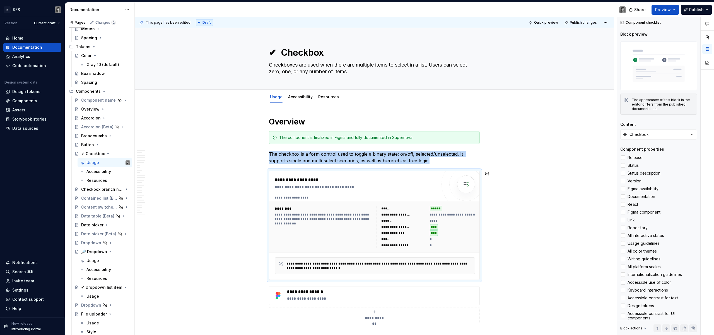
copy p "The checkbox is a form control used to toggle a binary state: on/off, selected/…"
click at [94, 252] on div "🔎 Dropdown" at bounding box center [94, 252] width 26 height 6
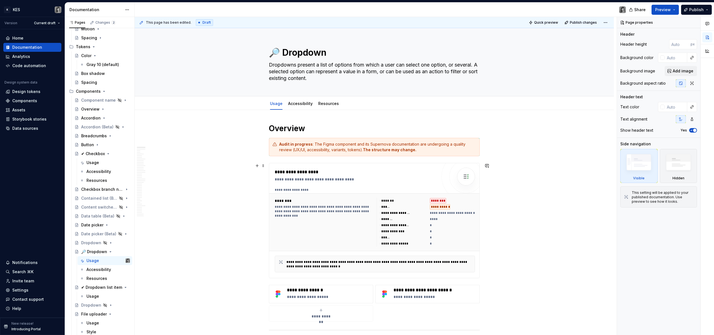
click at [471, 196] on div "**********" at bounding box center [374, 222] width 205 height 53
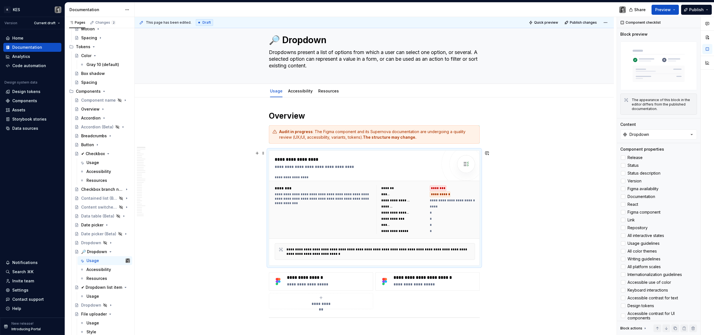
scroll to position [19, 0]
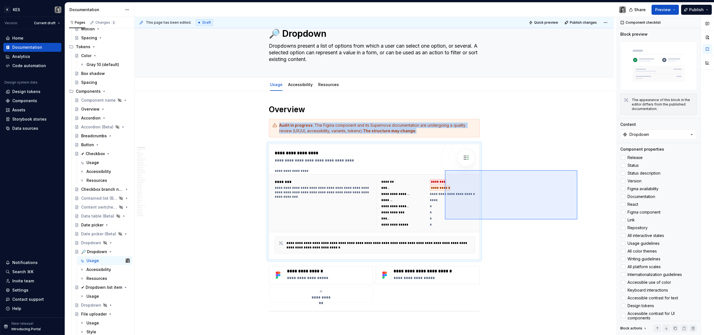
drag, startPoint x: 523, startPoint y: 191, endPoint x: 442, endPoint y: 219, distance: 85.9
click at [443, 220] on div "This page has been edited. Draft Quick preview Publish changes 🔎 Dropdown Dropd…" at bounding box center [376, 176] width 482 height 319
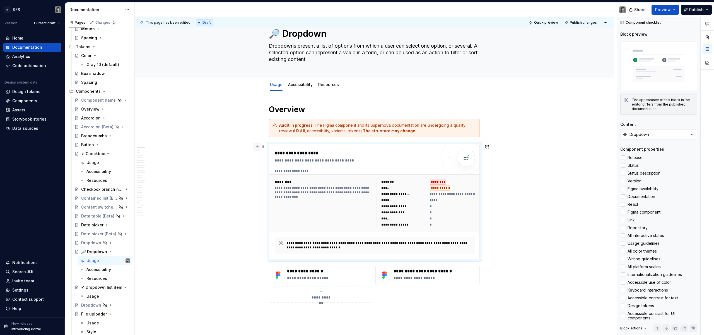
click at [258, 147] on button "button" at bounding box center [257, 147] width 8 height 8
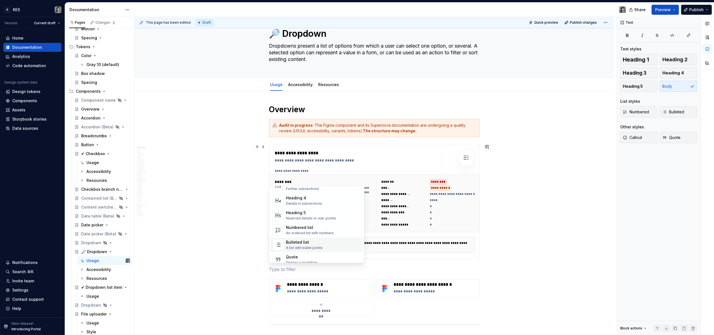
scroll to position [91, 0]
click at [432, 185] on div "**********" at bounding box center [440, 188] width 20 height 6
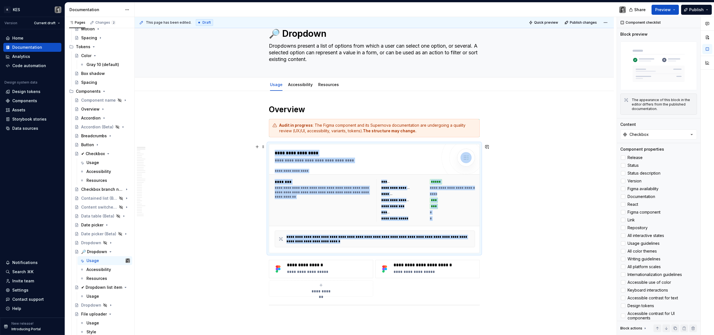
click at [417, 186] on div "**********" at bounding box center [403, 188] width 45 height 6
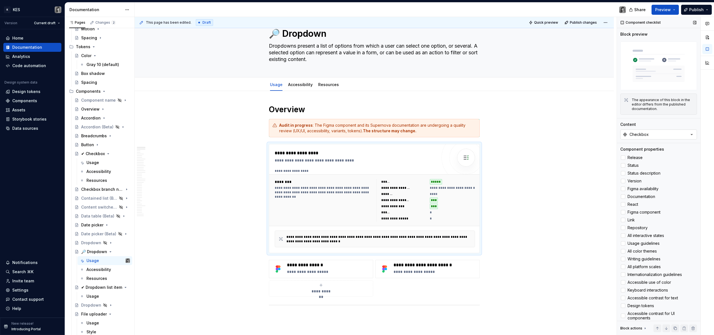
type textarea "*"
click at [654, 133] on button "Checkbox" at bounding box center [658, 135] width 77 height 10
type input "drop"
click at [649, 157] on div "Dropdown" at bounding box center [655, 155] width 70 height 6
click at [348, 128] on div "Audit in progress : The Figma component and its Supernova documentation are und…" at bounding box center [377, 128] width 197 height 11
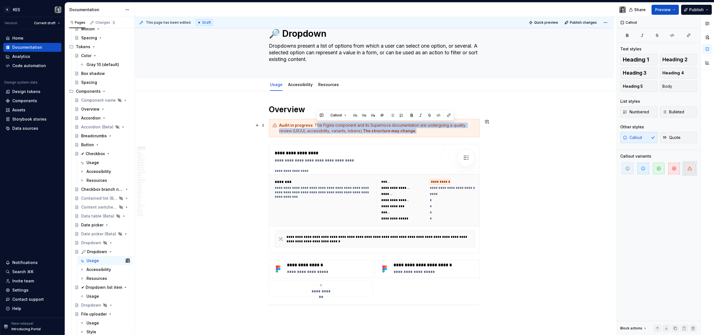
drag, startPoint x: 433, startPoint y: 132, endPoint x: 316, endPoint y: 125, distance: 117.8
click at [316, 125] on div "Audit in progress : The Figma component and its Supernova documentation are und…" at bounding box center [377, 128] width 197 height 11
click at [319, 127] on div "Audit in progress : The Figma component and its Supernova documentation are und…" at bounding box center [377, 128] width 197 height 11
click at [416, 130] on div "Audit in progress : The Figma component and its Supernova documentation are und…" at bounding box center [377, 128] width 197 height 11
drag, startPoint x: 416, startPoint y: 130, endPoint x: 278, endPoint y: 125, distance: 137.5
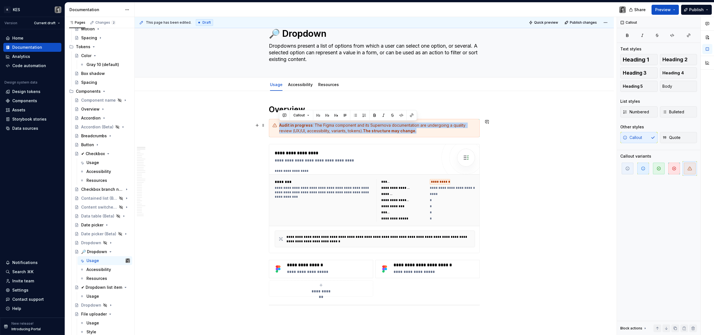
click at [278, 125] on div "Audit in progress : The Figma component and its Supernova documentation are und…" at bounding box center [374, 128] width 211 height 18
click at [292, 125] on strong "Audit in progress" at bounding box center [295, 125] width 33 height 5
click at [309, 126] on strong "Audit in progress" at bounding box center [295, 125] width 33 height 5
click at [312, 126] on div "Audit in progress : The Figma component and its Supernova documentation are und…" at bounding box center [377, 128] width 197 height 11
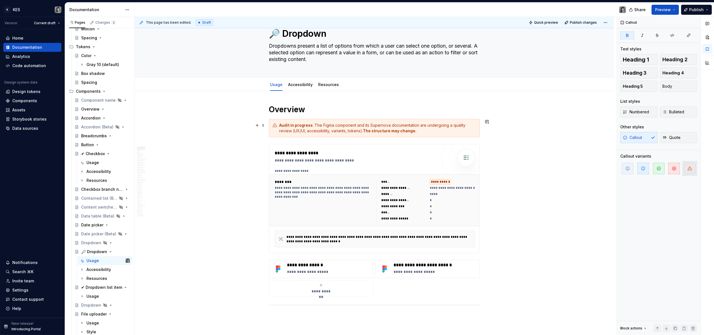
click at [410, 130] on strong "The structure may change." at bounding box center [390, 130] width 54 height 5
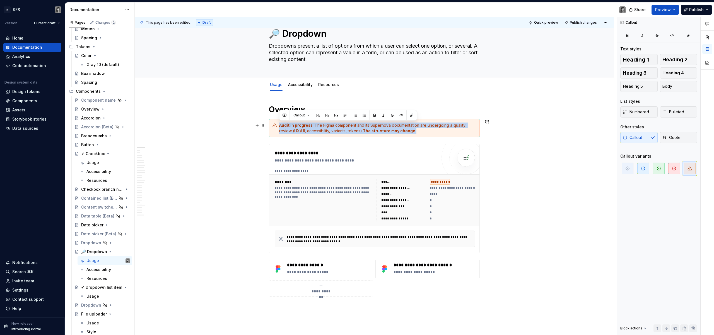
drag, startPoint x: 424, startPoint y: 131, endPoint x: 288, endPoint y: 121, distance: 136.7
click at [288, 121] on div "Audit in progress : The Figma component and its Supernova documentation are und…" at bounding box center [374, 128] width 211 height 18
copy div "Audit in progress : The Figma component and its Supernova documentation are und…"
click at [430, 136] on div "Audit in progress : The Figma component and its Supernova documentation are und…" at bounding box center [374, 128] width 211 height 18
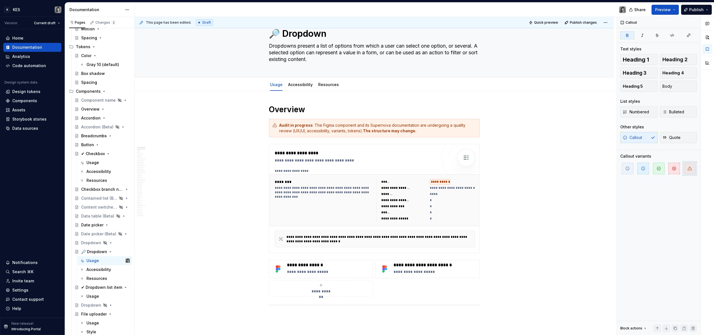
type textarea "*"
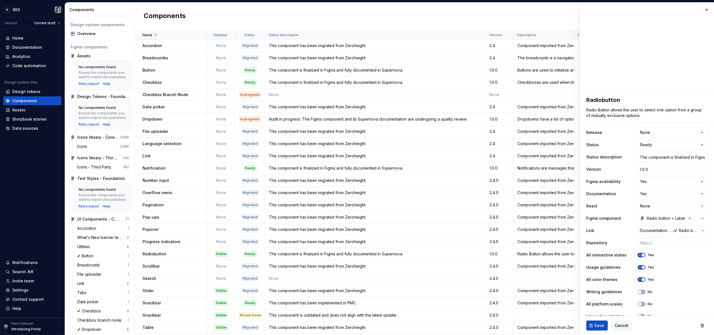
select select
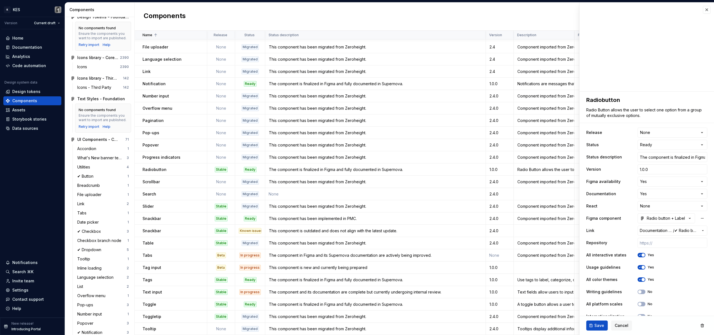
click at [589, 327] on button "Save" at bounding box center [596, 326] width 21 height 10
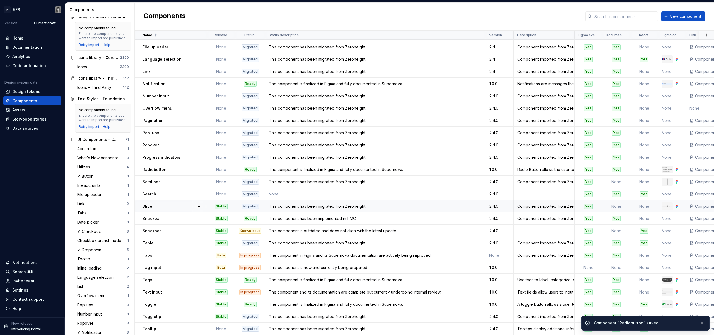
click at [225, 204] on div "Stable" at bounding box center [221, 207] width 13 height 6
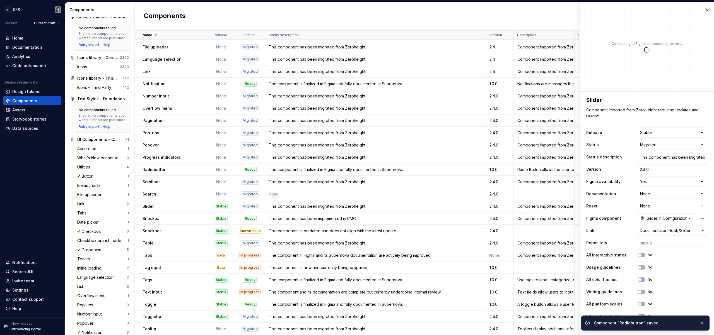
click at [675, 132] on html "K KES Version Current draft Home Documentation Analytics Code automation Design…" at bounding box center [357, 167] width 714 height 335
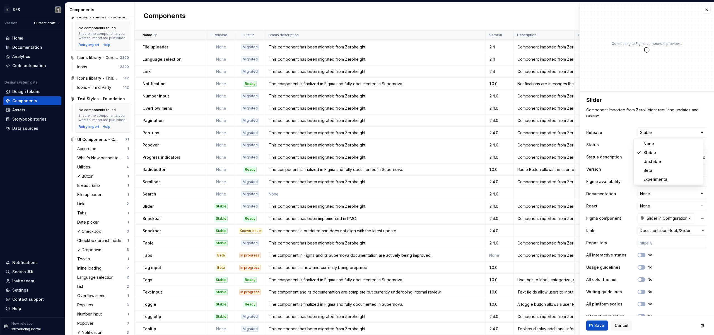
type textarea "*"
select select
click at [593, 325] on button "Save" at bounding box center [596, 326] width 21 height 10
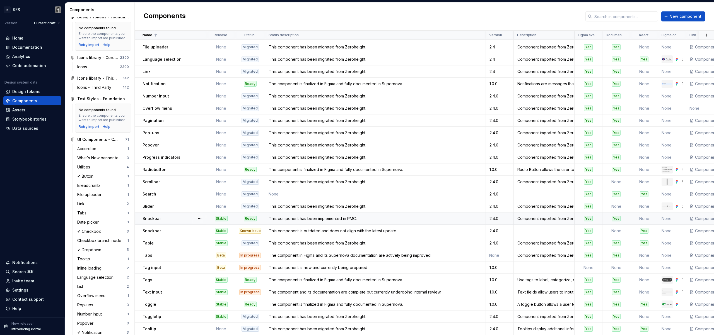
click at [166, 219] on td "Snackbar" at bounding box center [171, 219] width 72 height 12
type textarea "*"
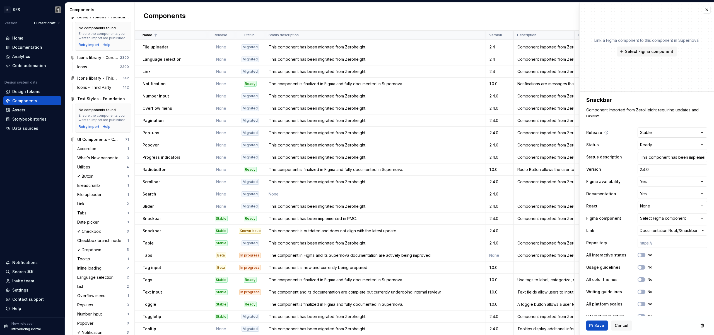
click at [666, 133] on html "K KES Version Current draft Home Documentation Analytics Code automation Design…" at bounding box center [357, 167] width 714 height 335
select select
drag, startPoint x: 599, startPoint y: 324, endPoint x: 596, endPoint y: 325, distance: 3.7
click at [599, 324] on span "Save" at bounding box center [599, 326] width 10 height 6
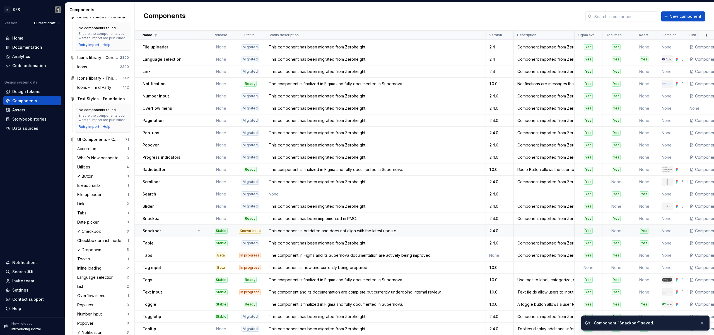
click at [173, 228] on div "Snackbar" at bounding box center [174, 231] width 64 height 6
type textarea "*"
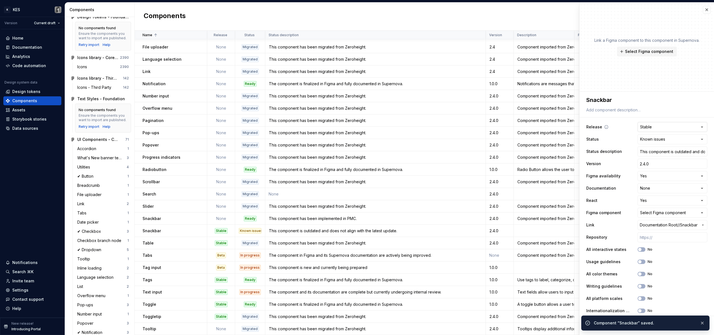
click at [654, 130] on html "K KES Version Current draft Home Documentation Analytics Code automation Design…" at bounding box center [357, 167] width 714 height 335
select select
click at [702, 324] on button "button" at bounding box center [701, 323] width 7 height 8
click at [594, 324] on span "Save" at bounding box center [599, 326] width 10 height 6
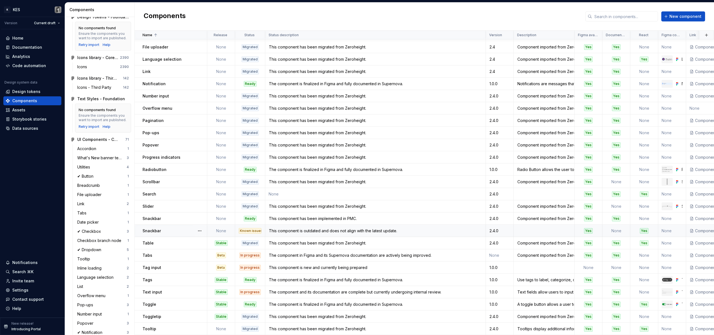
click at [327, 228] on div "This component is outdated and does not align with the latest update." at bounding box center [375, 231] width 220 height 6
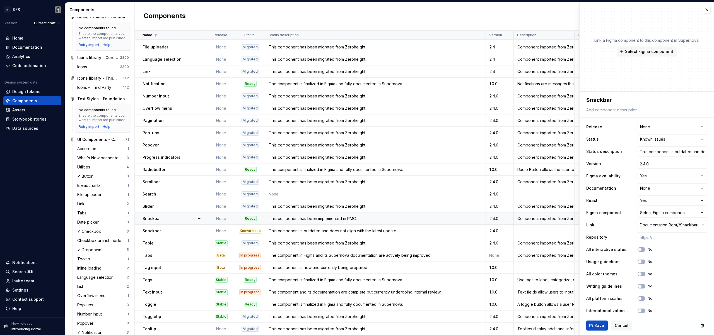
click at [187, 216] on div "Snackbar" at bounding box center [174, 219] width 64 height 6
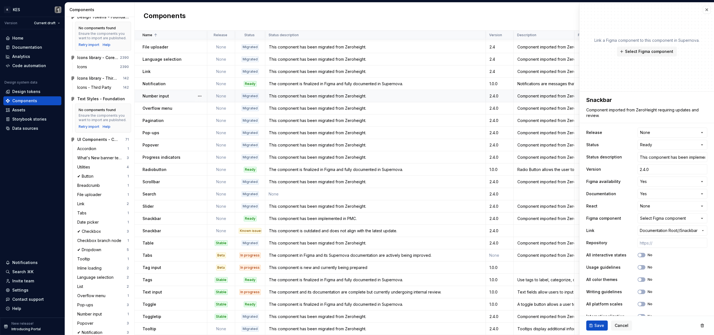
click at [499, 94] on div "2.4.0" at bounding box center [499, 96] width 27 height 6
type textarea "*"
click at [653, 169] on input "2.4.0" at bounding box center [672, 169] width 70 height 10
click at [656, 169] on input "2.4.0" at bounding box center [672, 169] width 70 height 10
type input "2.4."
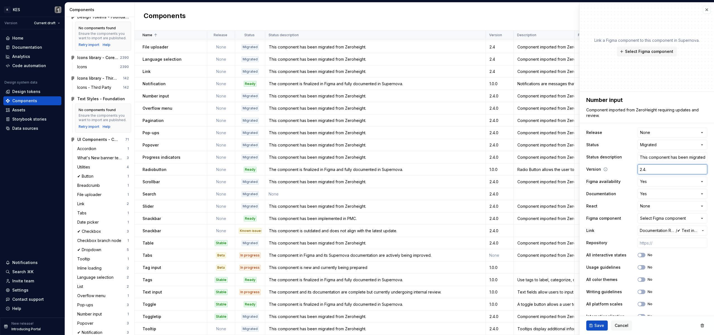
type textarea "*"
type input "2.4"
click at [596, 324] on span "Save" at bounding box center [599, 326] width 10 height 6
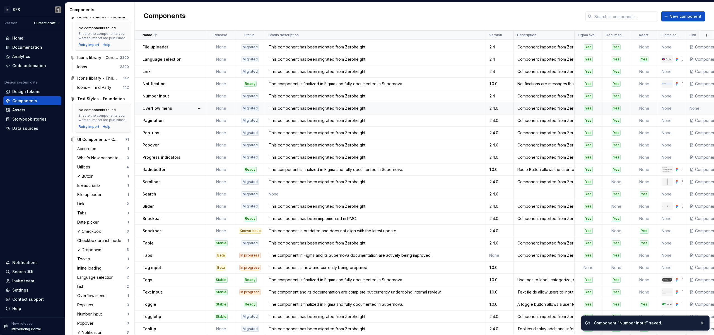
click at [499, 106] on div "2.4.0" at bounding box center [499, 109] width 27 height 6
type textarea "*"
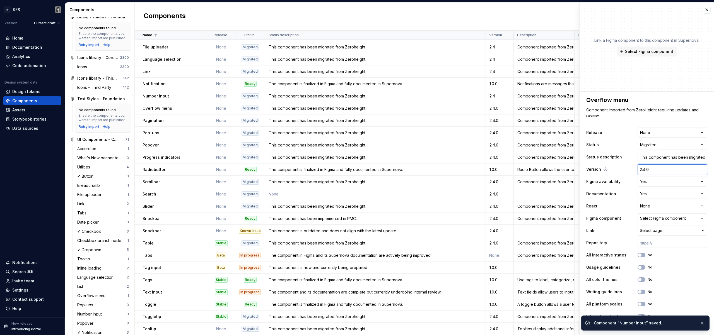
click at [647, 174] on input "2.4.0" at bounding box center [672, 169] width 70 height 10
click at [662, 169] on input "2.4.0" at bounding box center [672, 169] width 70 height 10
type input "2.4."
type textarea "*"
type input "2.4"
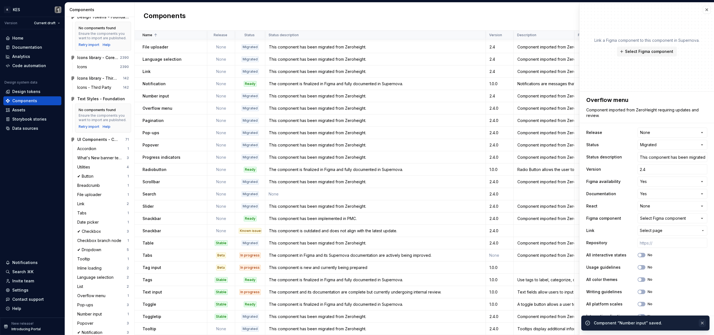
click at [700, 322] on button "button" at bounding box center [701, 323] width 7 height 8
click at [596, 326] on span "Save" at bounding box center [599, 326] width 10 height 6
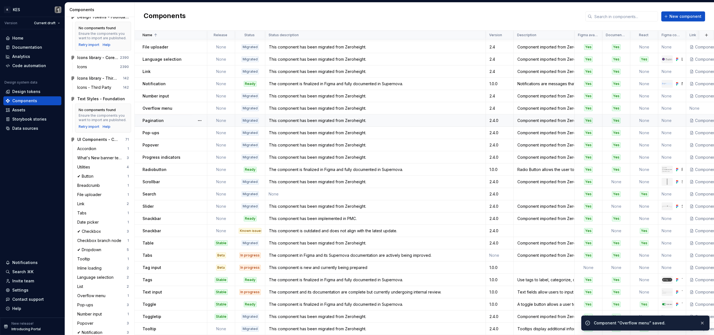
click at [501, 118] on div "2.4.0" at bounding box center [499, 121] width 27 height 6
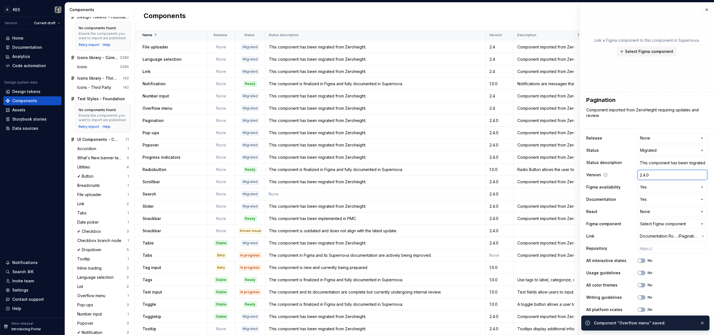
click at [661, 171] on input "2.4.0" at bounding box center [672, 175] width 70 height 10
click at [660, 178] on input "2.4.0" at bounding box center [672, 175] width 70 height 10
type textarea "*"
type input "2.4."
type textarea "*"
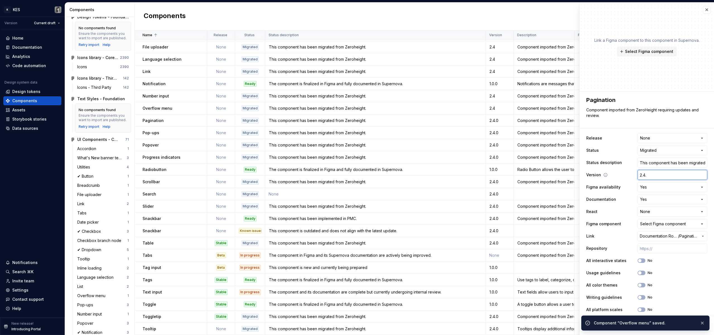
type input "2.4"
type textarea "*"
type input "2.4"
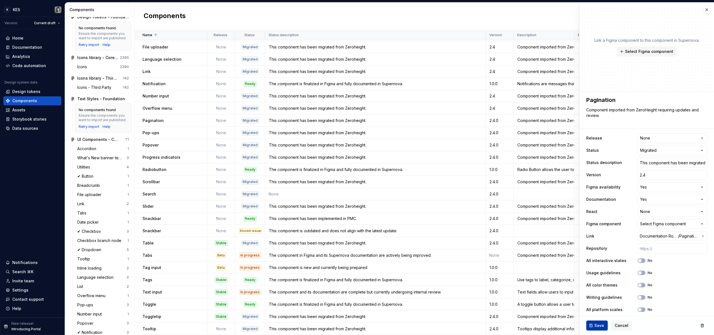
click at [598, 325] on span "Save" at bounding box center [599, 326] width 10 height 6
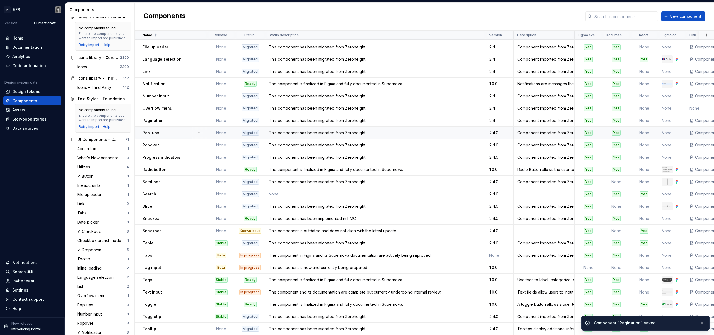
click at [505, 130] on div "2.4.0" at bounding box center [499, 133] width 27 height 6
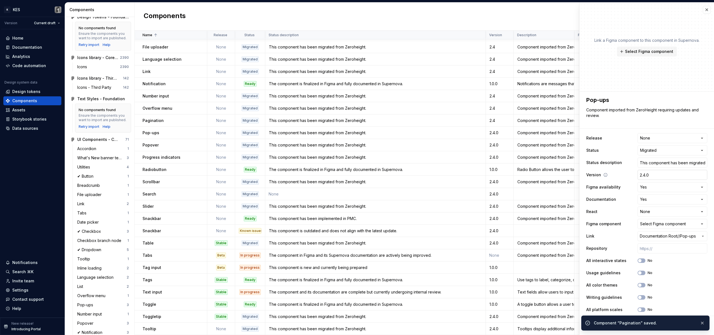
click at [651, 178] on input "2.4.0" at bounding box center [672, 175] width 70 height 10
drag, startPoint x: 652, startPoint y: 177, endPoint x: 647, endPoint y: 177, distance: 4.7
click at [652, 177] on input "2.4.0" at bounding box center [672, 175] width 70 height 10
type textarea "*"
type input "2.4."
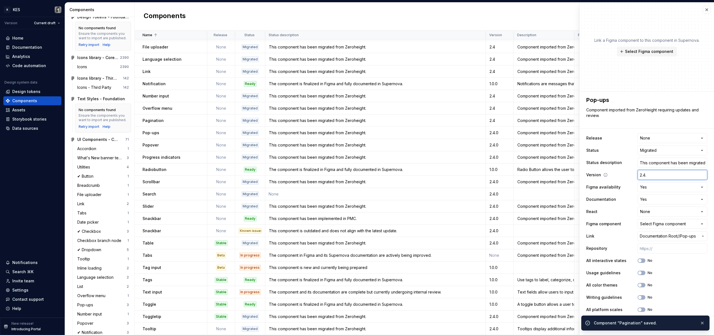
type textarea "*"
type input "2.4"
click at [597, 326] on div "Component “Pagination” saved." at bounding box center [643, 324] width 101 height 6
click at [704, 323] on button "button" at bounding box center [701, 323] width 7 height 8
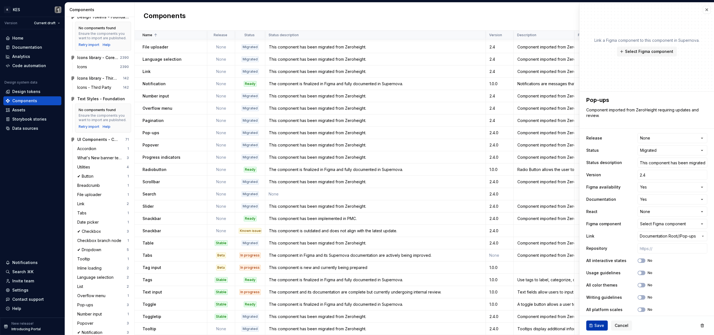
click at [600, 323] on span "Save" at bounding box center [599, 326] width 10 height 6
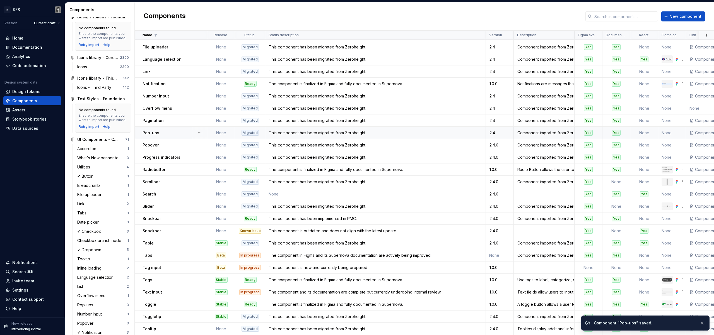
click at [504, 142] on div "2.4.0" at bounding box center [499, 145] width 27 height 6
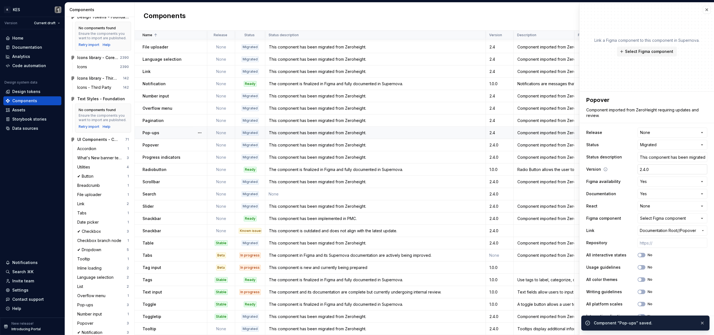
type textarea "*"
click at [650, 171] on input "2.4.0" at bounding box center [672, 169] width 70 height 10
click at [659, 169] on input "2.4.0" at bounding box center [672, 169] width 70 height 10
type input "2.4."
type textarea "*"
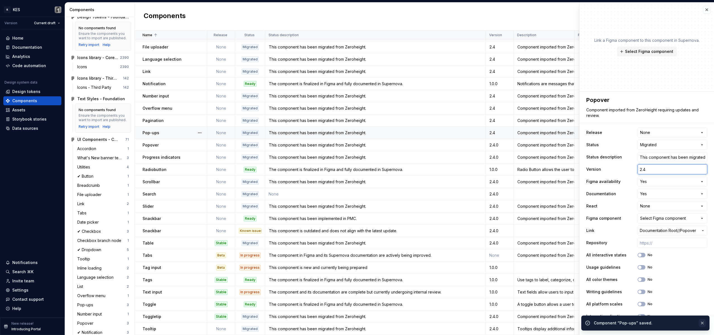
type input "2.4"
click at [703, 324] on button "button" at bounding box center [701, 323] width 7 height 8
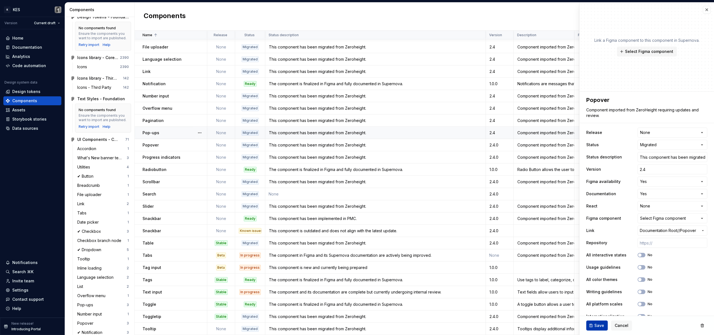
click at [598, 325] on span "Save" at bounding box center [599, 326] width 10 height 6
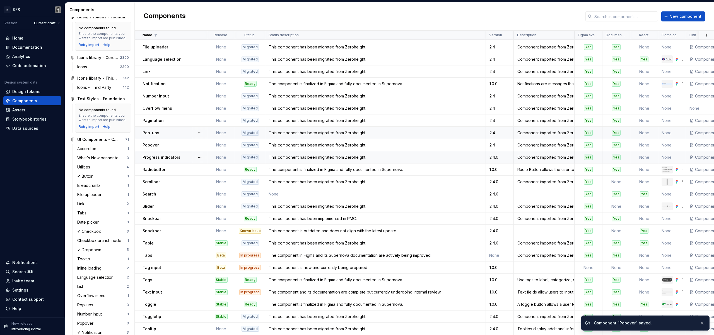
click at [501, 155] on div "2.4.0" at bounding box center [499, 158] width 27 height 6
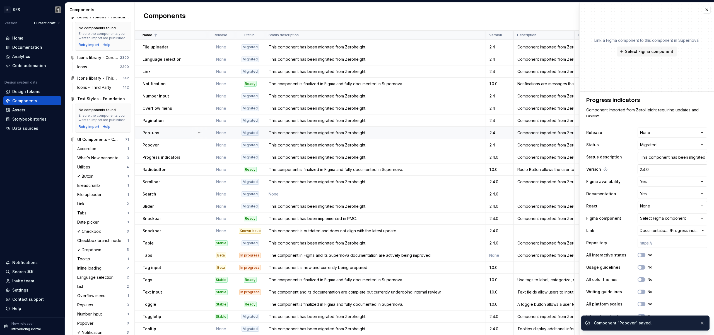
click at [645, 169] on input "2.4.0" at bounding box center [672, 169] width 70 height 10
click at [654, 169] on input "2.4.0" at bounding box center [672, 169] width 70 height 10
type textarea "*"
type input "2.4."
type textarea "*"
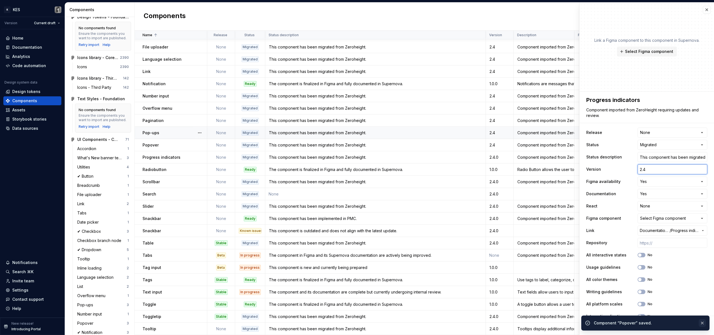
type input "2.4"
click at [701, 323] on button "button" at bounding box center [701, 323] width 7 height 8
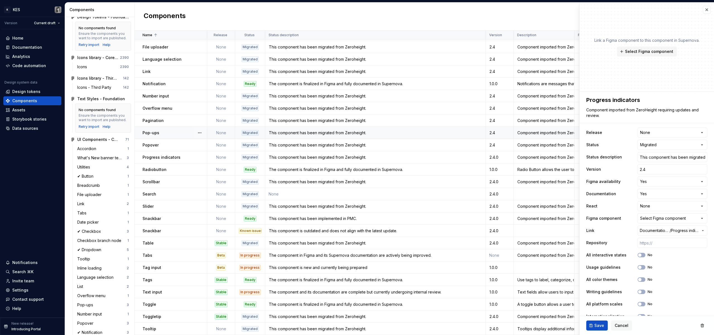
click at [605, 328] on button "Save" at bounding box center [596, 326] width 21 height 10
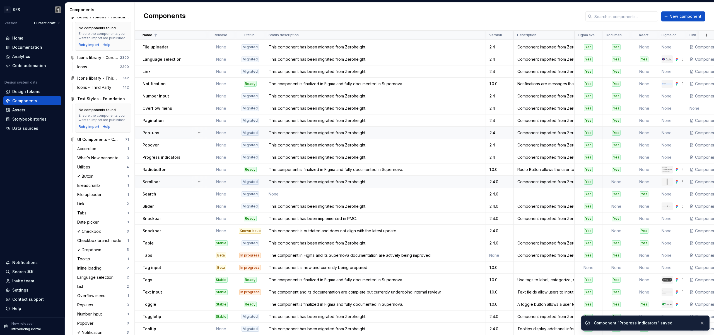
click at [502, 179] on div "2.4.0" at bounding box center [499, 182] width 27 height 6
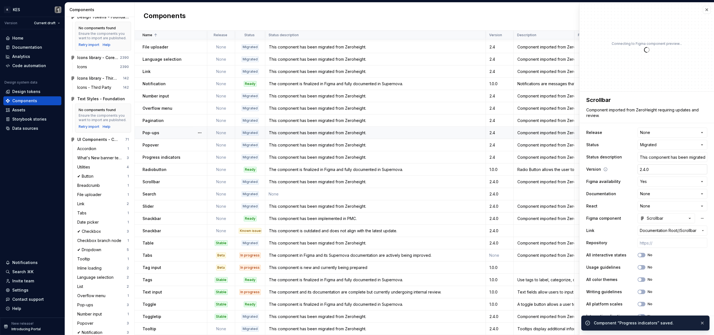
click at [663, 168] on input "2.4.0" at bounding box center [672, 169] width 70 height 10
click at [669, 168] on input "2.4.0" at bounding box center [672, 169] width 70 height 10
type textarea "*"
type input "2.4."
type textarea "*"
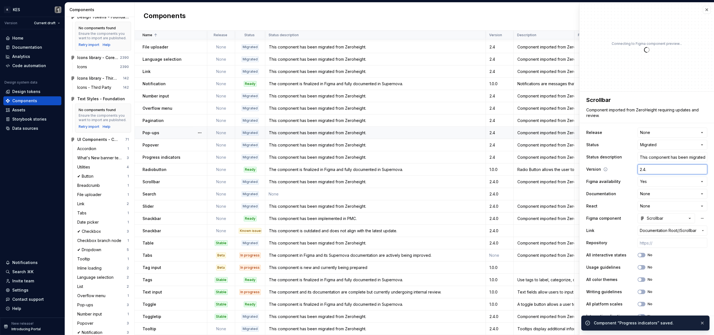
type input "2.4"
type textarea "*"
type input "2.4"
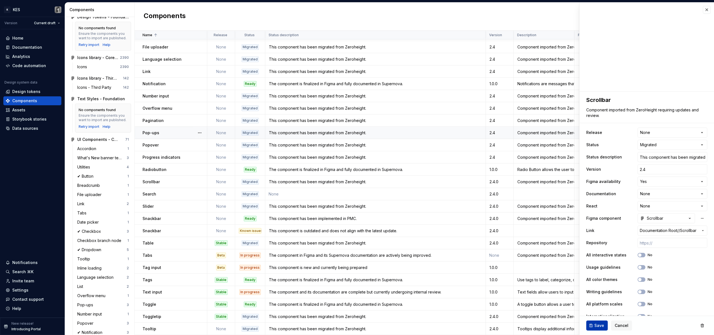
click at [596, 324] on span "Save" at bounding box center [599, 326] width 10 height 6
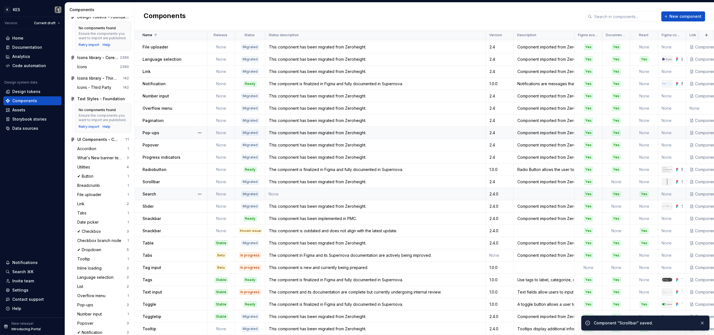
click at [503, 191] on div "2.4.0" at bounding box center [499, 194] width 27 height 6
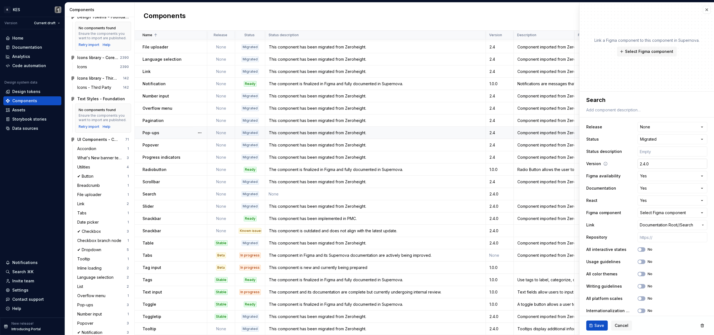
type textarea "*"
click at [655, 163] on input "2.4.0" at bounding box center [672, 164] width 70 height 10
click at [656, 163] on input "2.4.0" at bounding box center [672, 164] width 70 height 10
type input "2.4."
type textarea "*"
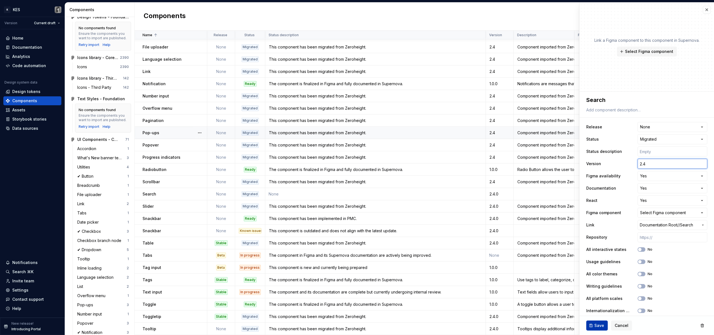
type input "2.4"
click at [593, 327] on button "Save" at bounding box center [596, 326] width 21 height 10
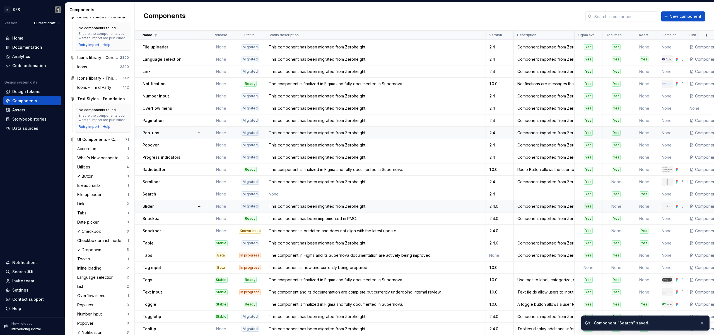
click at [506, 204] on div "2.4.0" at bounding box center [499, 207] width 27 height 6
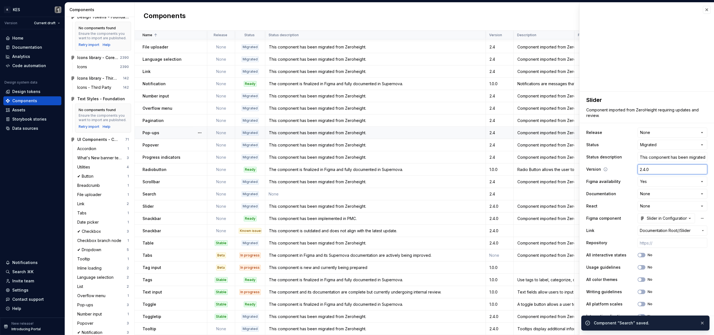
click at [647, 168] on input "2.4.0" at bounding box center [672, 169] width 70 height 10
type textarea "*"
click at [657, 170] on input "2.4.0" at bounding box center [672, 169] width 70 height 10
type input "2.4."
type textarea "*"
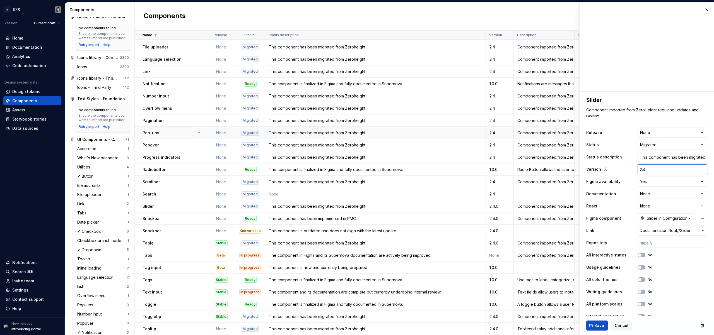
type input "2.4"
type textarea "*"
type input "2.4"
click at [591, 328] on button "Save" at bounding box center [596, 326] width 21 height 10
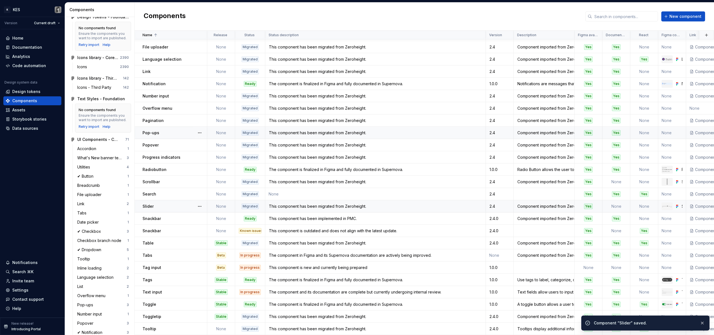
click at [311, 204] on div "This component has been migrated from Zeroheight." at bounding box center [375, 207] width 220 height 6
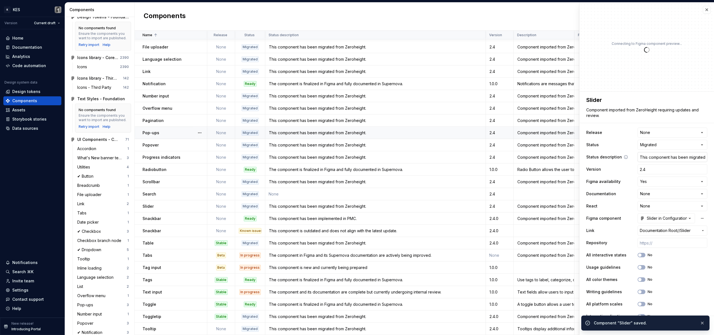
click at [654, 162] on input "This component has been migrated from Zeroheight." at bounding box center [672, 157] width 70 height 10
click at [325, 191] on td "None" at bounding box center [375, 194] width 220 height 12
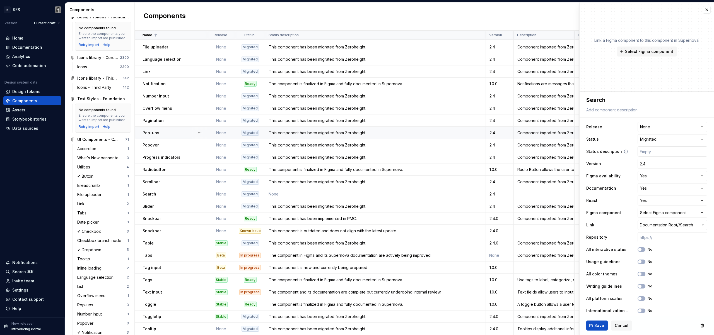
click at [656, 150] on input "text" at bounding box center [672, 152] width 70 height 10
paste input "This component has been migrated from Zeroheight."
type textarea "*"
type input "This component has been migrated from Zeroheight."
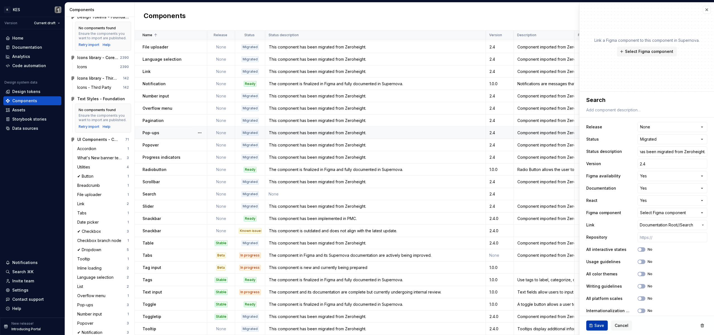
click at [588, 325] on button "Save" at bounding box center [596, 326] width 21 height 10
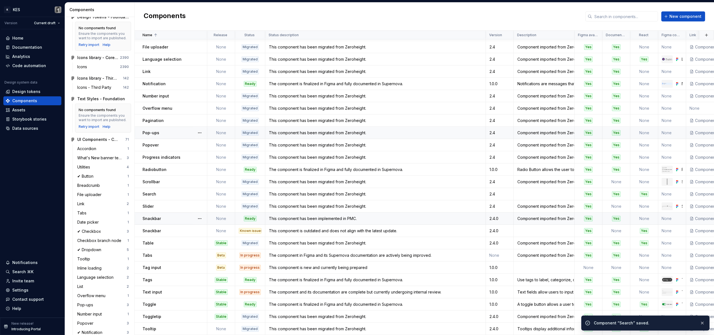
click at [392, 216] on div "This component has been implemented in PMC." at bounding box center [375, 219] width 220 height 6
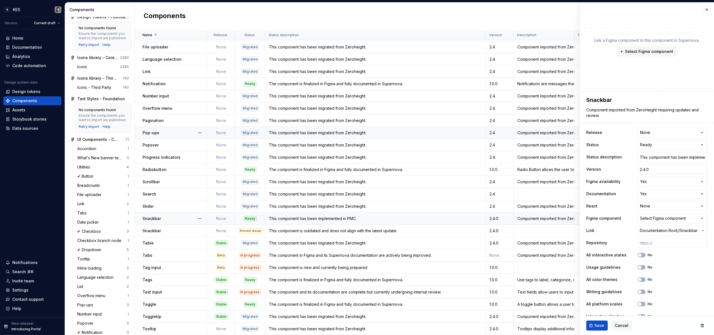
type textarea "*"
click at [652, 168] on input "2.4.0" at bounding box center [672, 169] width 70 height 10
click at [654, 168] on input "2.4.0" at bounding box center [672, 169] width 70 height 10
type input "2.4."
type textarea "*"
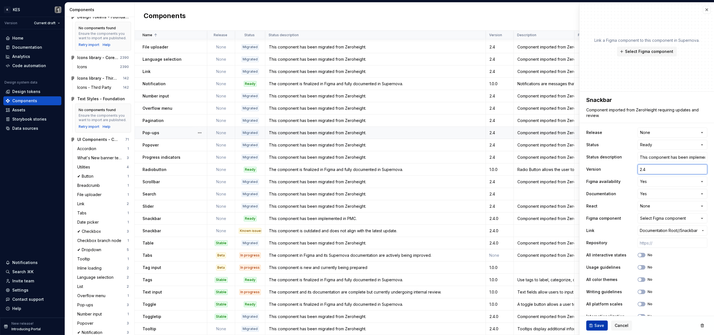
type input "2.4"
click at [595, 328] on span "Save" at bounding box center [599, 326] width 10 height 6
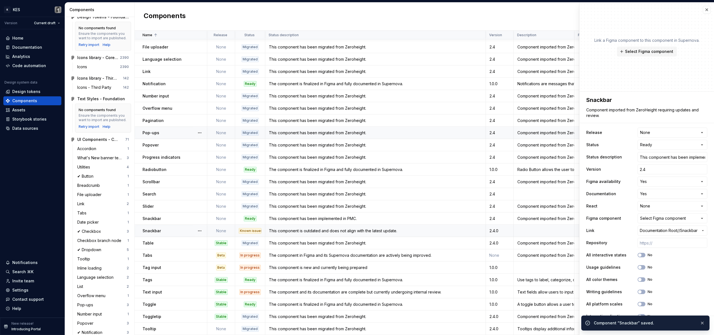
click at [435, 228] on div "This component is outdated and does not align with the latest update." at bounding box center [375, 231] width 220 height 6
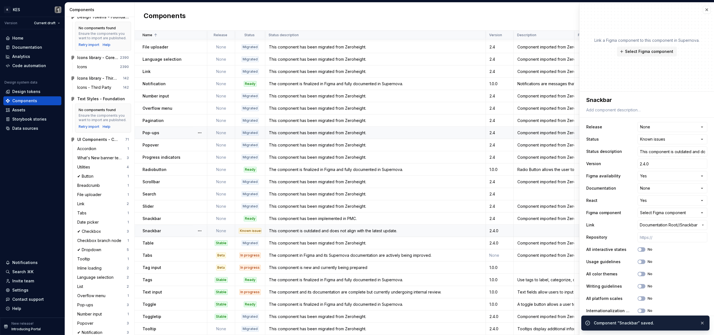
click at [470, 229] on div "This component is outdated and does not align with the latest update." at bounding box center [375, 231] width 220 height 6
type textarea "*"
click at [650, 166] on input "2.4.0" at bounding box center [672, 164] width 70 height 10
click at [663, 162] on input "2.4.0" at bounding box center [672, 164] width 70 height 10
type input "2.4."
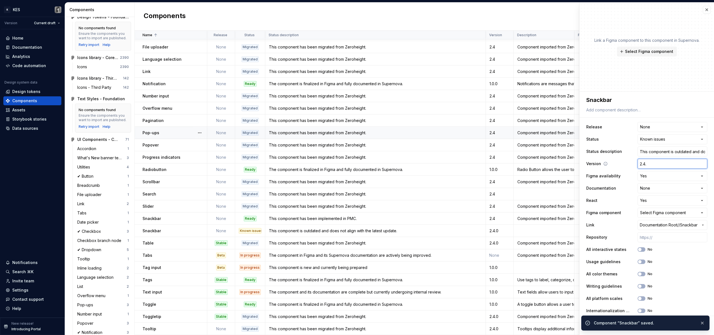
type textarea "*"
type input "2.4"
type textarea "*"
type input "2.4"
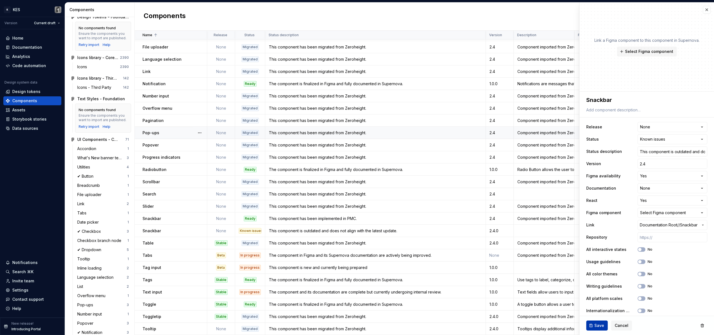
click at [601, 324] on span "Save" at bounding box center [599, 326] width 10 height 6
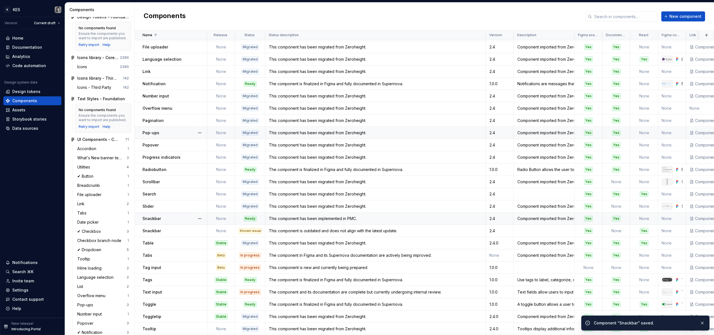
click at [383, 213] on td "This component has been implemented in PMC." at bounding box center [375, 219] width 220 height 12
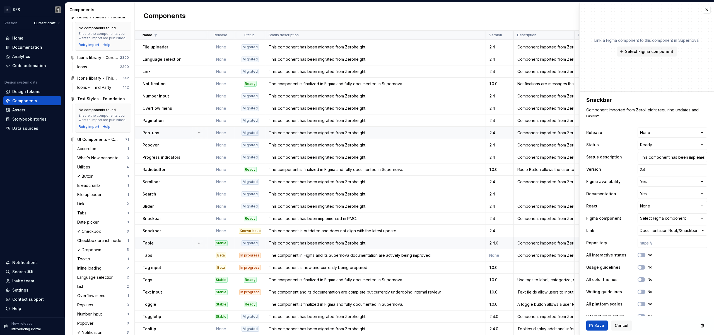
click at [442, 241] on div "This component has been migrated from Zeroheight." at bounding box center [375, 244] width 220 height 6
type textarea "*"
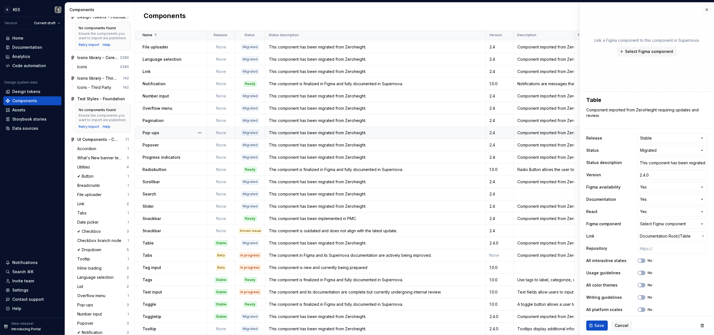
click at [671, 132] on div "**********" at bounding box center [646, 279] width 121 height 294
click at [664, 138] on html "K KES Version Current draft Home Documentation Analytics Code automation Design…" at bounding box center [357, 167] width 714 height 335
select select
type textarea "*"
click at [658, 178] on input "2.4.0" at bounding box center [672, 175] width 70 height 10
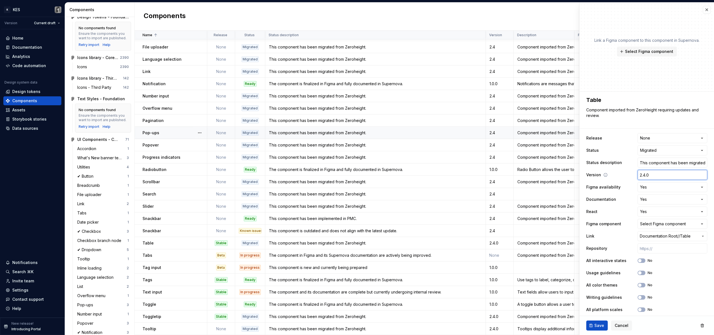
click at [668, 175] on input "2.4.0" at bounding box center [672, 175] width 70 height 10
type input "2.4."
type textarea "*"
type input "2.4"
click at [597, 325] on span "Save" at bounding box center [599, 326] width 10 height 6
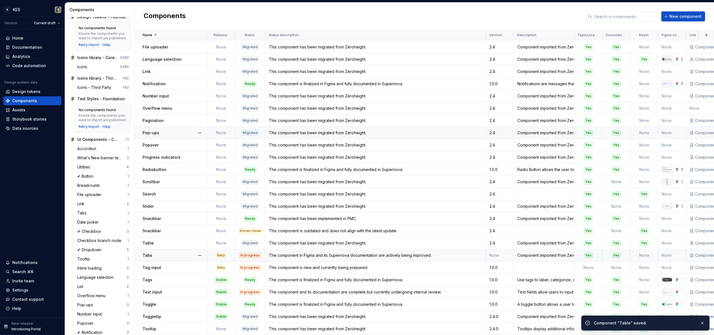
click at [450, 255] on td "The component in Figma and its Supernova documentation are actively being impro…" at bounding box center [375, 255] width 220 height 12
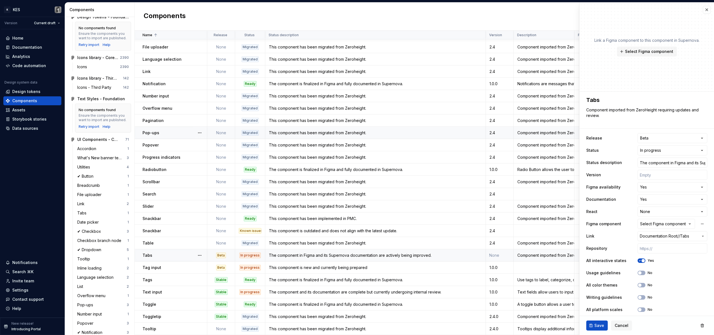
type textarea "*"
click at [667, 139] on html "K KES Version Current draft Home Documentation Analytics Code automation Design…" at bounding box center [357, 167] width 714 height 335
select select
type textarea "*"
click at [672, 150] on html "K KES Version Current draft Home Documentation Analytics Code automation Design…" at bounding box center [357, 167] width 714 height 335
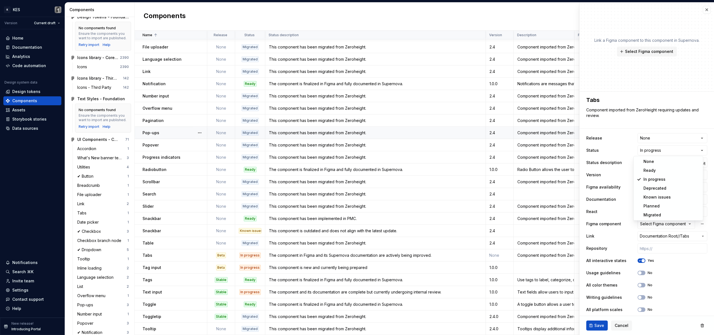
select select "**********"
type textarea "*"
click at [650, 177] on input "text" at bounding box center [672, 175] width 70 height 10
type input "2.4"
click at [640, 259] on button "Yes" at bounding box center [641, 261] width 8 height 4
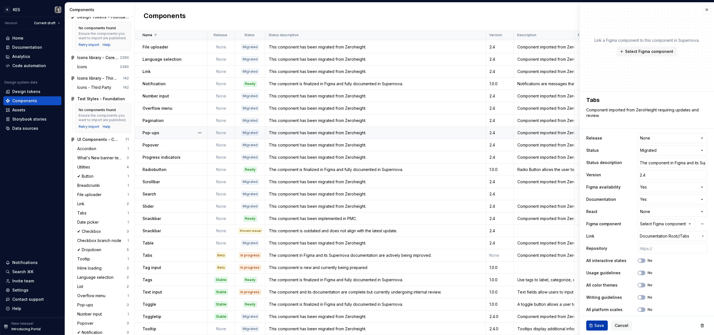
click at [590, 328] on button "Save" at bounding box center [596, 326] width 21 height 10
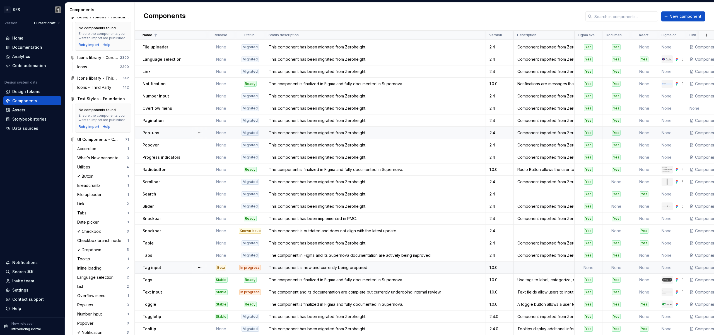
click at [540, 266] on td at bounding box center [543, 268] width 61 height 12
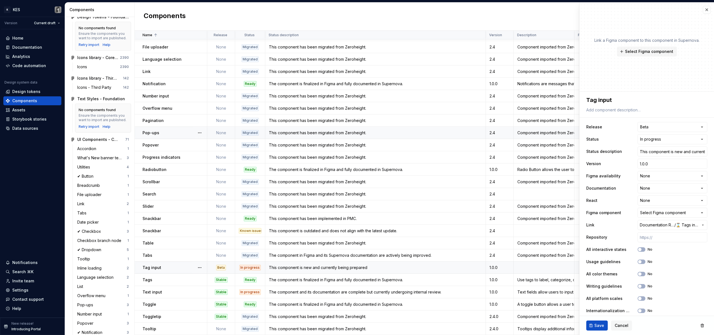
type textarea "*"
click at [665, 142] on html "K KES Version Current draft Home Documentation Analytics Code automation Design…" at bounding box center [357, 167] width 714 height 335
select select "**********"
type textarea "*"
click at [670, 127] on html "K KES Version Current draft Home Documentation Analytics Code automation Design…" at bounding box center [357, 167] width 714 height 335
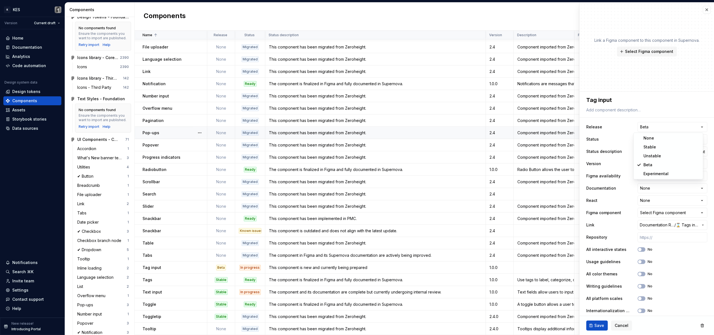
select select
click at [596, 326] on span "Save" at bounding box center [599, 326] width 10 height 6
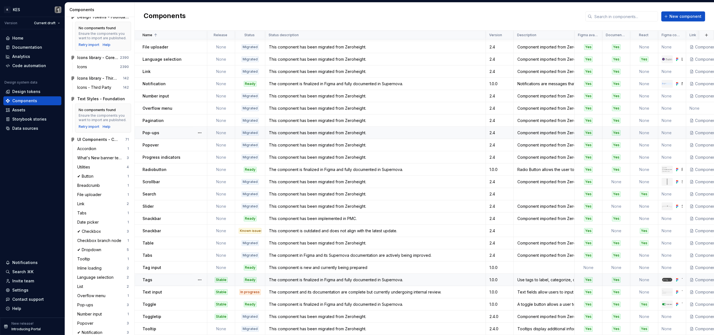
click at [505, 279] on div "1.0.0" at bounding box center [499, 280] width 27 height 6
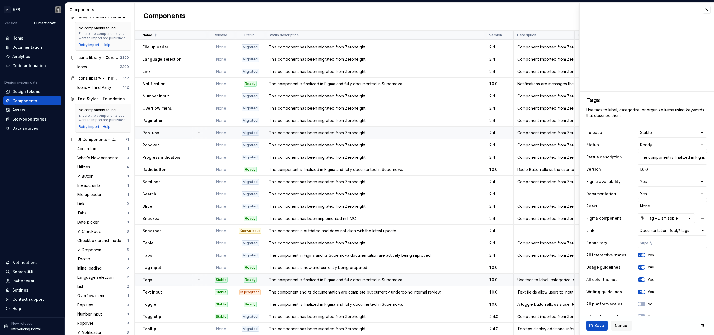
click at [300, 277] on div "The component is finalized in Figma and fully documented in Supernova." at bounding box center [375, 280] width 220 height 6
type textarea "*"
click at [678, 133] on html "K KES Version Current draft Home Documentation Analytics Code automation Design…" at bounding box center [357, 167] width 714 height 335
select select
click at [637, 256] on icon "button" at bounding box center [639, 255] width 4 height 3
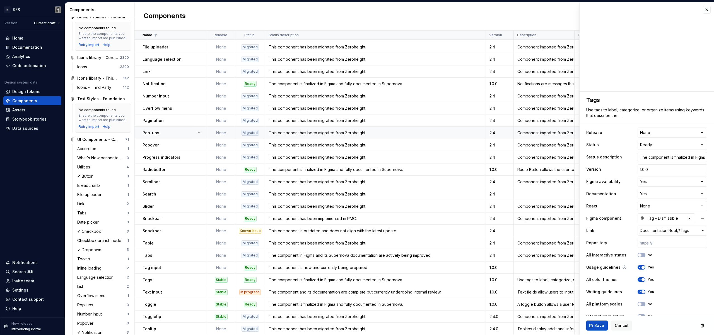
click at [637, 267] on icon "button" at bounding box center [639, 267] width 4 height 3
click at [641, 279] on span "button" at bounding box center [642, 279] width 3 height 3
drag, startPoint x: 637, startPoint y: 294, endPoint x: 637, endPoint y: 292, distance: 2.9
click at [637, 294] on div "Writing guidelines Yes" at bounding box center [646, 292] width 121 height 10
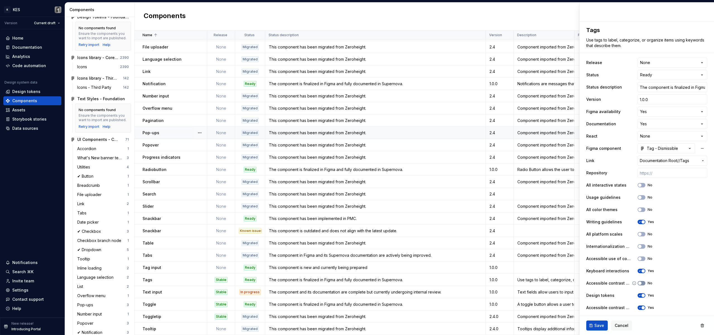
scroll to position [73, 0]
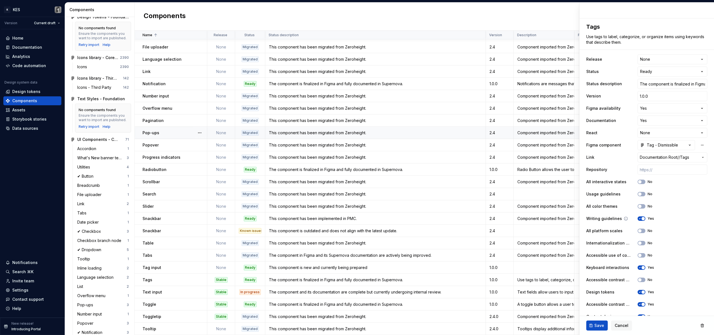
click at [637, 220] on icon "button" at bounding box center [639, 218] width 4 height 3
click at [637, 269] on button "Yes" at bounding box center [641, 268] width 8 height 4
click at [637, 294] on icon "button" at bounding box center [639, 292] width 4 height 3
click at [640, 302] on div "Accessible contrast for UI components Yes" at bounding box center [646, 305] width 121 height 10
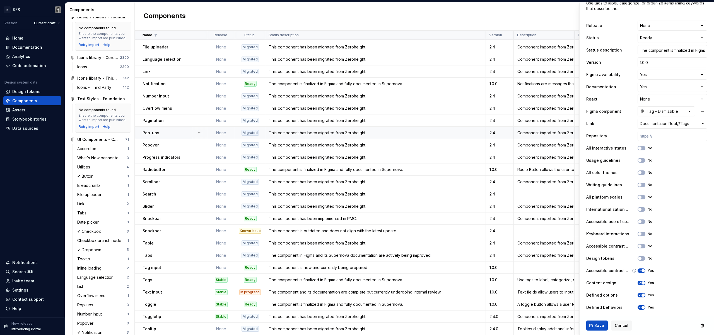
scroll to position [108, 0]
click at [639, 271] on icon "button" at bounding box center [639, 269] width 4 height 3
click at [637, 284] on button "Yes" at bounding box center [641, 282] width 8 height 4
click at [637, 299] on div "Defined options Yes" at bounding box center [646, 294] width 121 height 10
click at [641, 295] on span "button" at bounding box center [642, 294] width 3 height 3
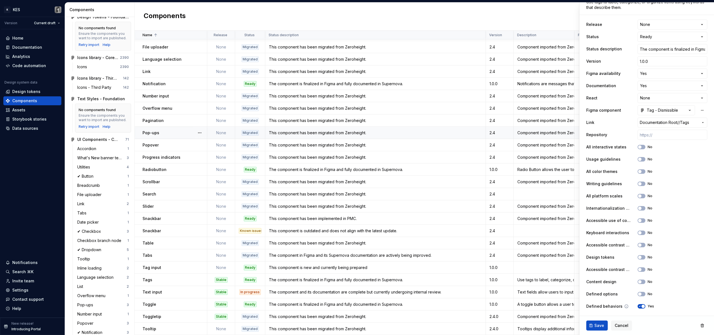
click at [641, 305] on span "button" at bounding box center [642, 306] width 3 height 3
click at [600, 328] on span "Save" at bounding box center [599, 326] width 10 height 6
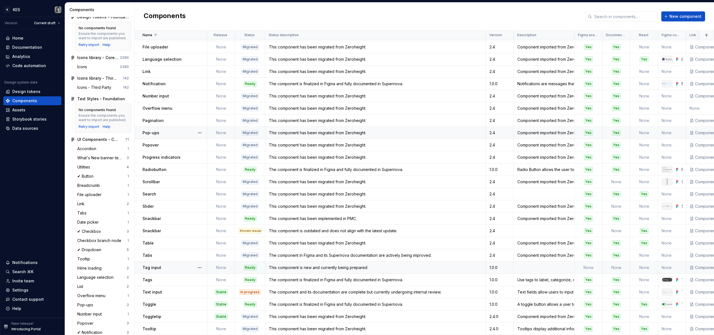
click at [498, 262] on td "1.0.0" at bounding box center [500, 268] width 28 height 12
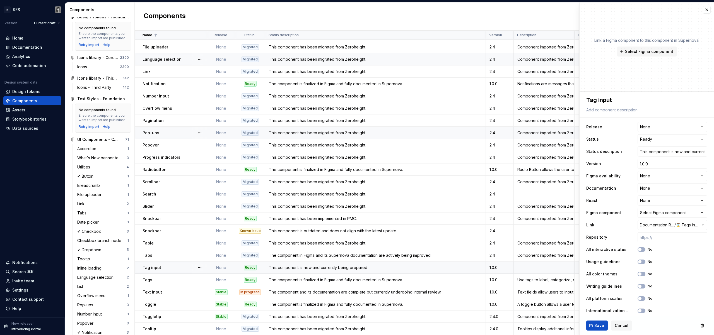
type textarea "*"
